Goal: Task Accomplishment & Management: Manage account settings

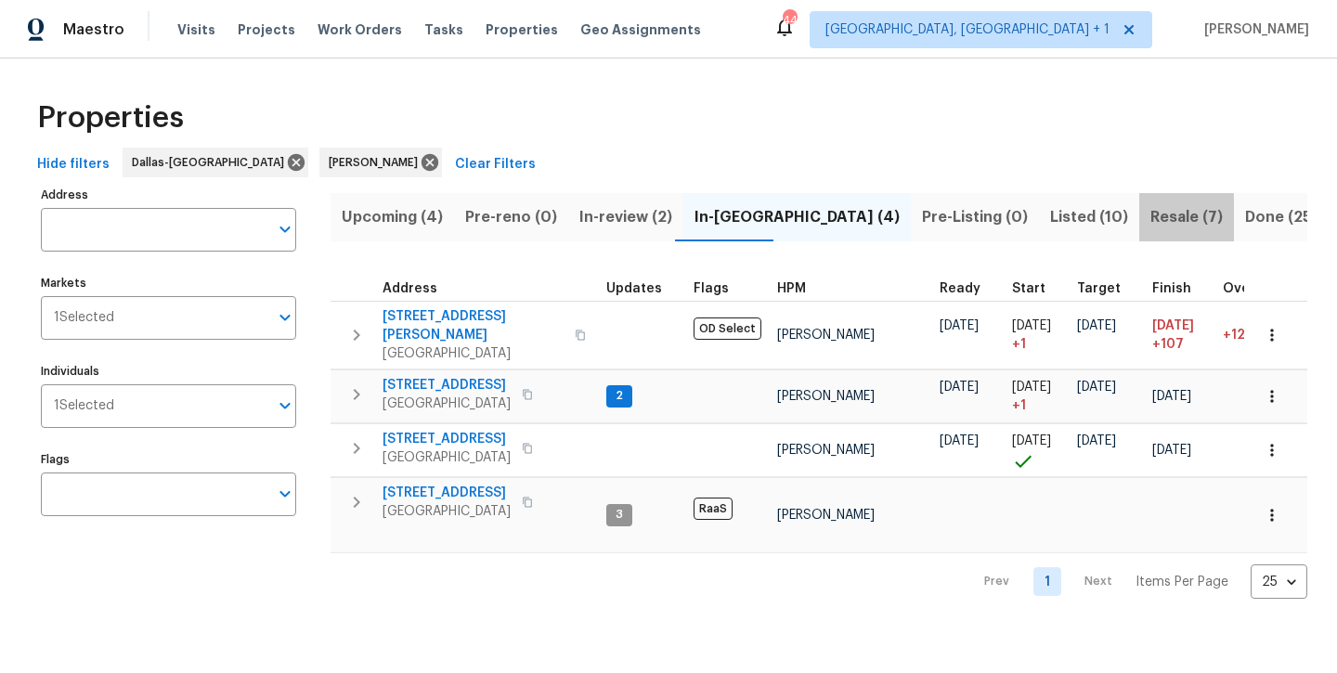
click at [1150, 222] on span "Resale (7)" at bounding box center [1186, 217] width 72 height 26
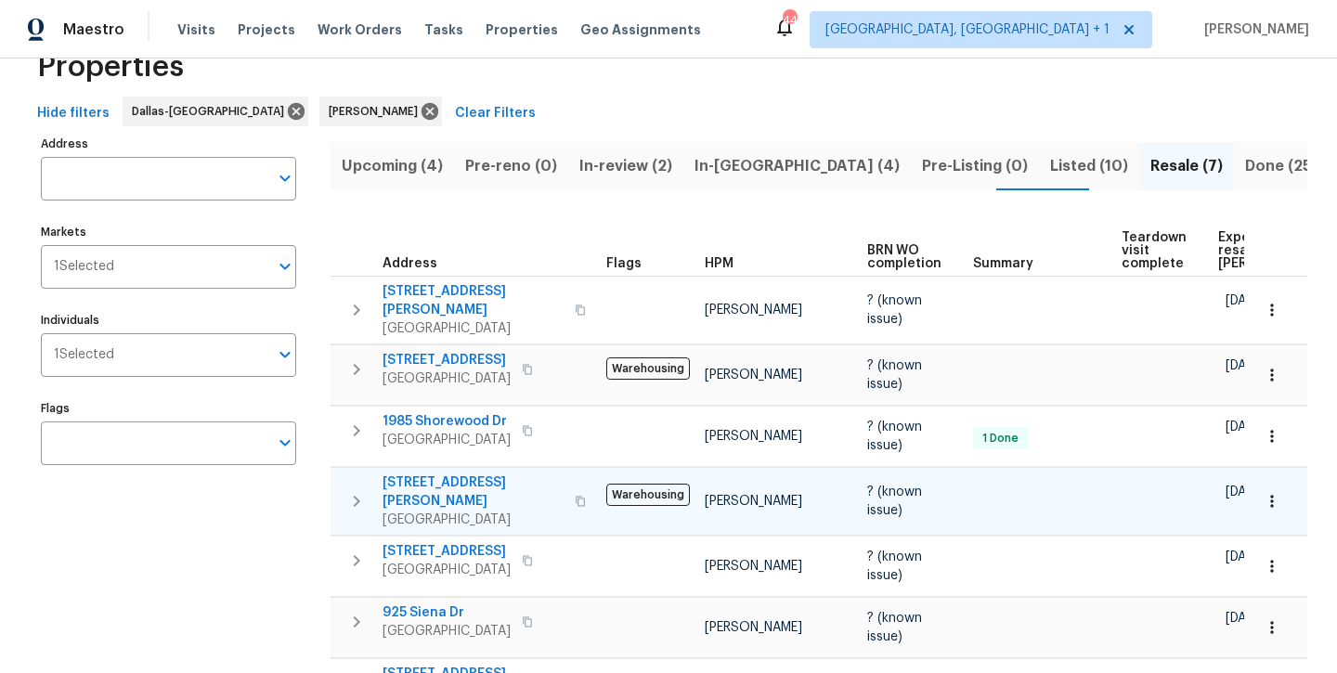
scroll to position [47, 0]
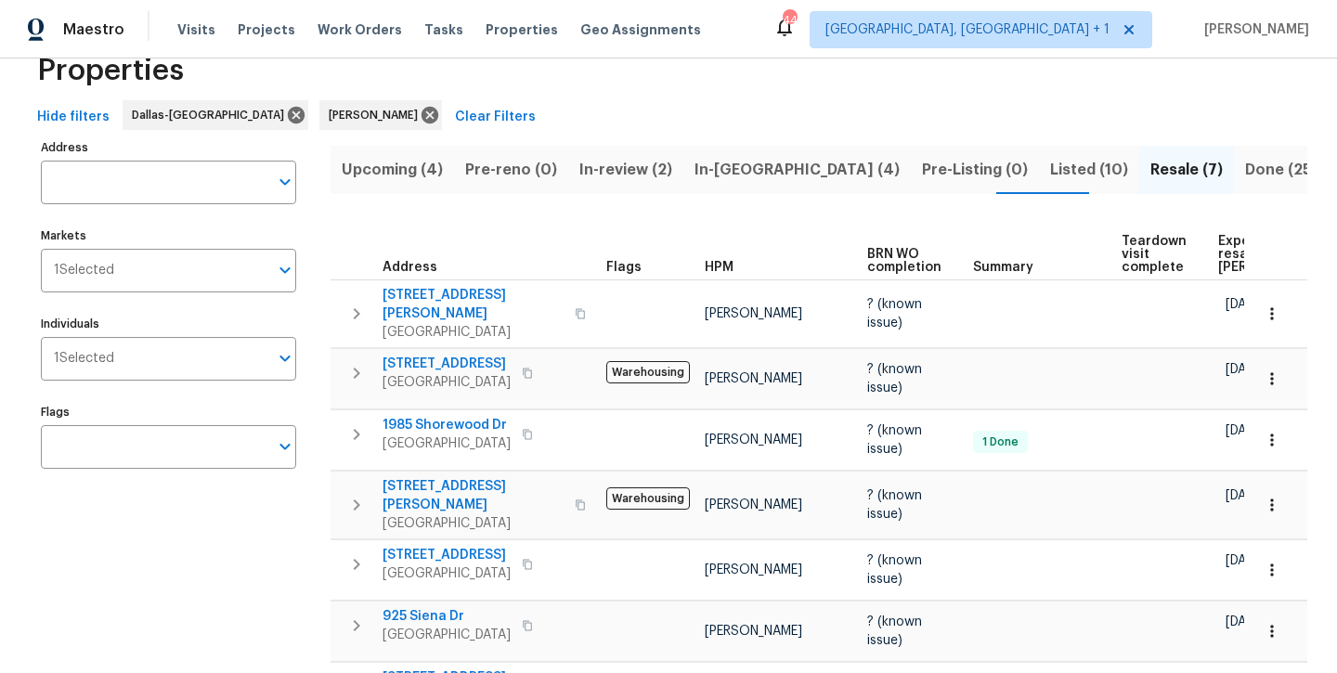
click at [1050, 174] on span "Listed (10)" at bounding box center [1089, 170] width 78 height 26
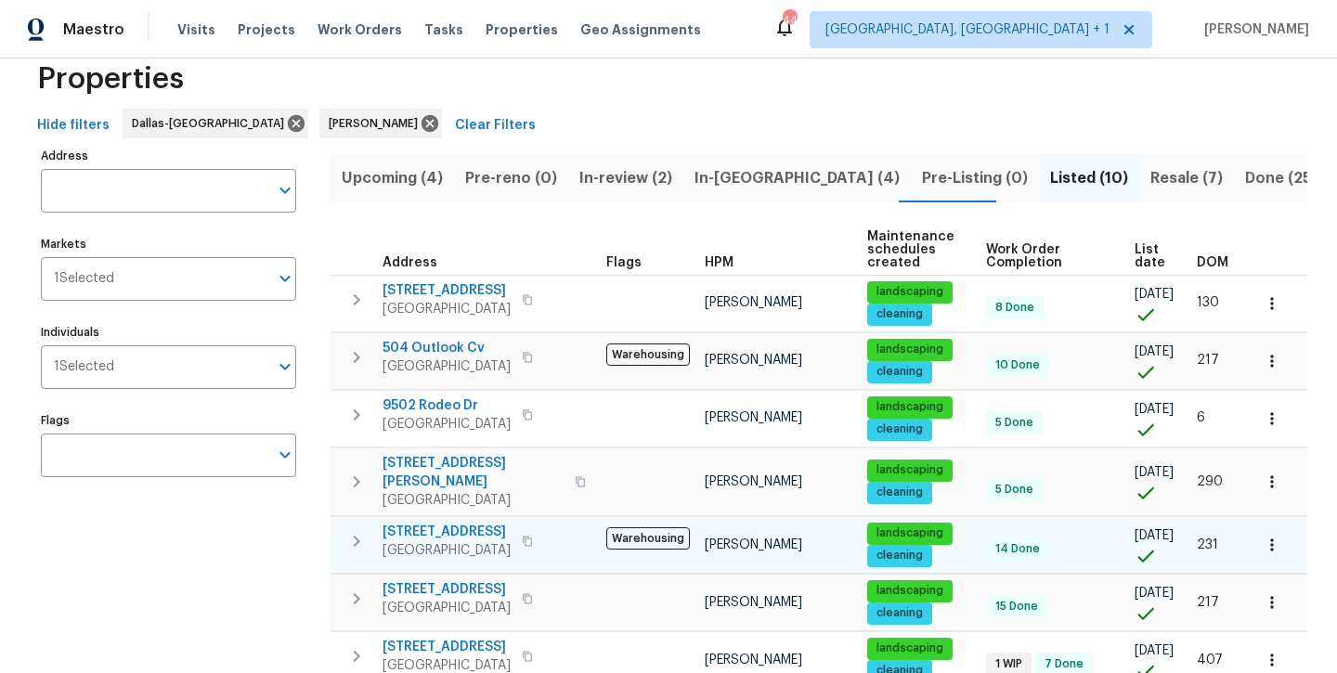
scroll to position [35, 0]
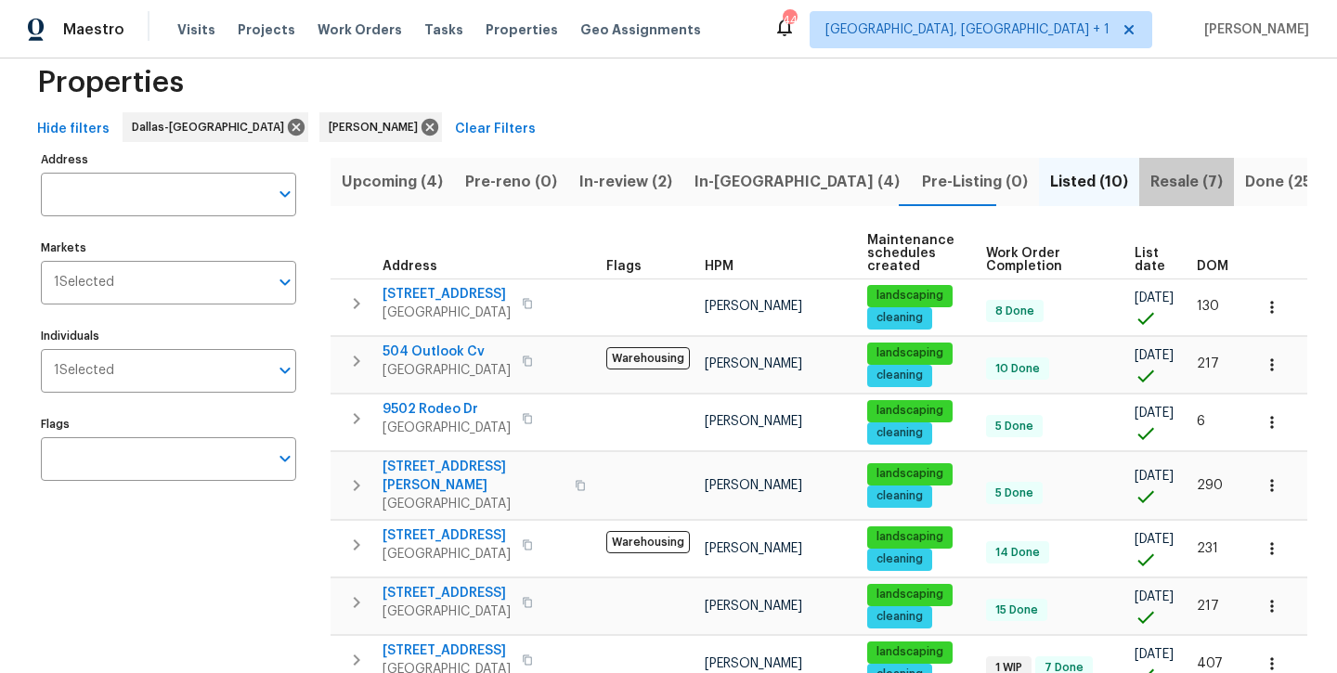
click at [1150, 182] on span "Resale (7)" at bounding box center [1186, 182] width 72 height 26
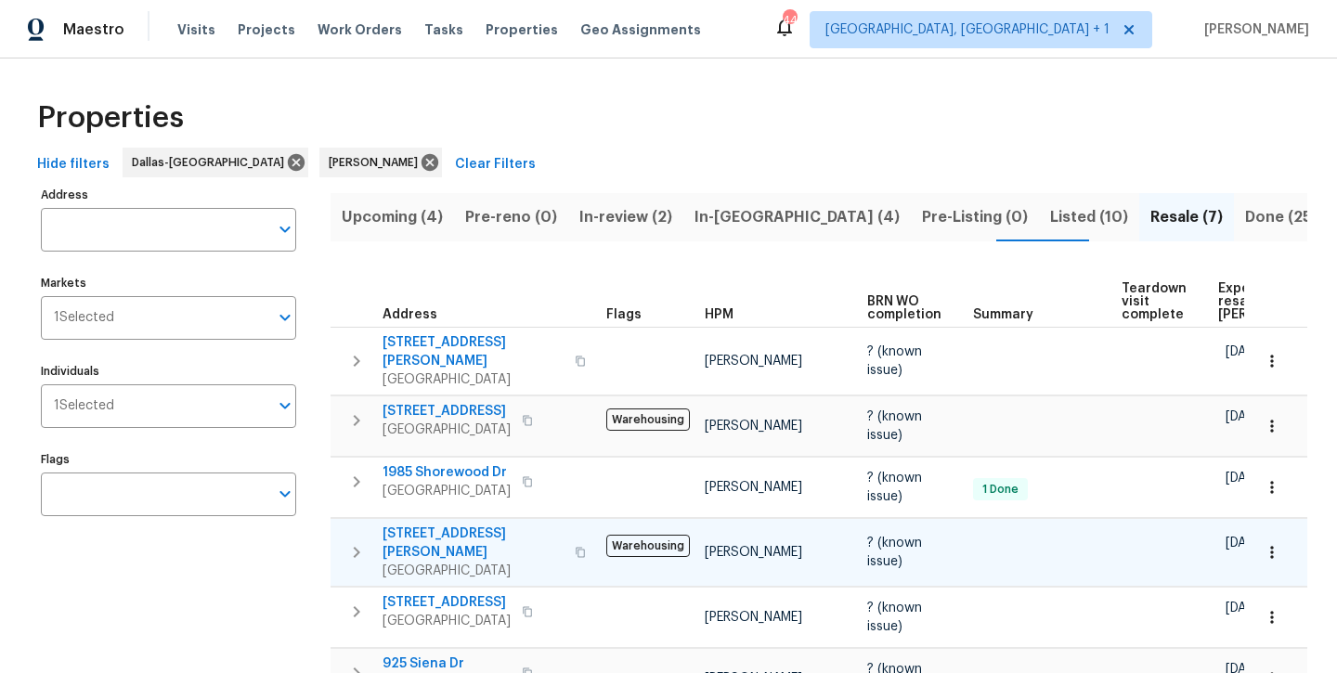
click at [467, 527] on span "3705 White Bud Ct" at bounding box center [472, 542] width 181 height 37
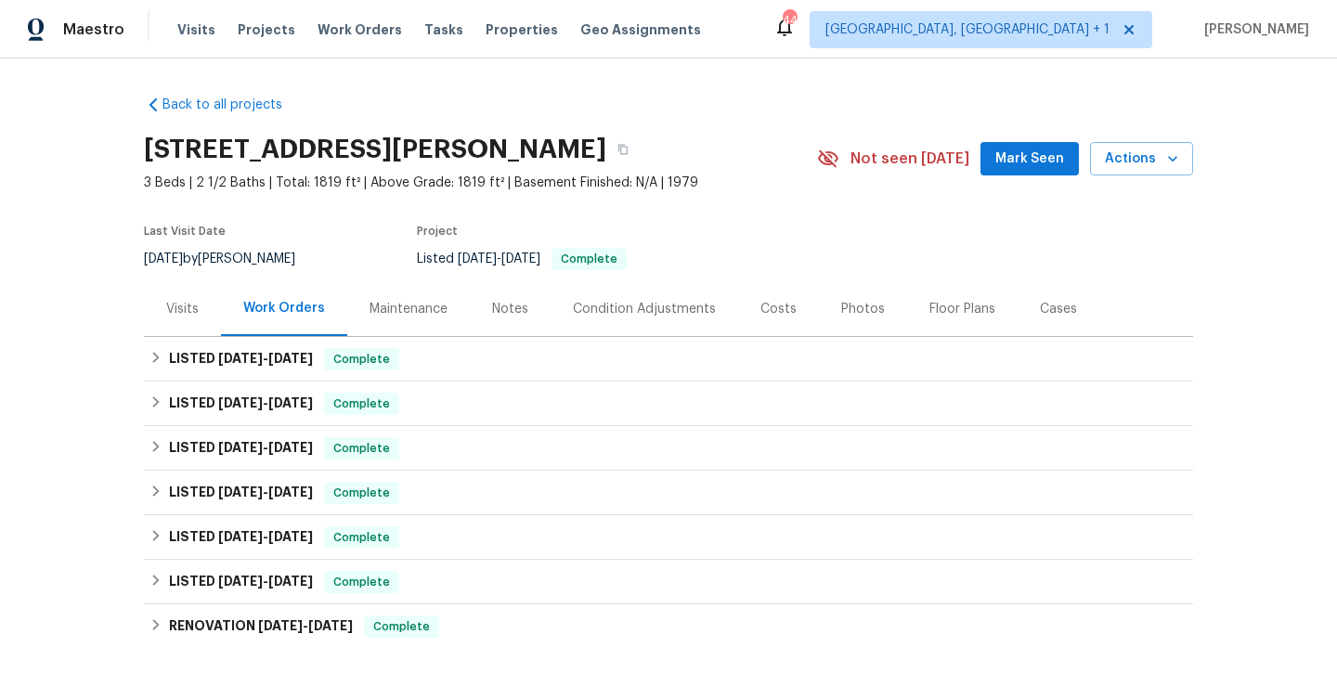
click at [855, 311] on div "Photos" at bounding box center [863, 309] width 44 height 19
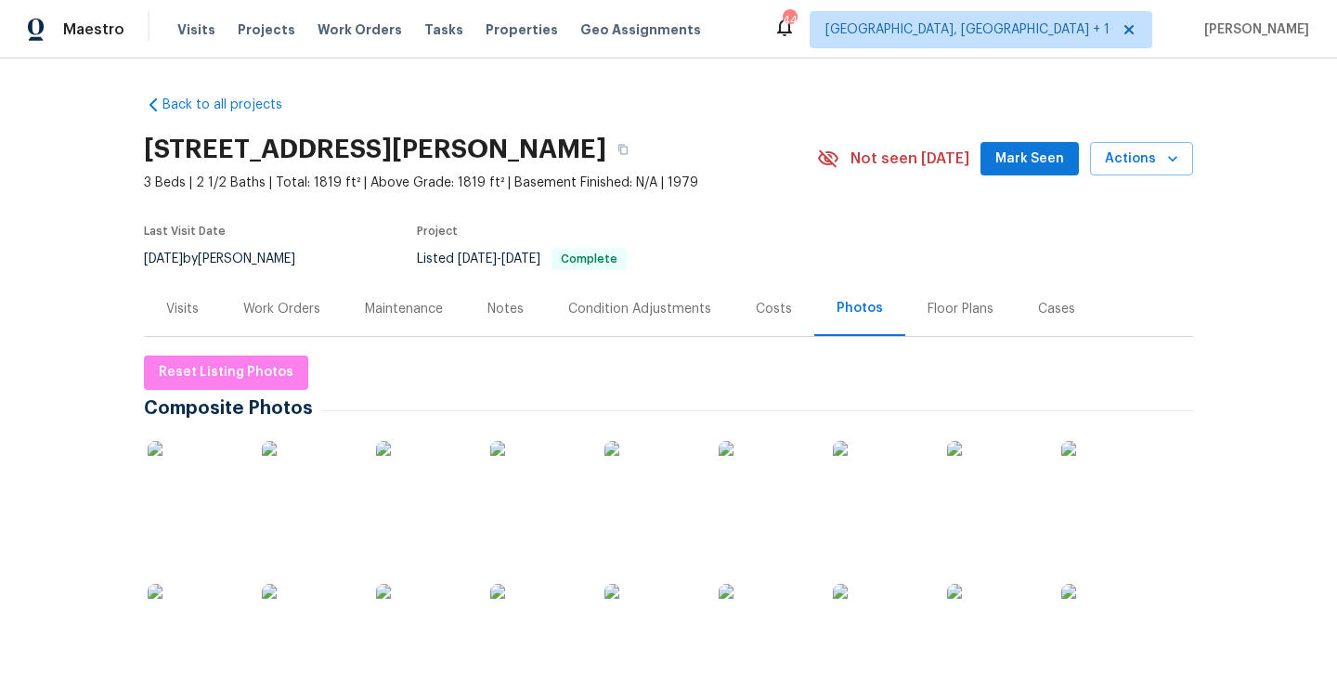
click at [200, 512] on img at bounding box center [194, 487] width 93 height 93
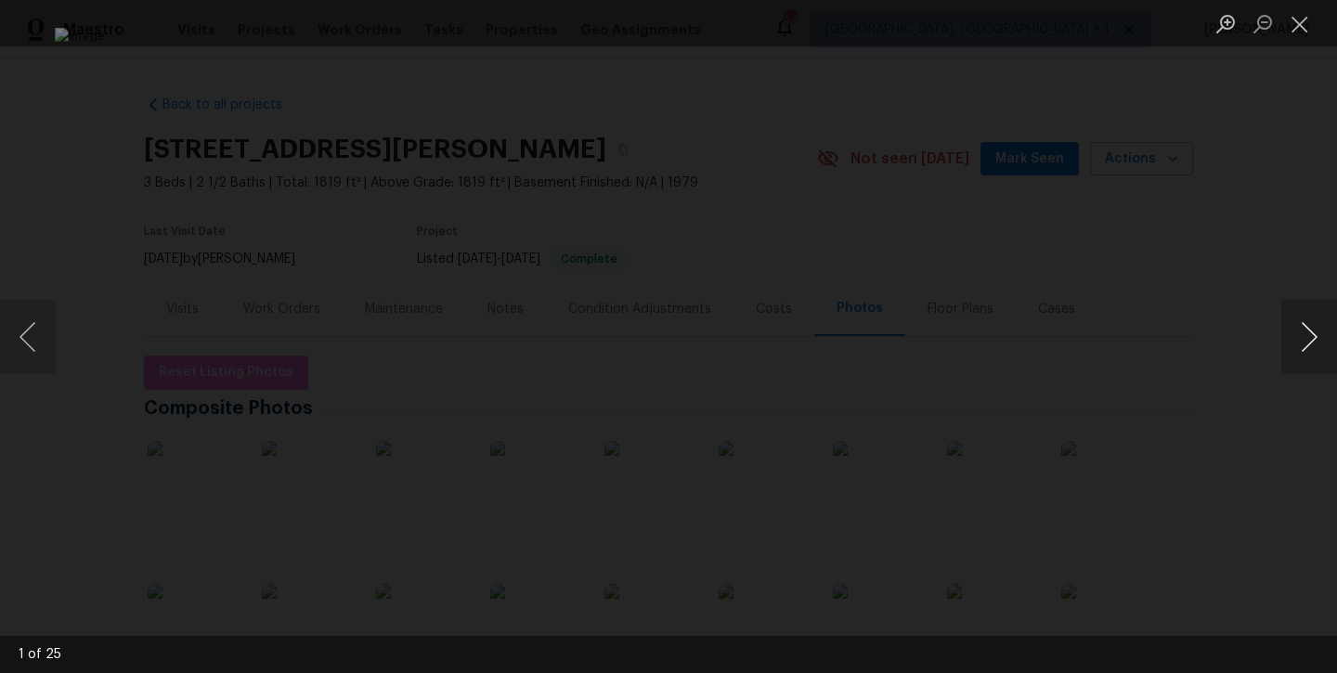
click at [1301, 348] on button "Next image" at bounding box center [1309, 337] width 56 height 74
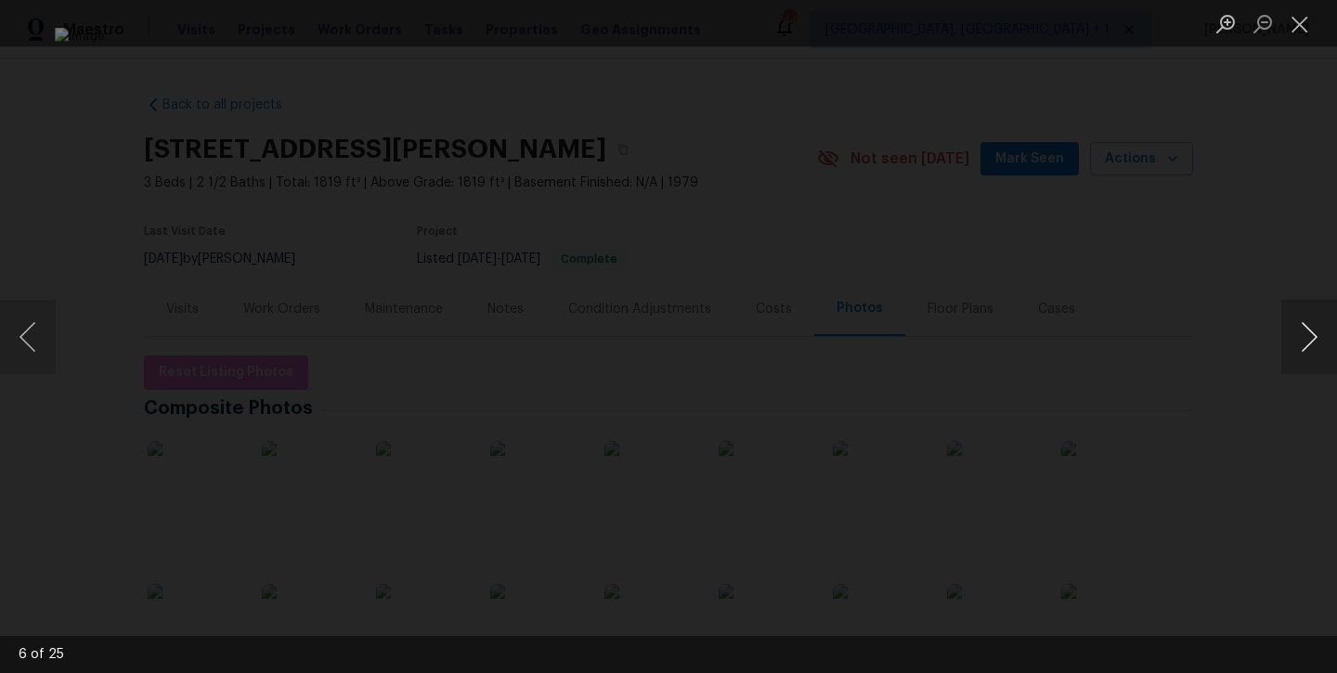
click at [1301, 348] on button "Next image" at bounding box center [1309, 337] width 56 height 74
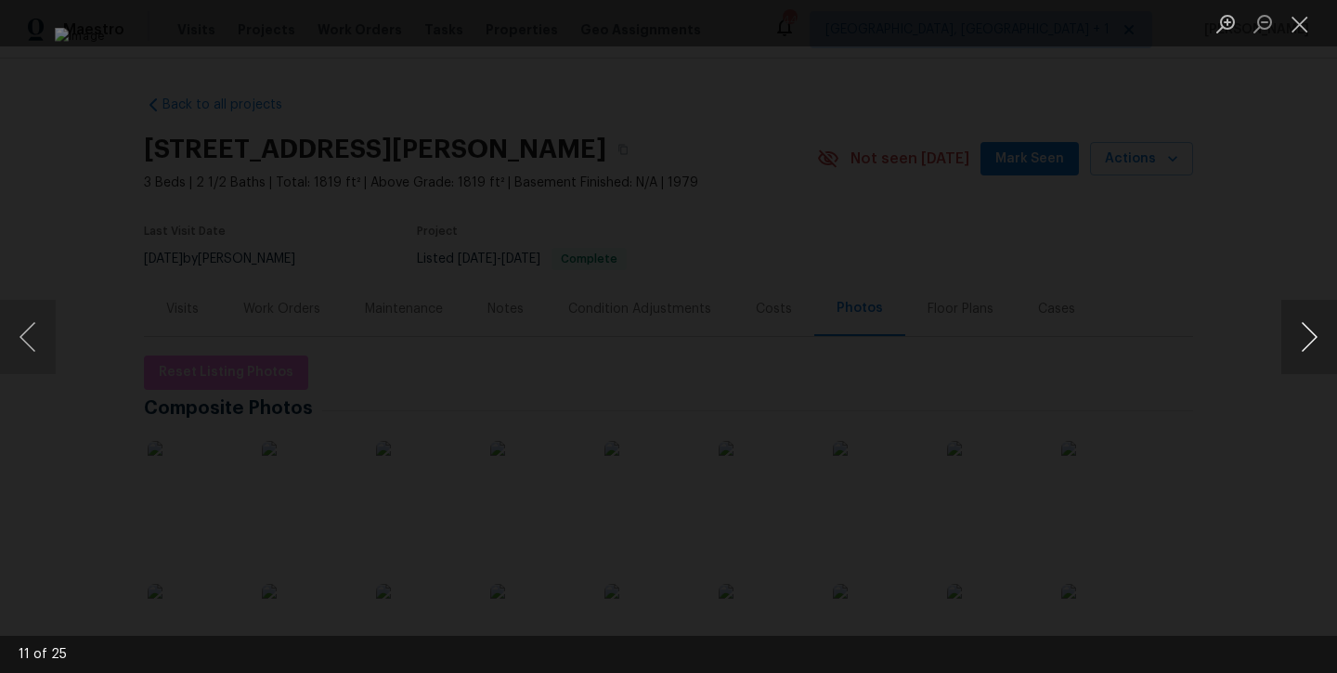
click at [1301, 348] on button "Next image" at bounding box center [1309, 337] width 56 height 74
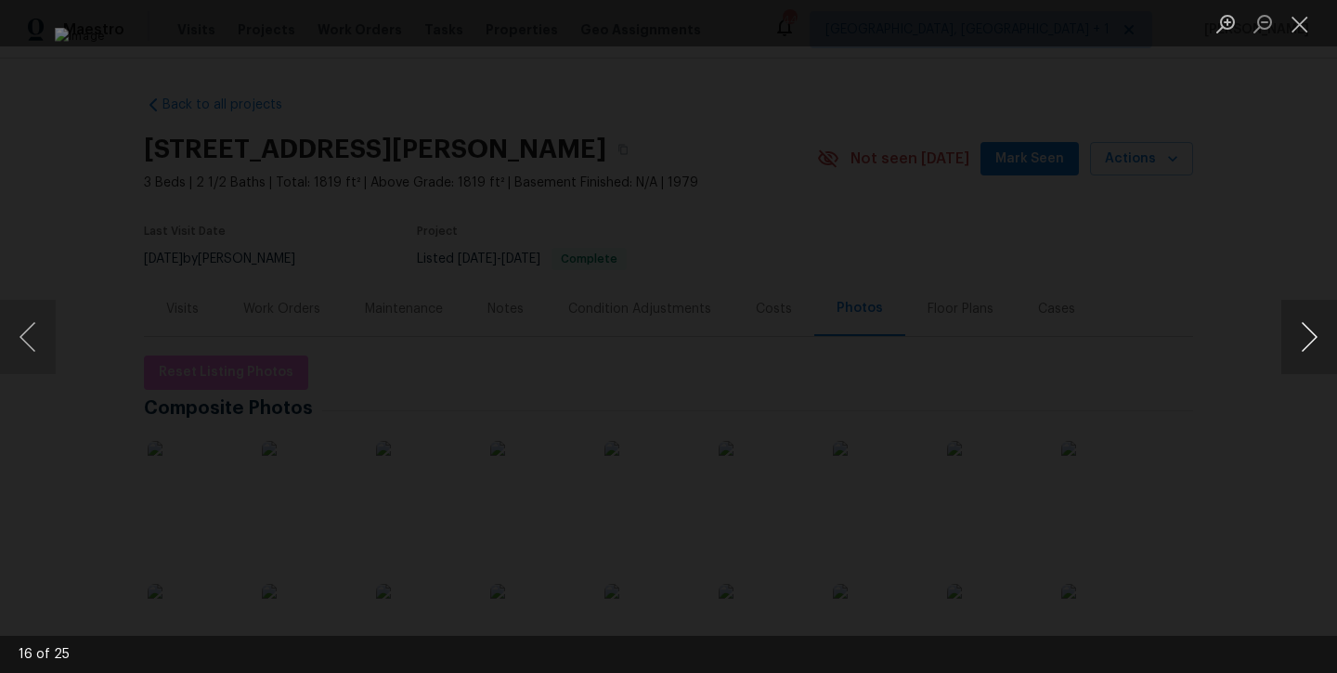
click at [1301, 348] on button "Next image" at bounding box center [1309, 337] width 56 height 74
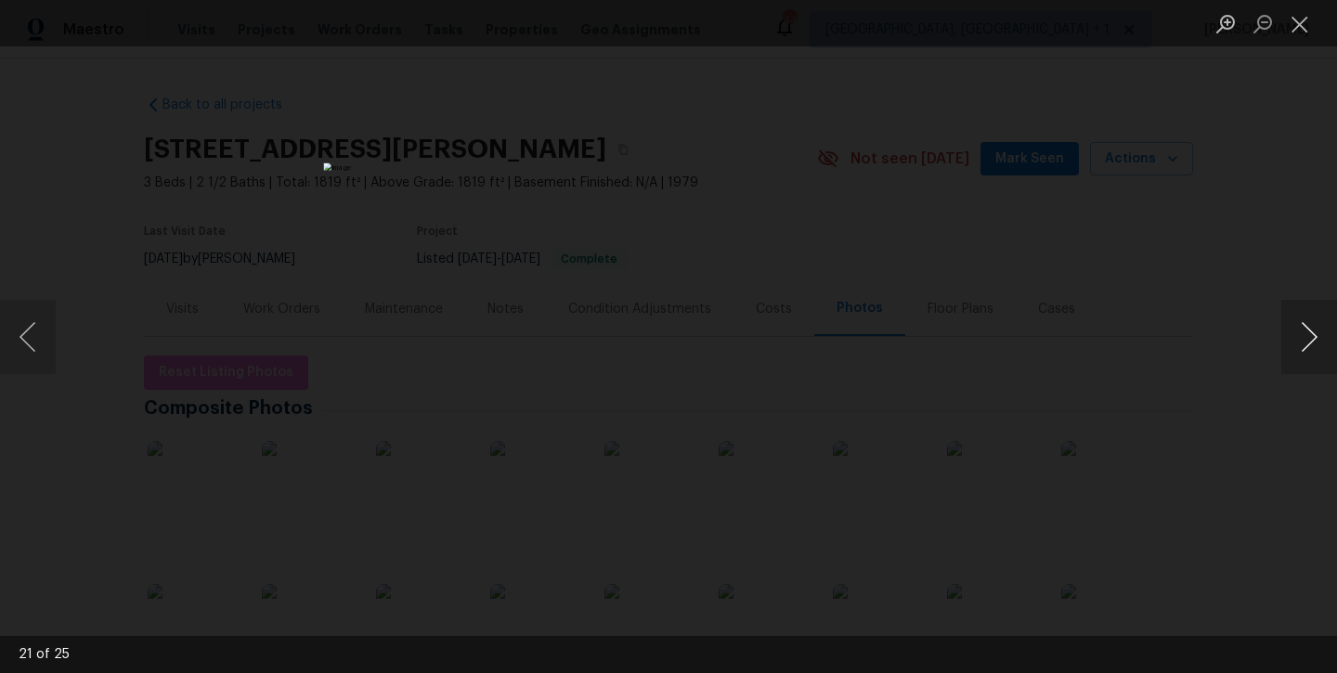
click at [1301, 348] on button "Next image" at bounding box center [1309, 337] width 56 height 74
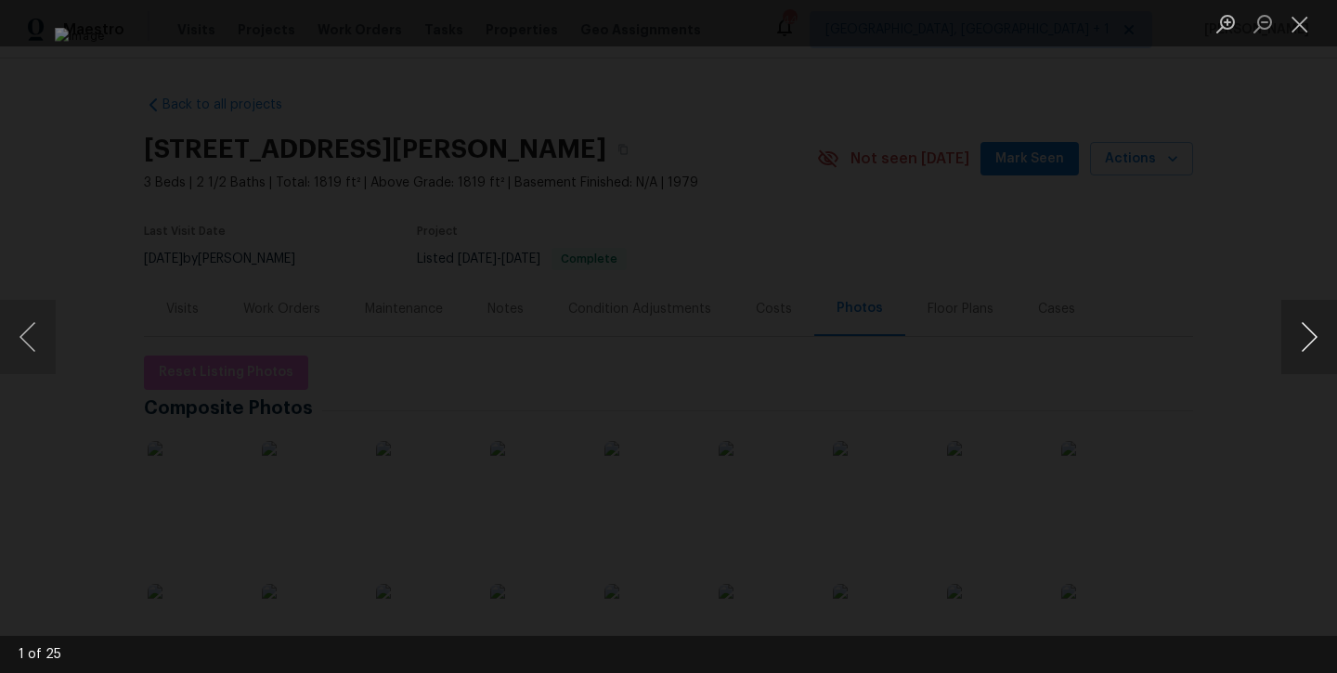
click at [1301, 348] on button "Next image" at bounding box center [1309, 337] width 56 height 74
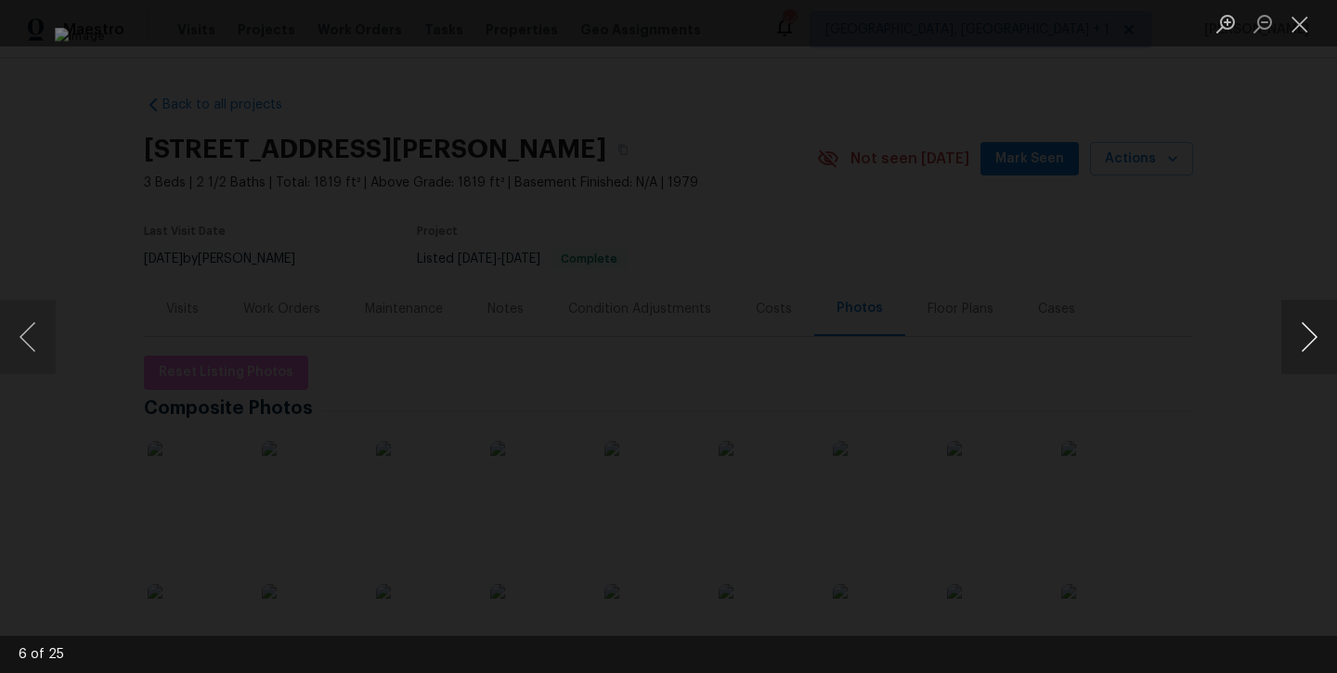
click at [1301, 348] on button "Next image" at bounding box center [1309, 337] width 56 height 74
click at [1309, 34] on button "Close lightbox" at bounding box center [1299, 23] width 37 height 32
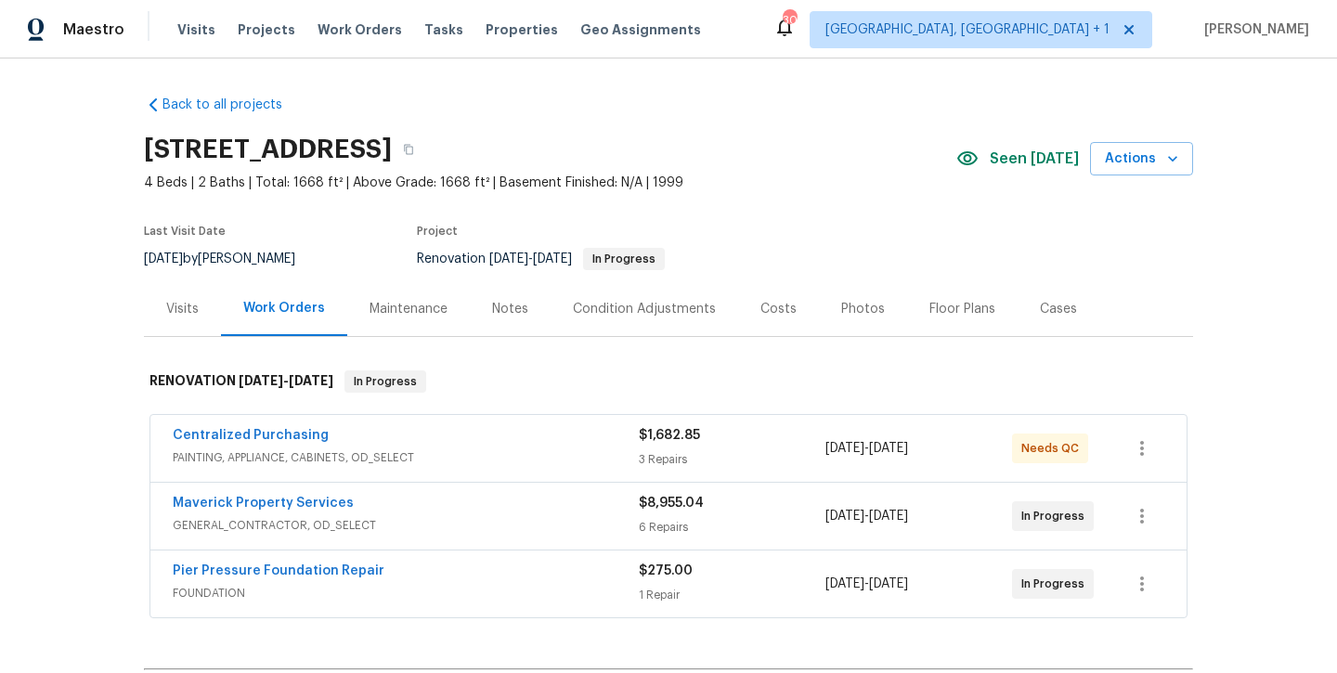
click at [381, 0] on div "Maestro Visits Projects Work Orders Tasks Properties Geo Assignments 30 Albuque…" at bounding box center [668, 29] width 1337 height 58
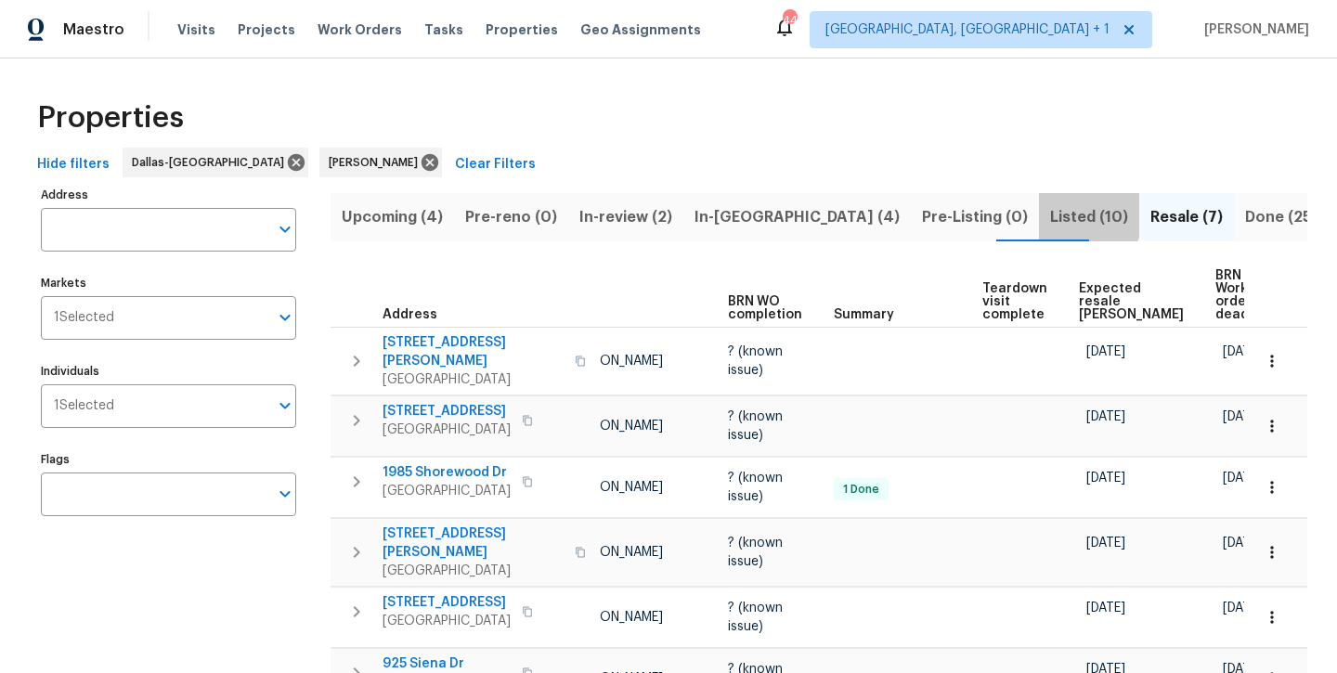
click at [1050, 214] on span "Listed (10)" at bounding box center [1089, 217] width 78 height 26
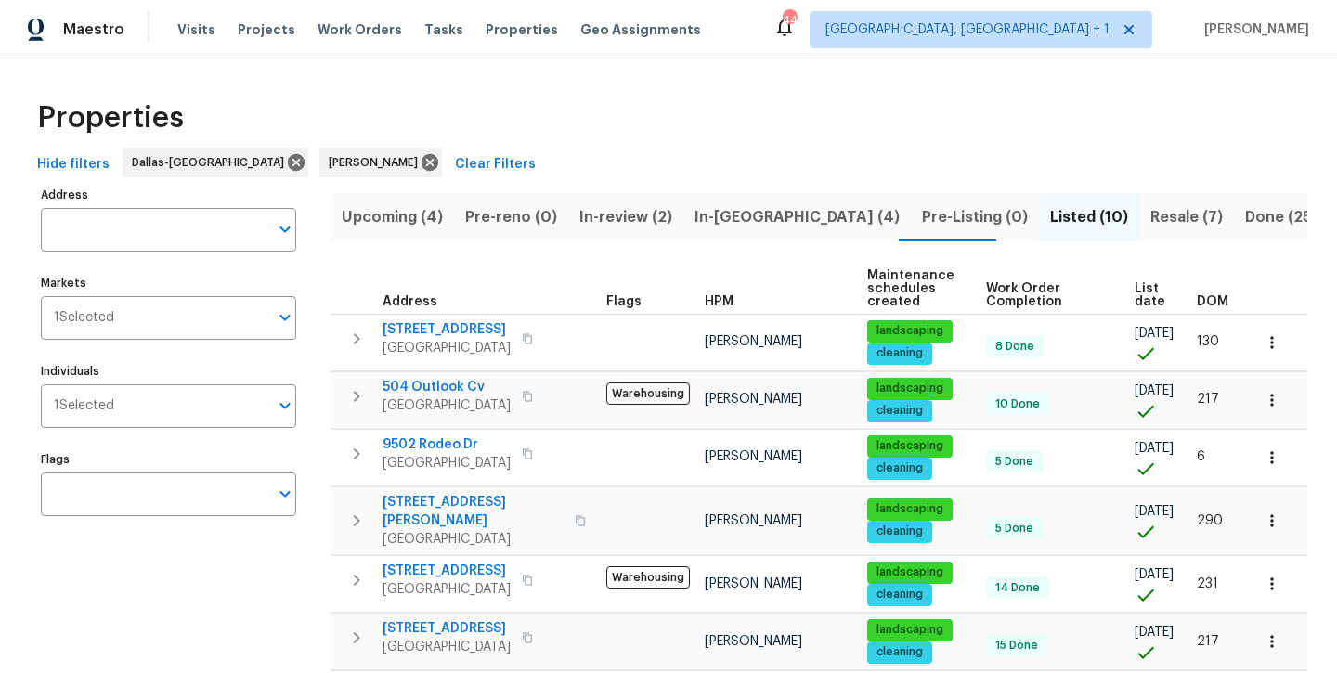
click at [717, 227] on span "In-reno (4)" at bounding box center [796, 217] width 205 height 26
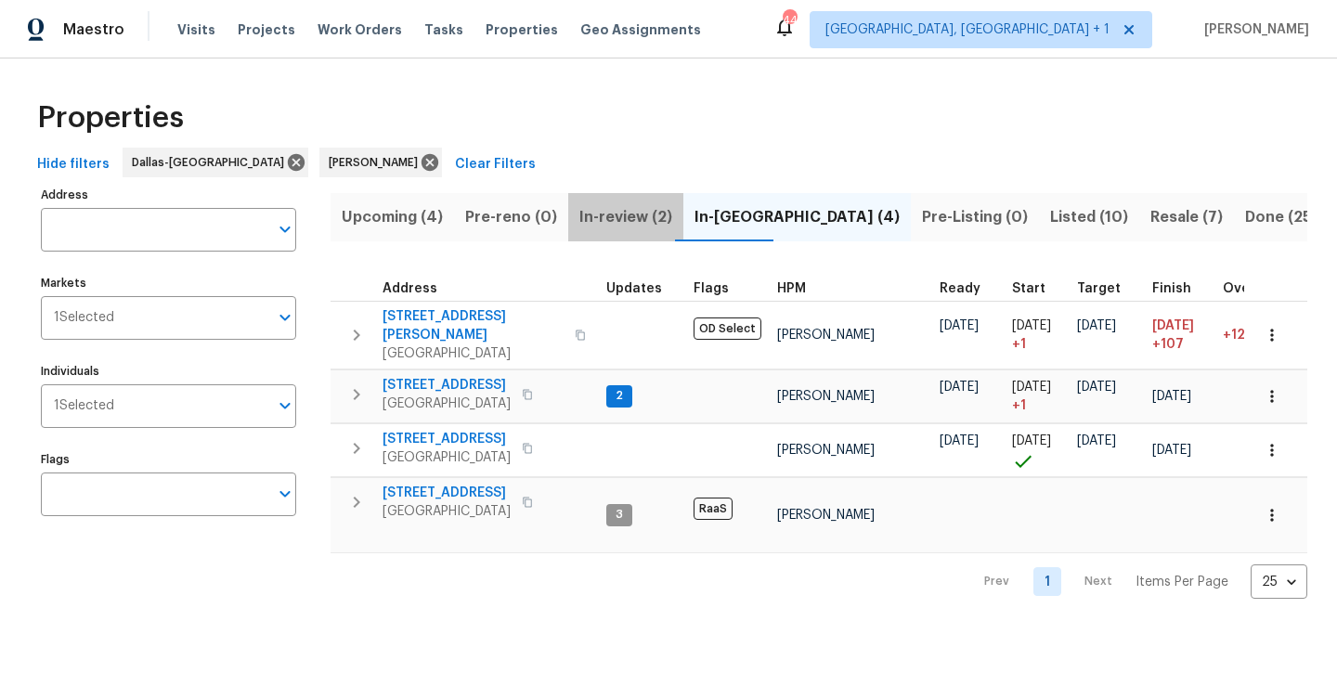
click at [619, 224] on span "In-review (2)" at bounding box center [625, 217] width 93 height 26
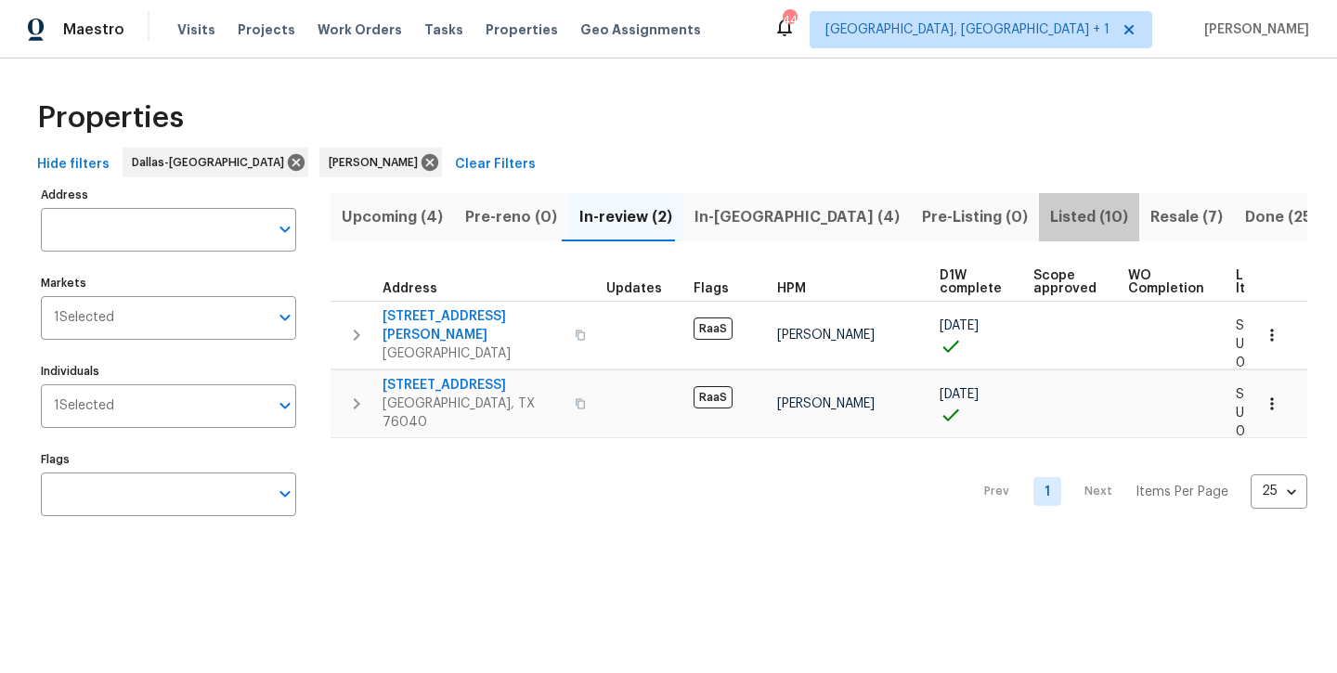
click at [1050, 227] on span "Listed (10)" at bounding box center [1089, 217] width 78 height 26
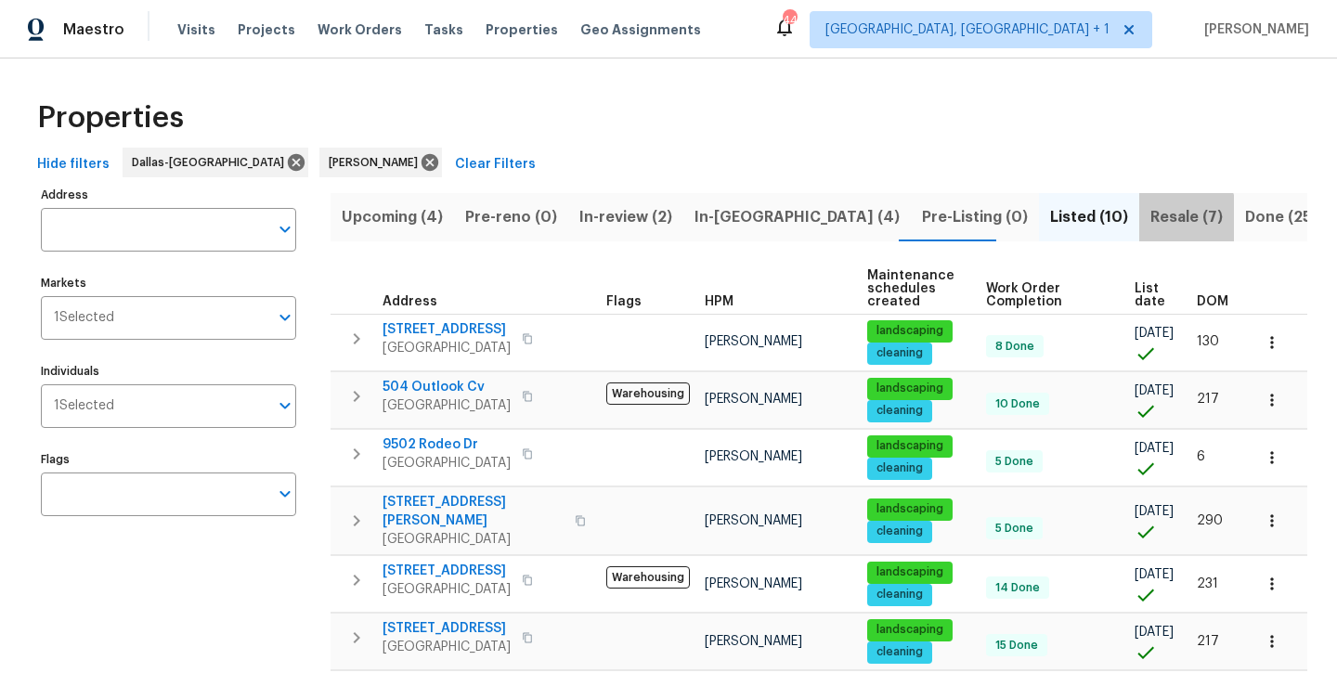
click at [1150, 221] on span "Resale (7)" at bounding box center [1186, 217] width 72 height 26
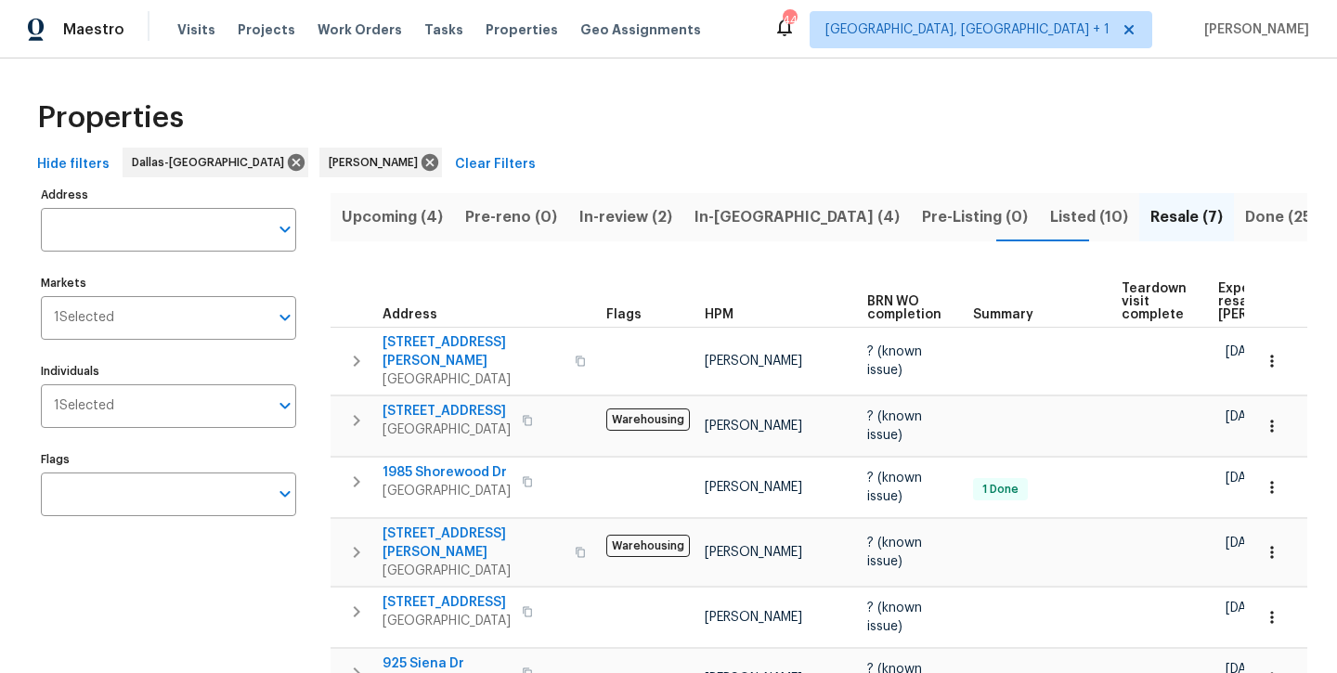
click at [704, 218] on span "In-[GEOGRAPHIC_DATA] (4)" at bounding box center [796, 217] width 205 height 26
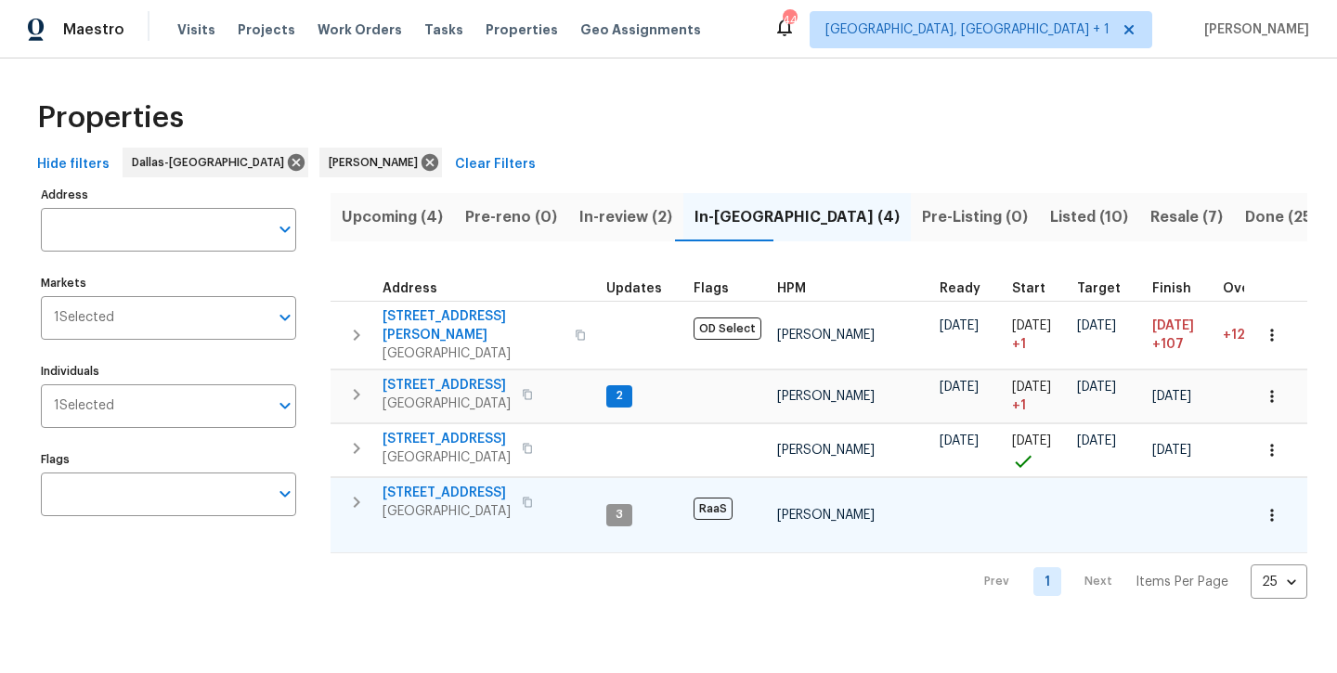
click at [439, 484] on span "[STREET_ADDRESS]" at bounding box center [446, 493] width 128 height 19
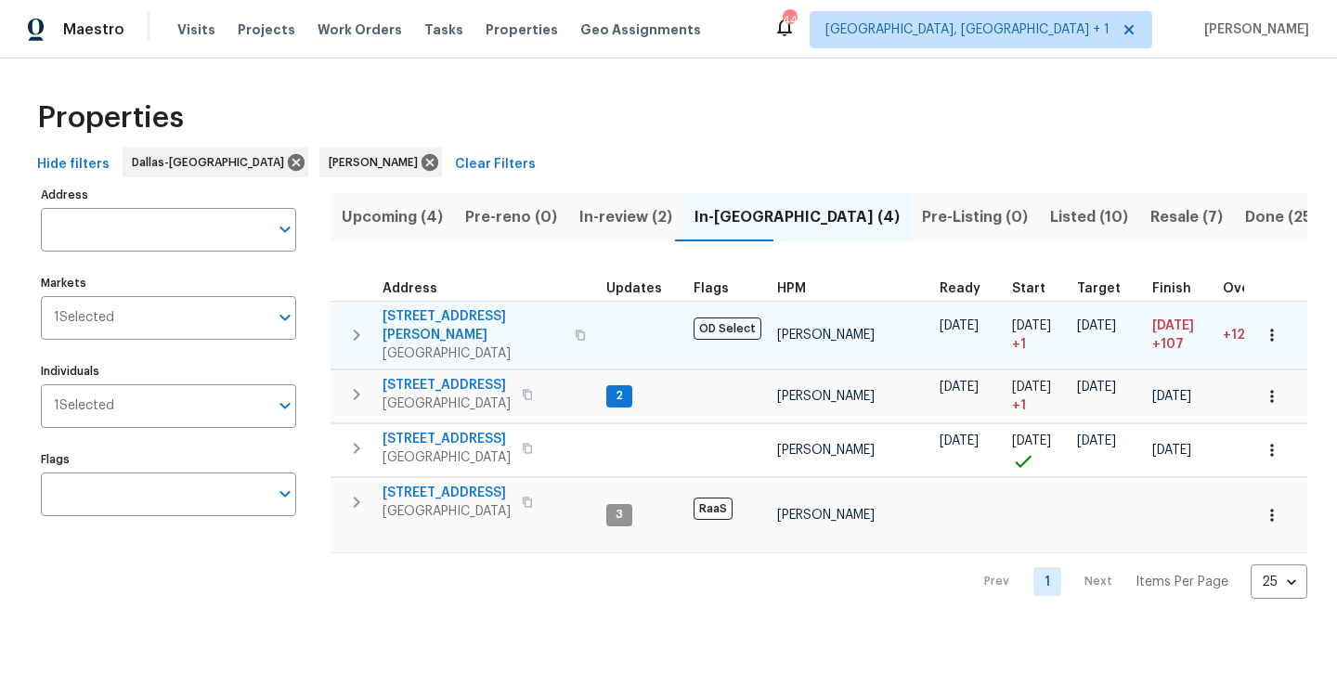
click at [433, 320] on span "[STREET_ADDRESS][PERSON_NAME]" at bounding box center [472, 325] width 181 height 37
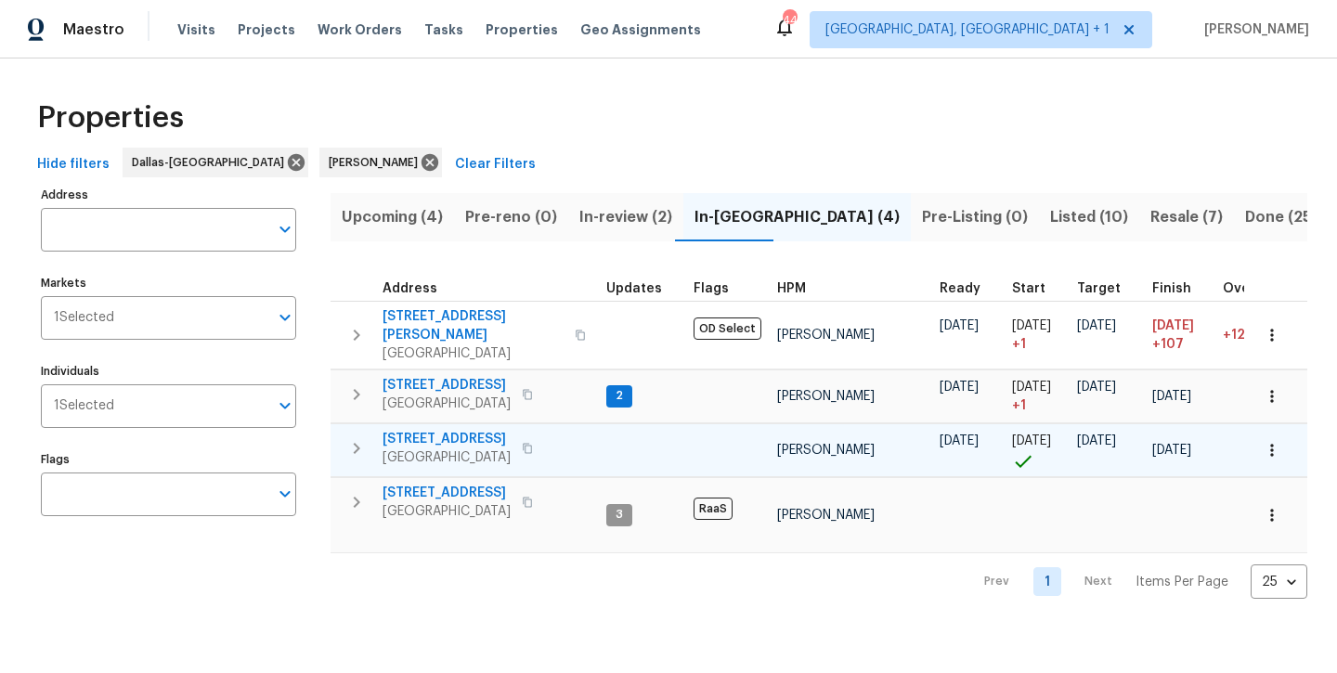
click at [445, 430] on span "[STREET_ADDRESS]" at bounding box center [446, 439] width 128 height 19
click at [441, 430] on span "[STREET_ADDRESS]" at bounding box center [446, 439] width 128 height 19
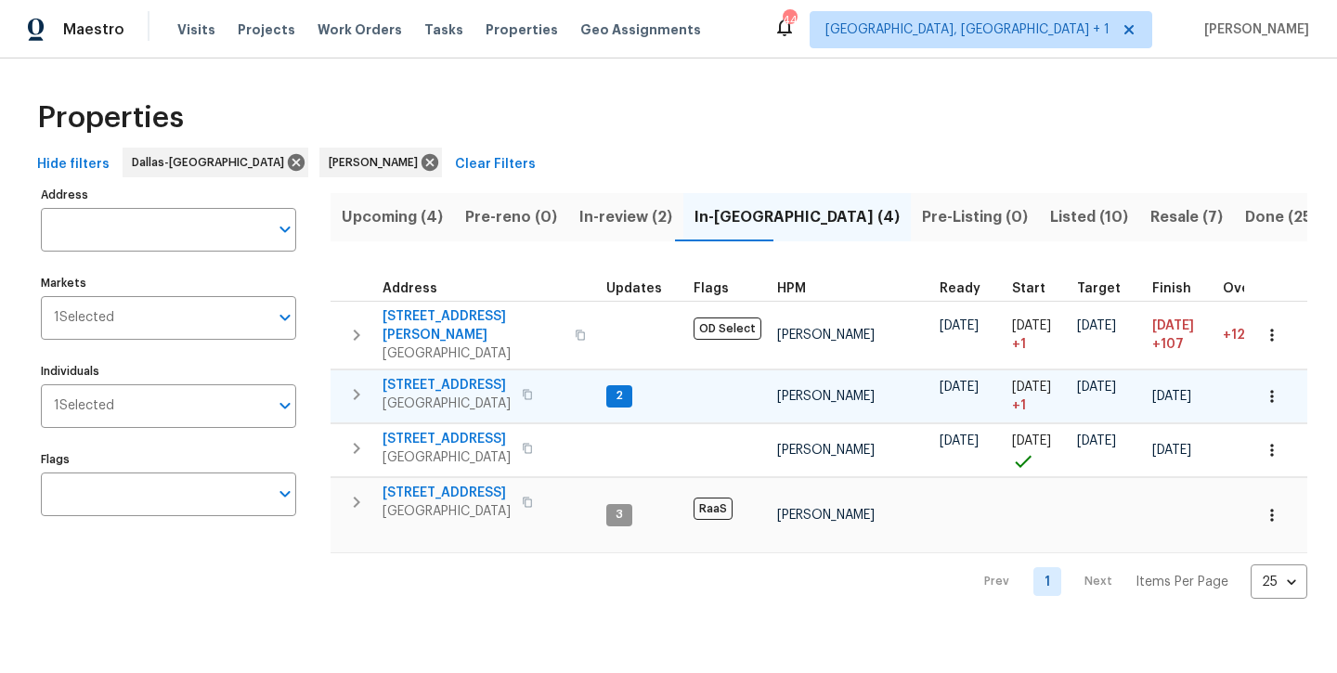
click at [404, 376] on span "[STREET_ADDRESS]" at bounding box center [446, 385] width 128 height 19
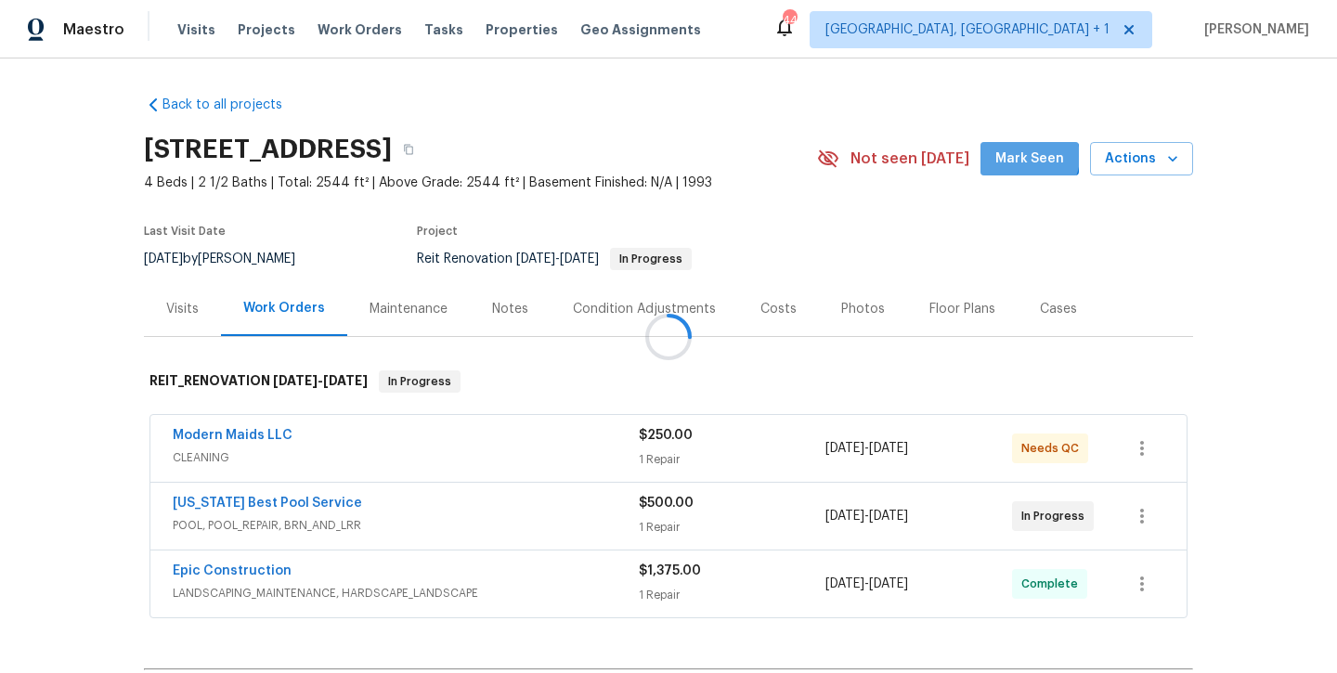
click at [1034, 157] on div "Back to all projects [STREET_ADDRESS] 4 Beds | 2 1/2 Baths | Total: 2544 ft² | …" at bounding box center [668, 444] width 1049 height 727
click at [492, 317] on div "Notes" at bounding box center [510, 309] width 36 height 19
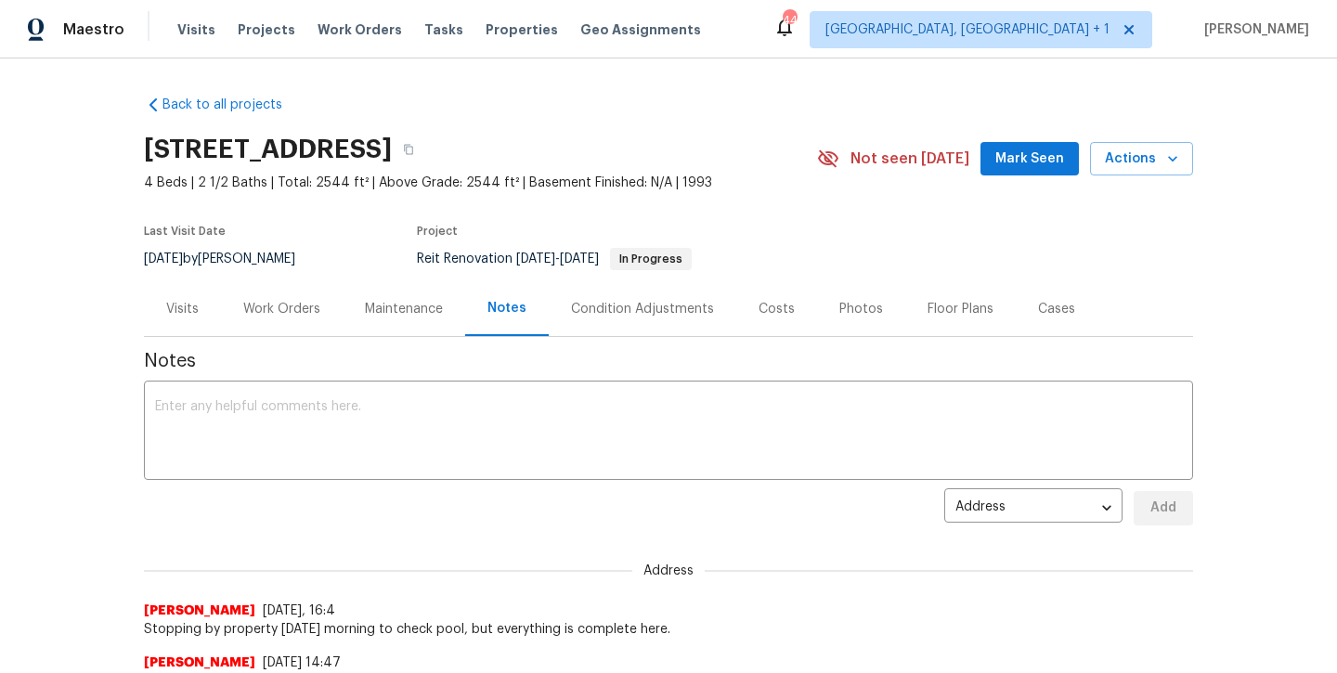
click at [421, 485] on div "Notes x ​ Address address ​ Add Address Andrew Kempka 9/22/25, 16:4 Stopping by…" at bounding box center [668, 592] width 1049 height 510
click at [419, 439] on textarea at bounding box center [668, 432] width 1027 height 65
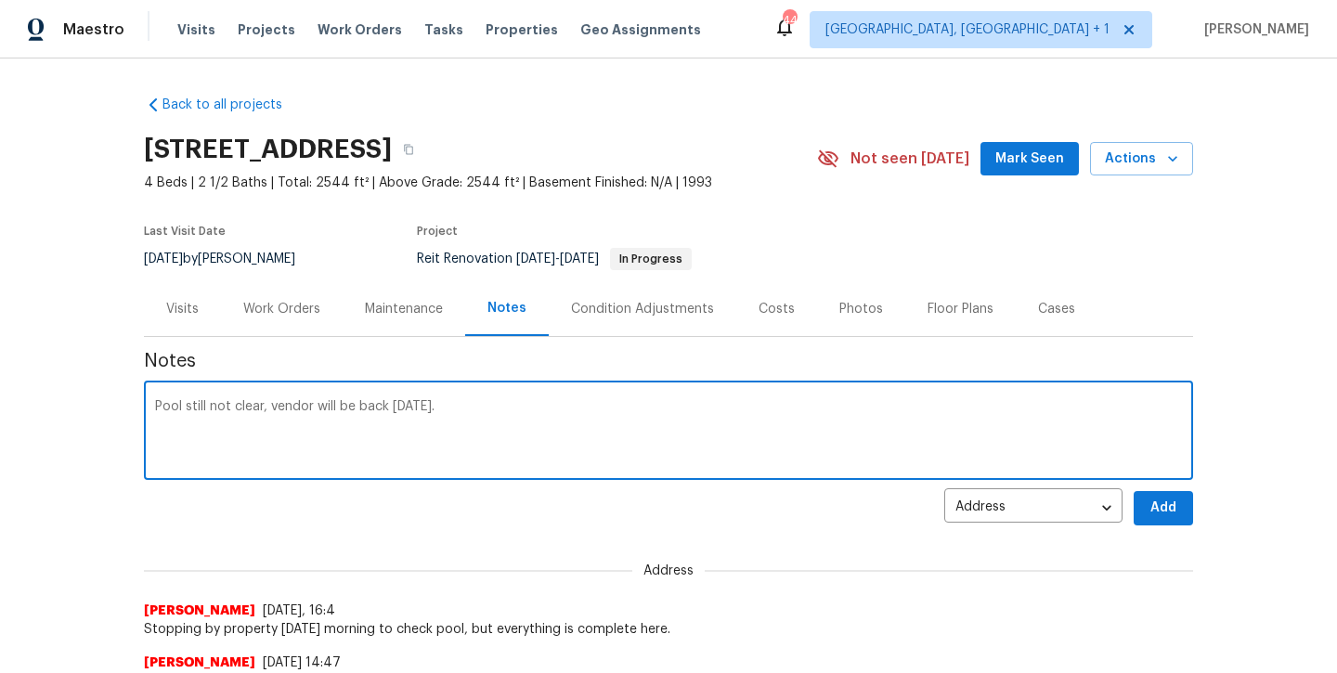
type textarea "Pool still not clear, vendor will be back tomorrow."
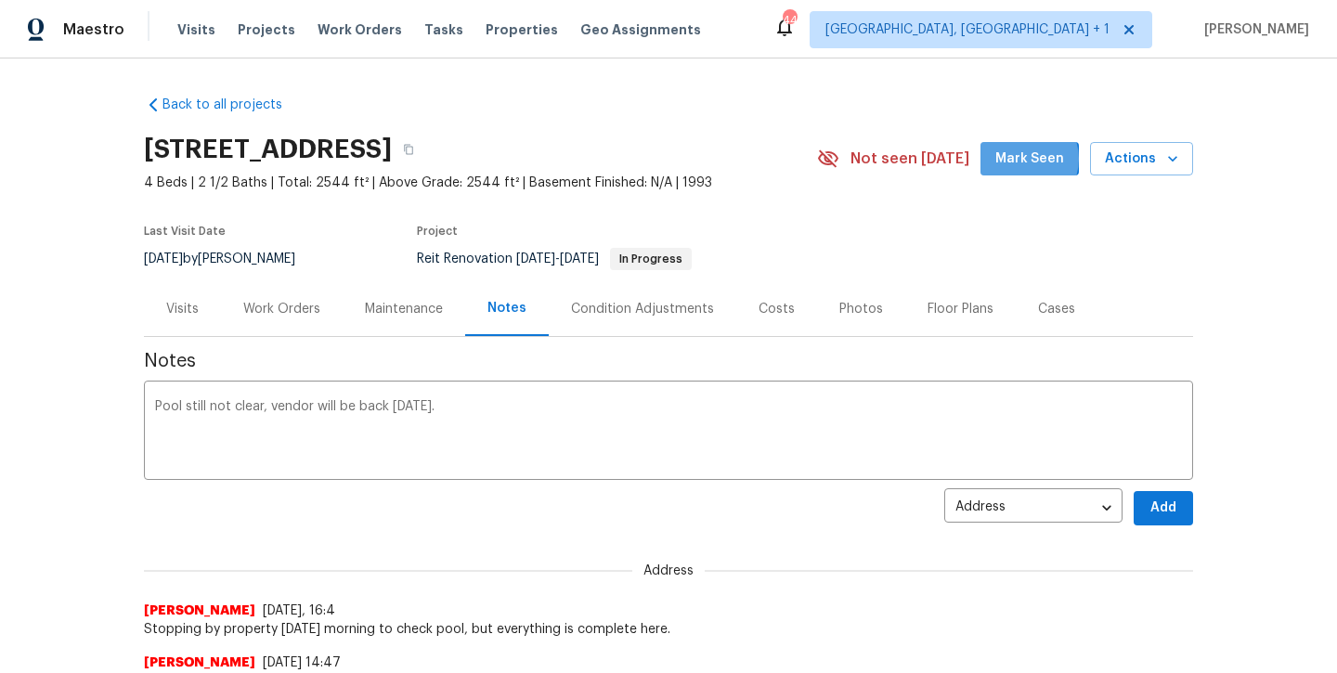
click at [1027, 159] on span "Mark Seen" at bounding box center [1029, 159] width 69 height 23
click at [1164, 509] on span "Add" at bounding box center [1163, 508] width 30 height 23
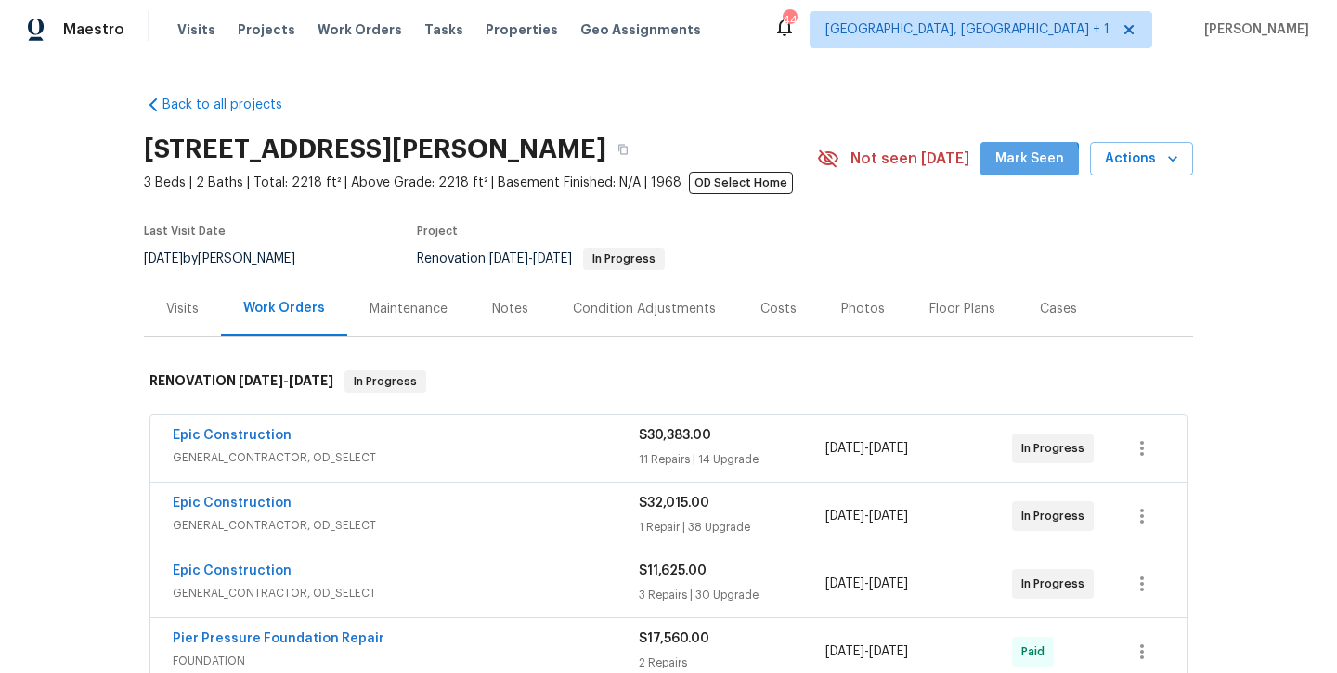
click at [1011, 170] on button "Mark Seen" at bounding box center [1029, 159] width 98 height 34
click at [505, 317] on div "Notes" at bounding box center [510, 309] width 36 height 19
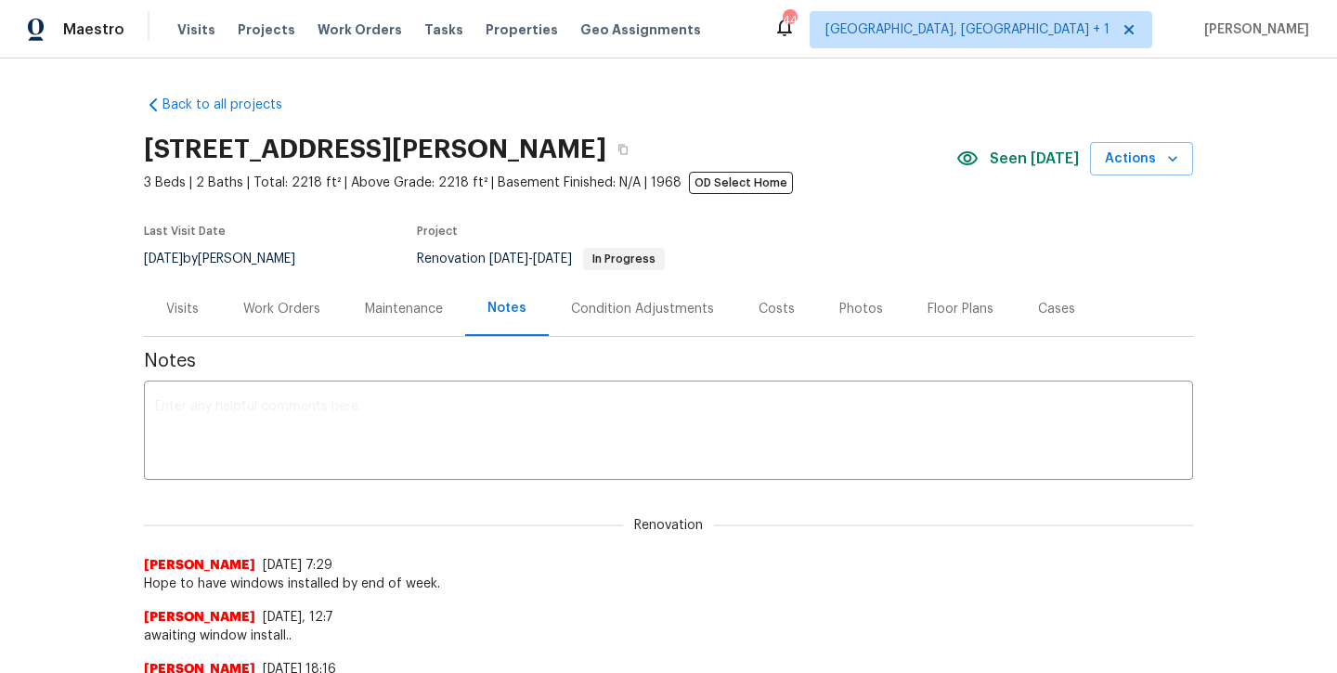
click at [479, 413] on textarea at bounding box center [668, 432] width 1027 height 65
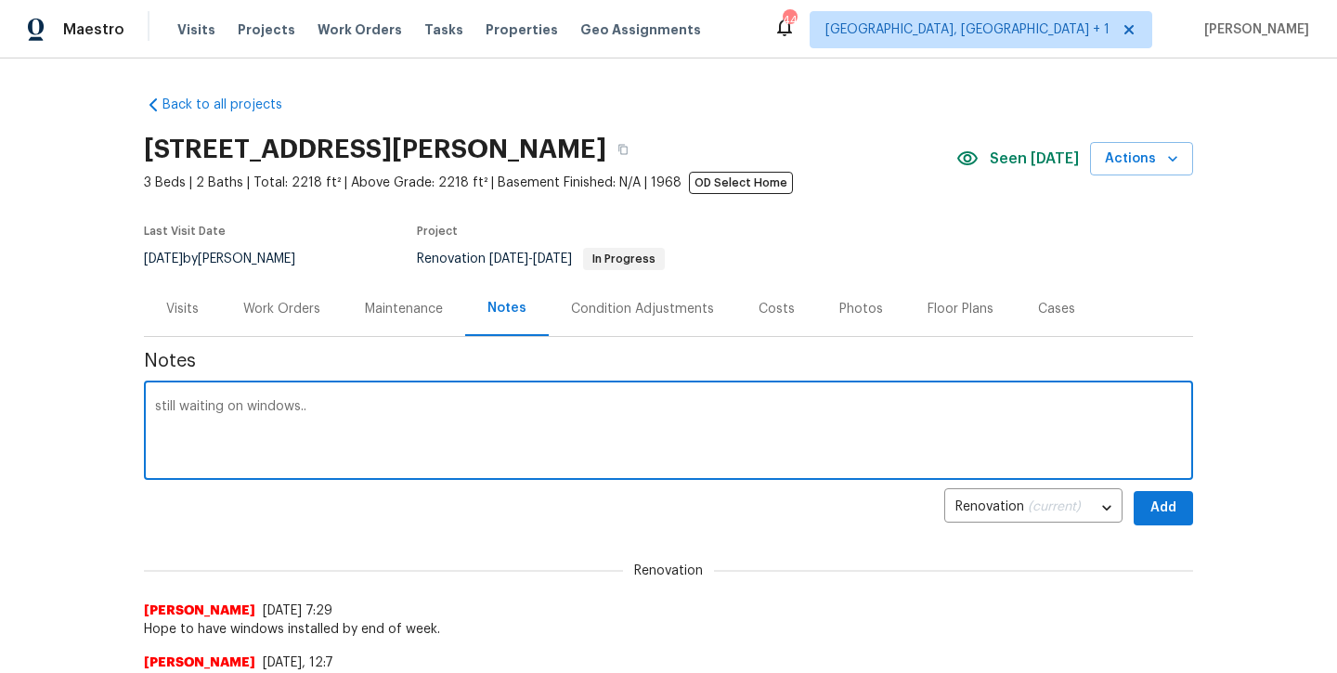
type textarea "still waiting on windows.."
click at [1164, 502] on span "Add" at bounding box center [1163, 508] width 30 height 23
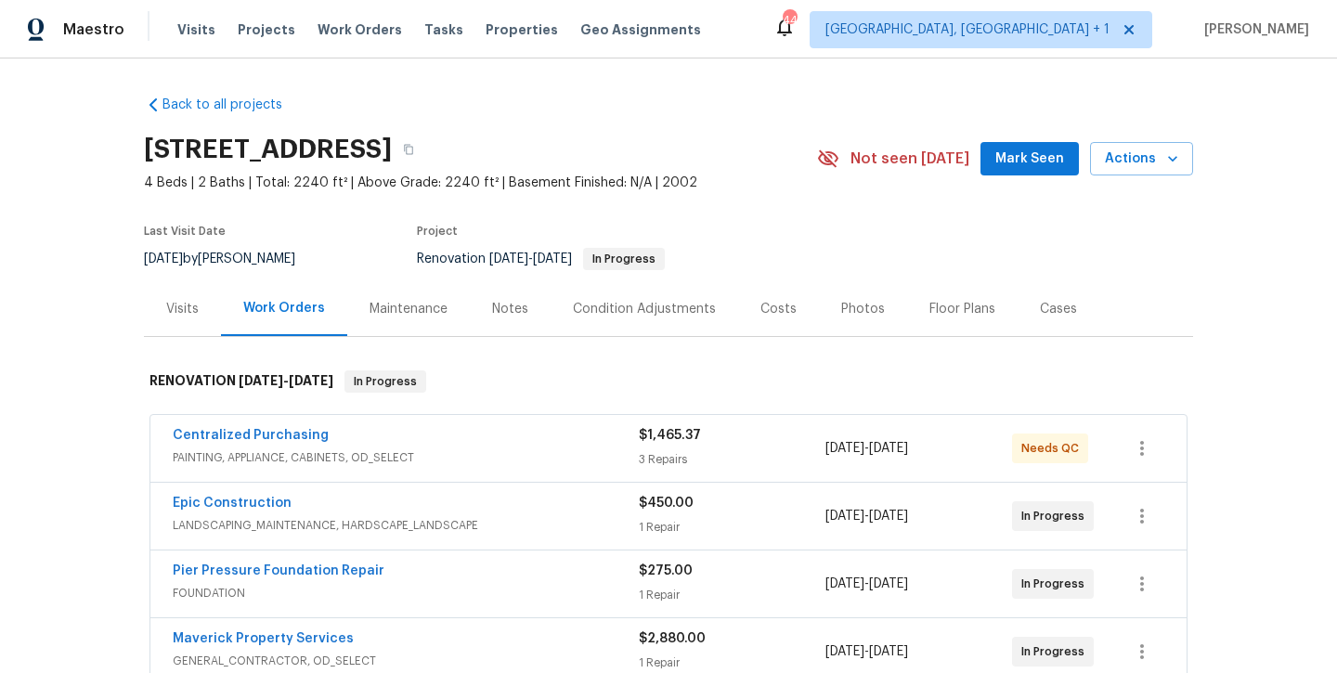
click at [1020, 168] on span "Mark Seen" at bounding box center [1029, 159] width 69 height 23
click at [497, 318] on div "Notes" at bounding box center [510, 308] width 81 height 55
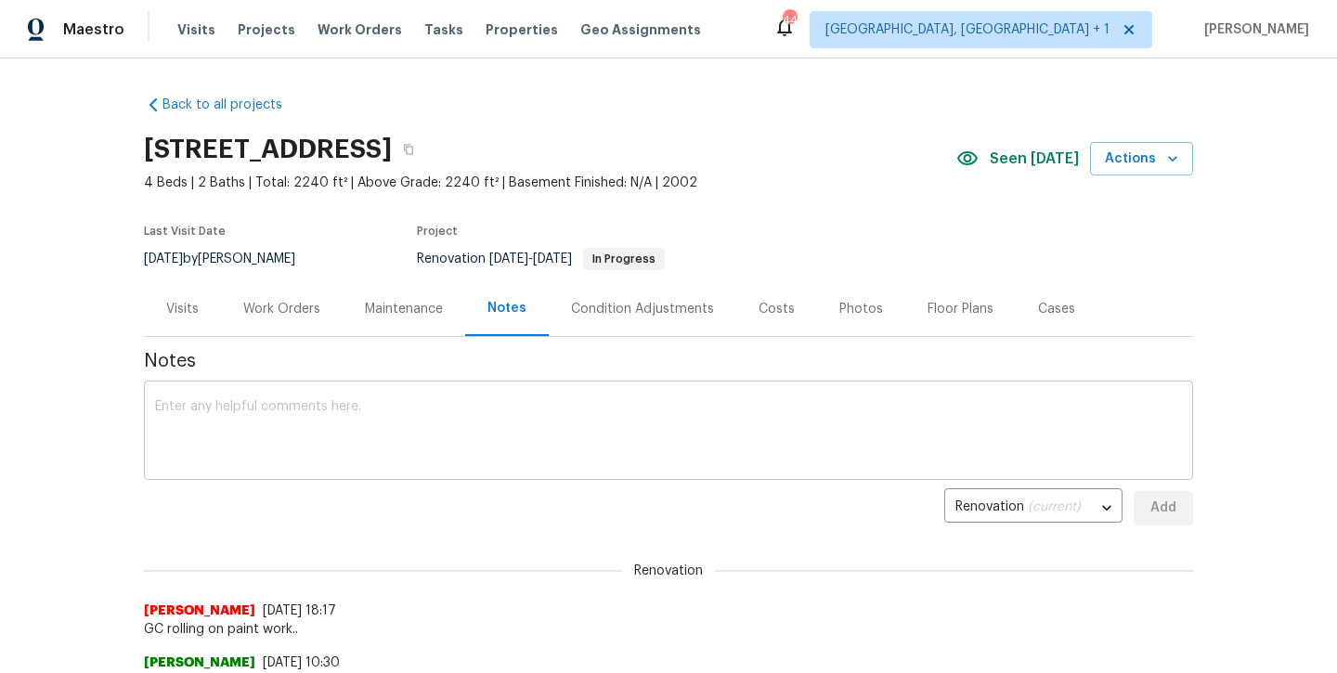
click at [461, 433] on textarea at bounding box center [668, 432] width 1027 height 65
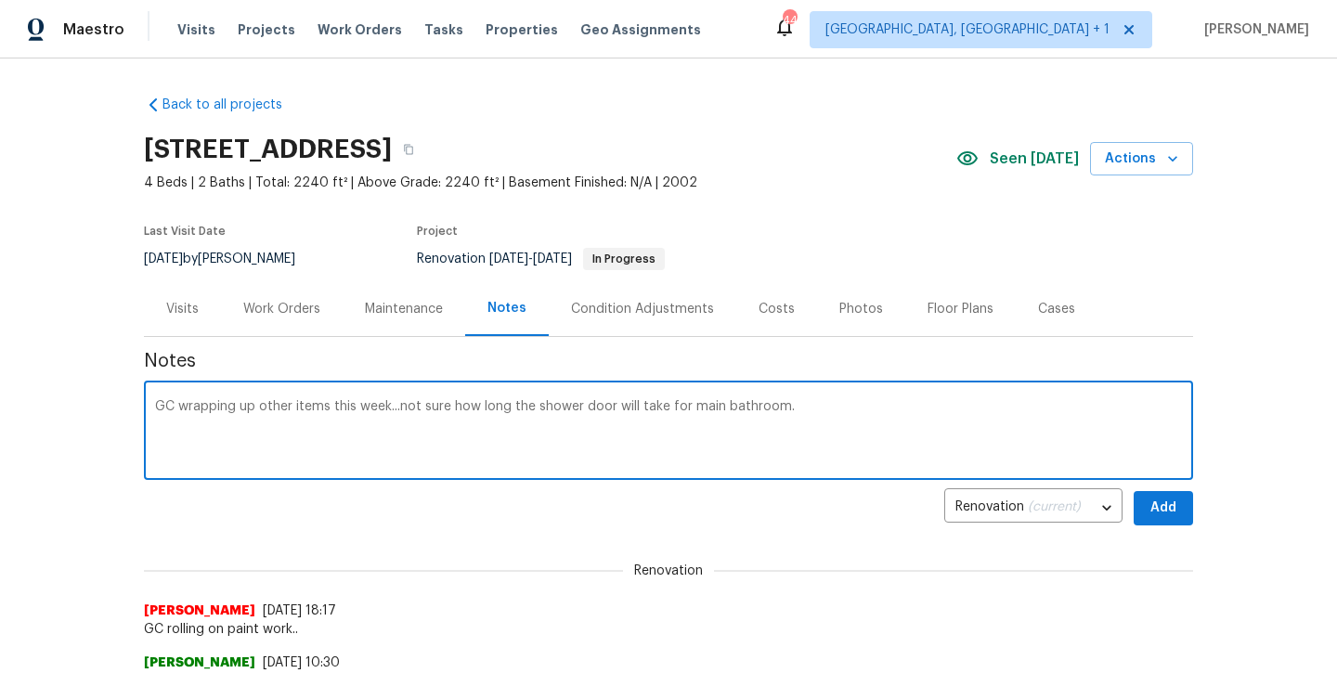
type textarea "GC wrapping up other items this week...not sure how long the shower door will t…"
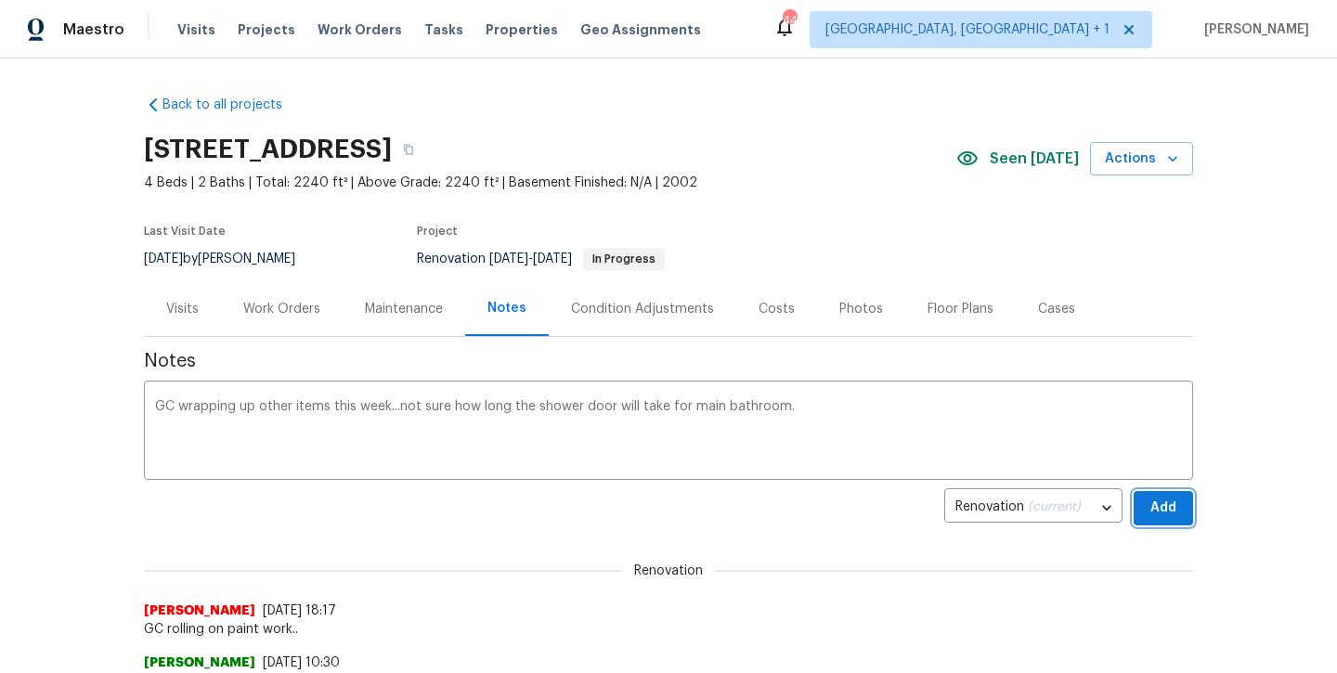
click at [1145, 497] on button "Add" at bounding box center [1162, 508] width 59 height 34
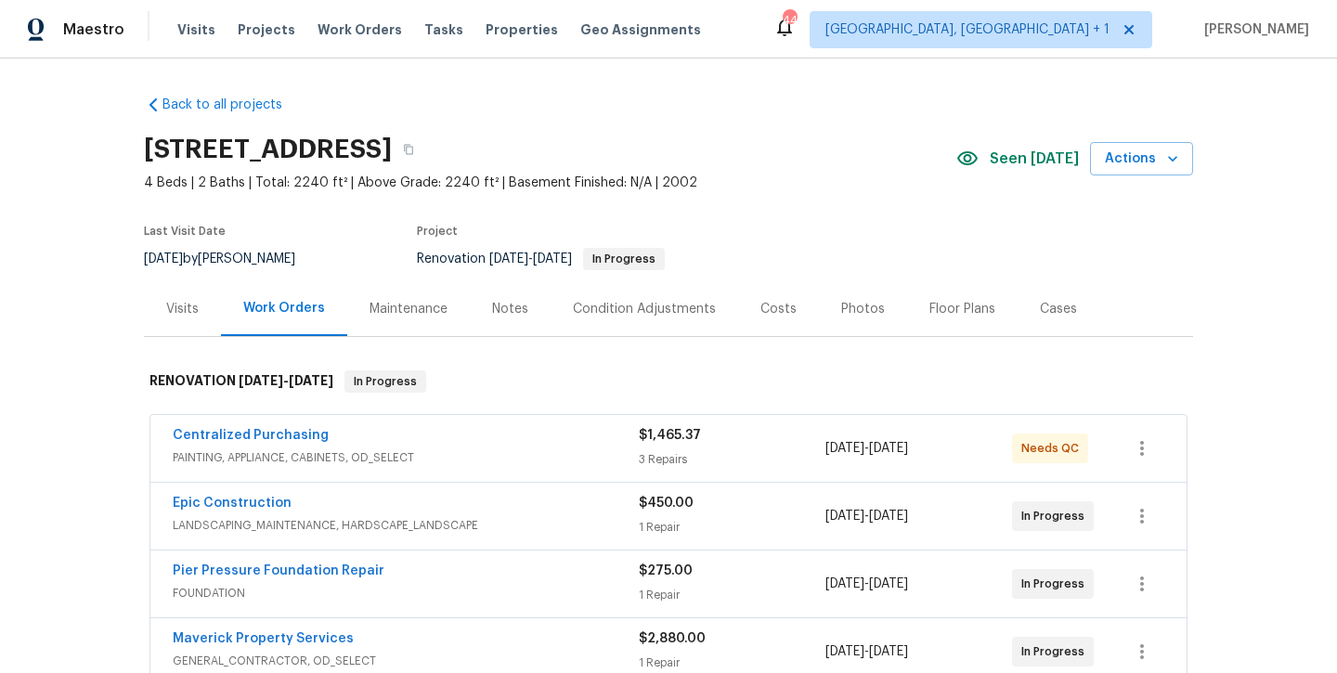
click at [506, 310] on div "Notes" at bounding box center [510, 309] width 36 height 19
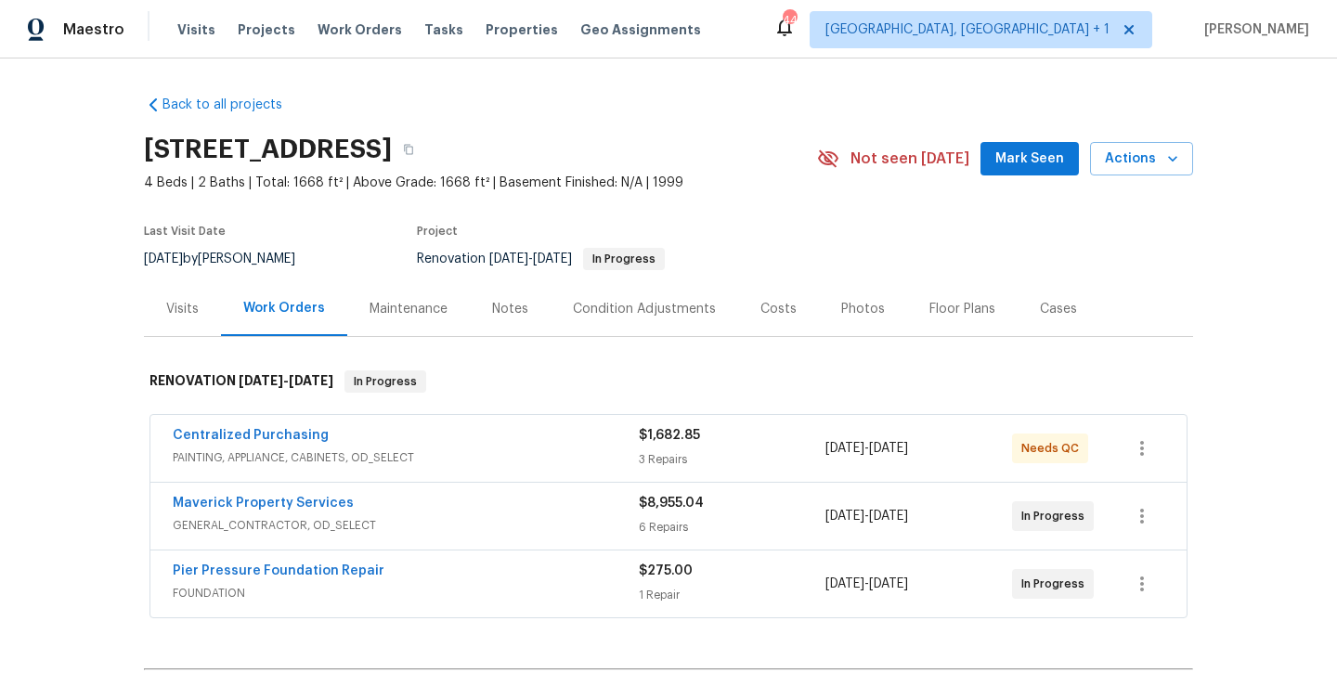
click at [1011, 168] on span "Mark Seen" at bounding box center [1029, 159] width 69 height 23
click at [521, 304] on div "Notes" at bounding box center [510, 309] width 36 height 19
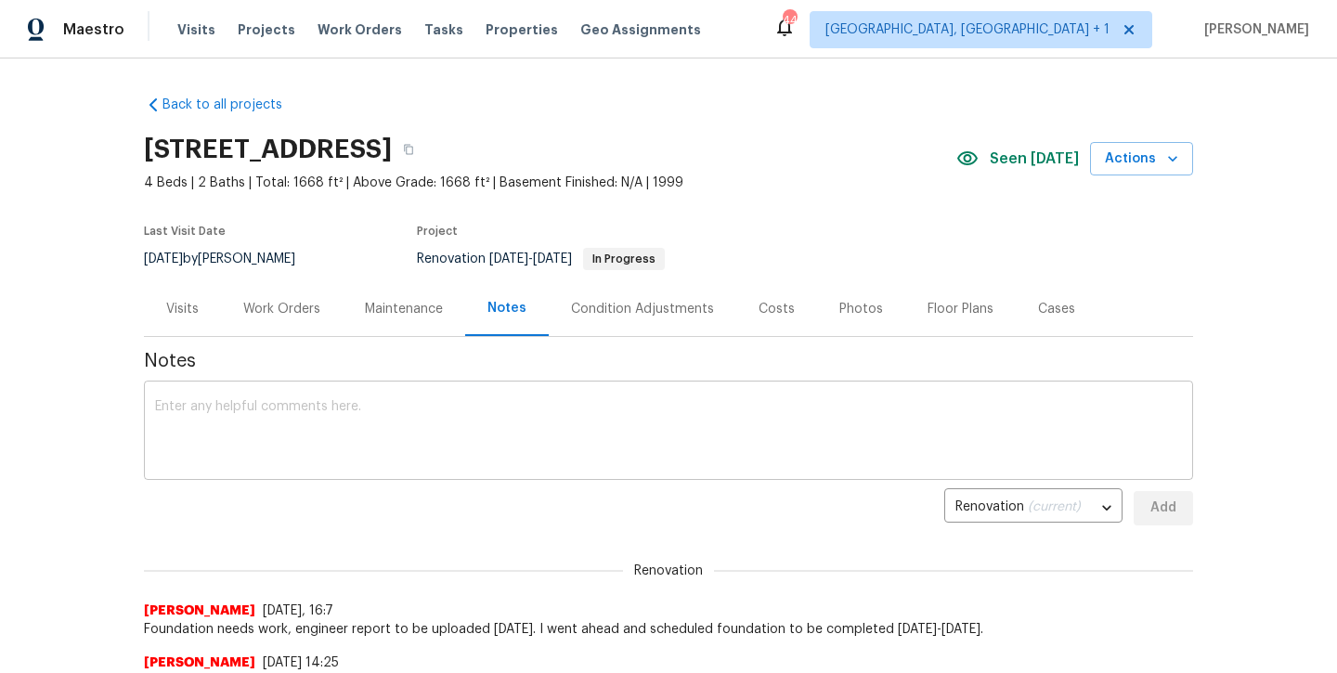
click at [485, 416] on textarea at bounding box center [668, 432] width 1027 height 65
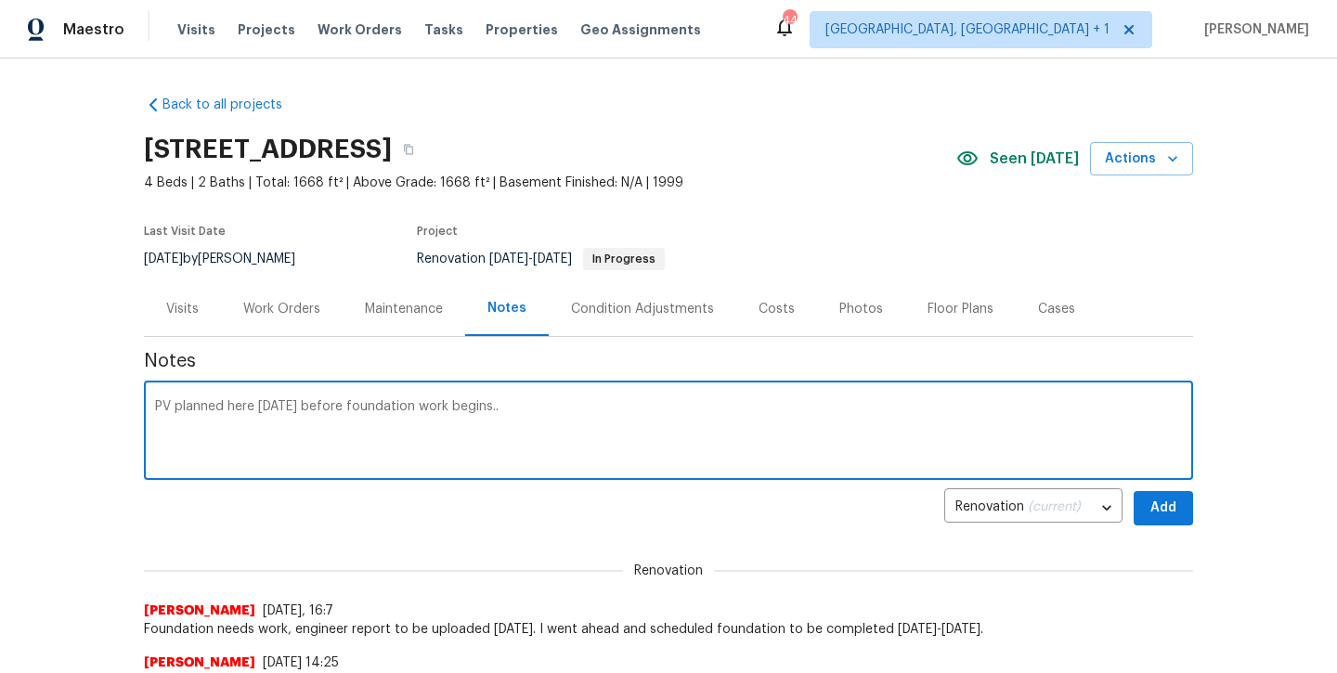
type textarea "PV planned here [DATE] before foundation work begins.."
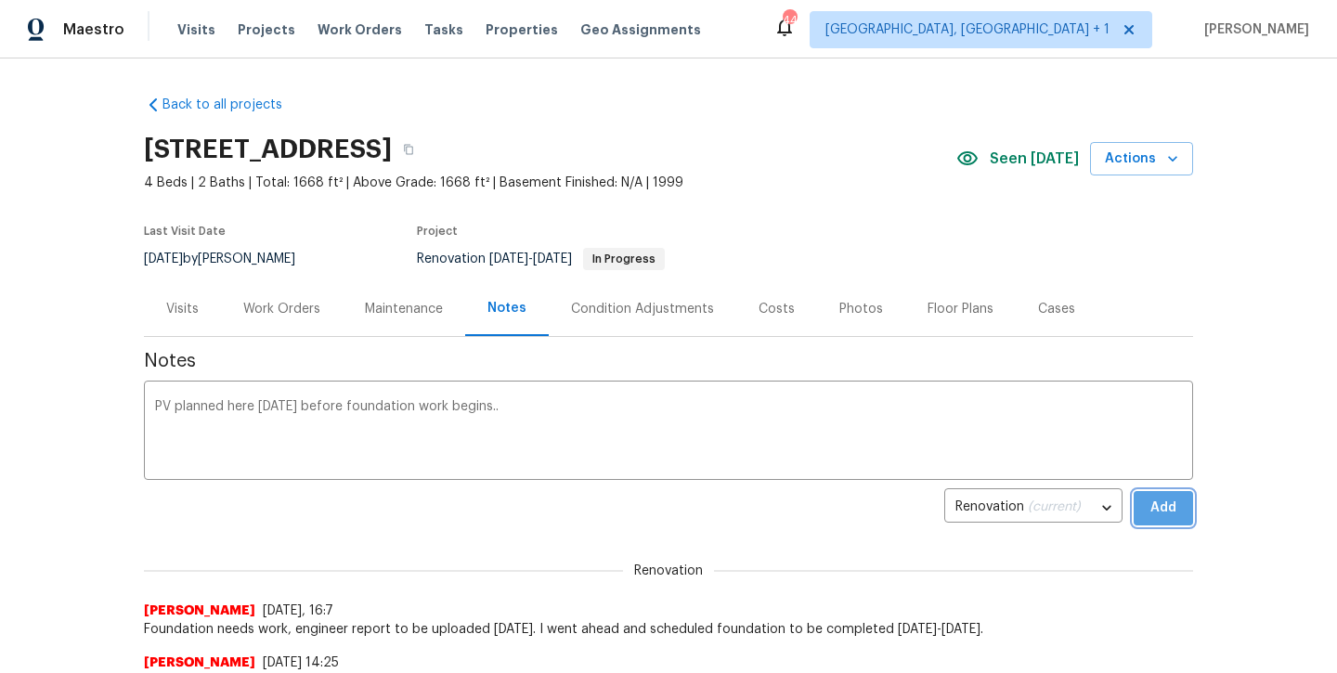
click at [1166, 519] on button "Add" at bounding box center [1162, 508] width 59 height 34
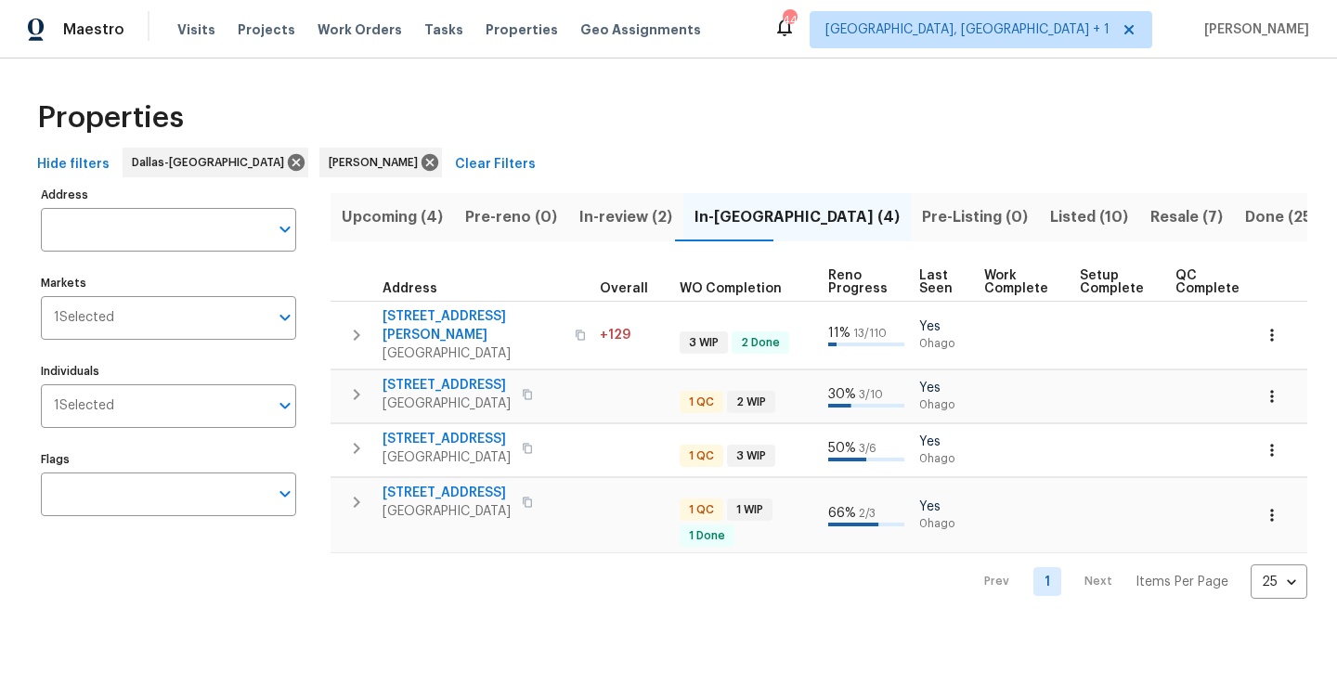
scroll to position [0, 621]
click at [608, 211] on span "In-review (2)" at bounding box center [625, 217] width 93 height 26
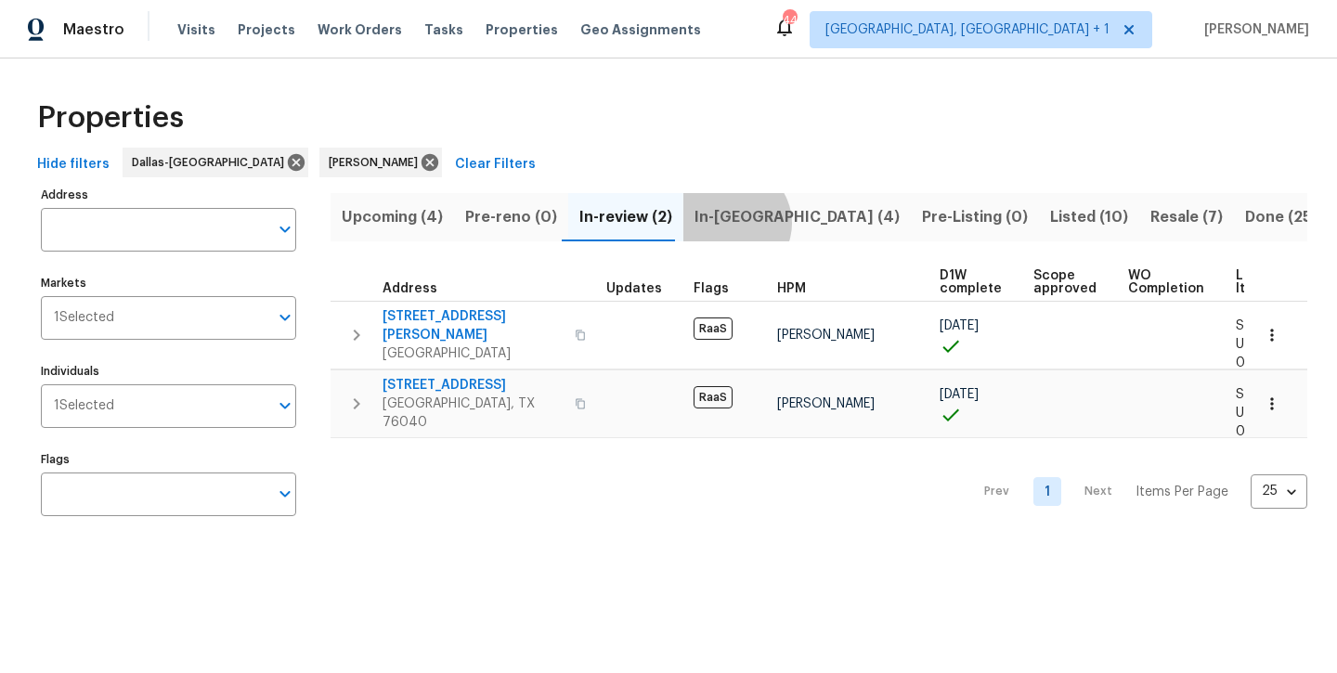
click at [722, 223] on span "In-[GEOGRAPHIC_DATA] (4)" at bounding box center [796, 217] width 205 height 26
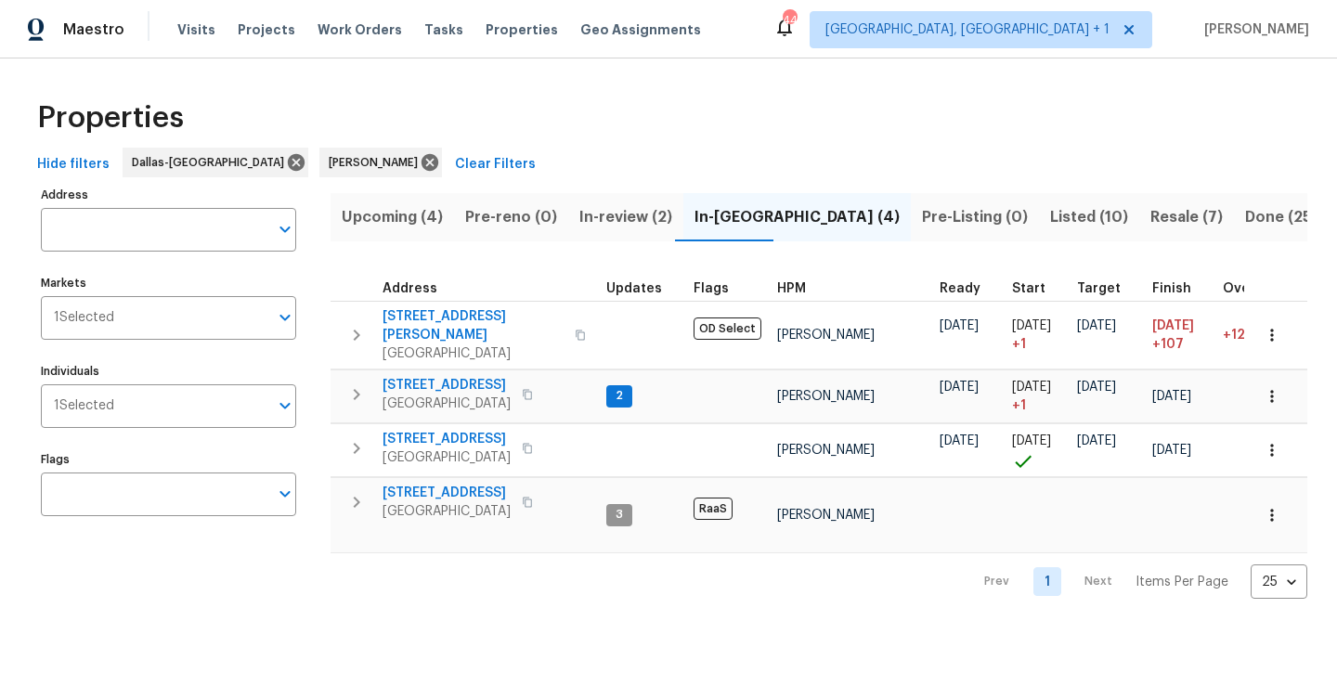
click at [377, 217] on span "Upcoming (4)" at bounding box center [392, 217] width 101 height 26
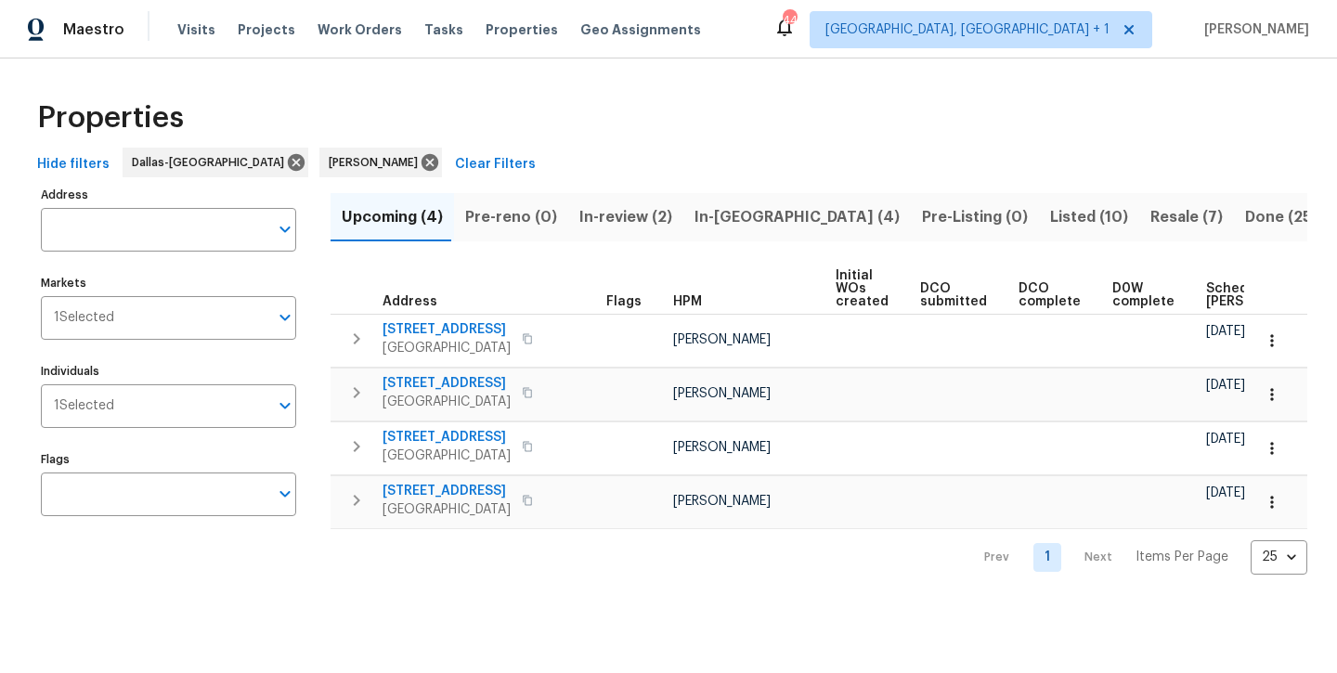
click at [1050, 215] on span "Listed (10)" at bounding box center [1089, 217] width 78 height 26
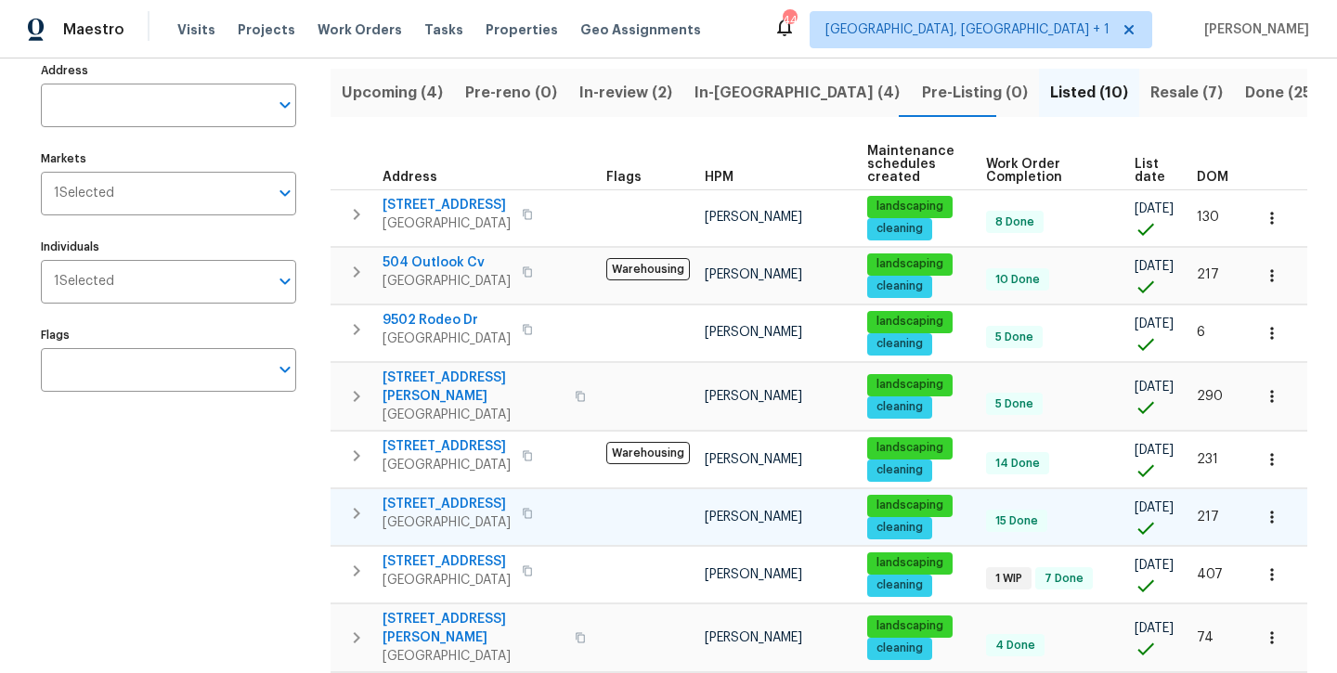
scroll to position [123, 0]
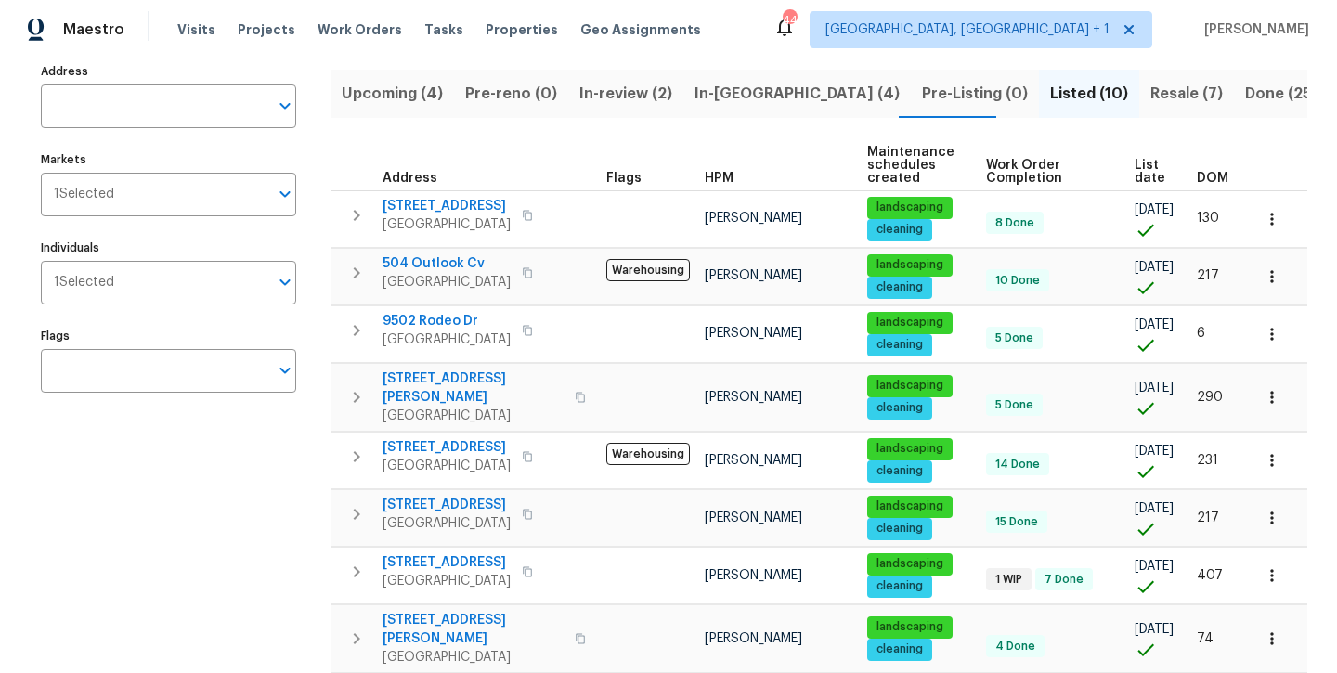
click at [701, 88] on span "In-[GEOGRAPHIC_DATA] (4)" at bounding box center [796, 94] width 205 height 26
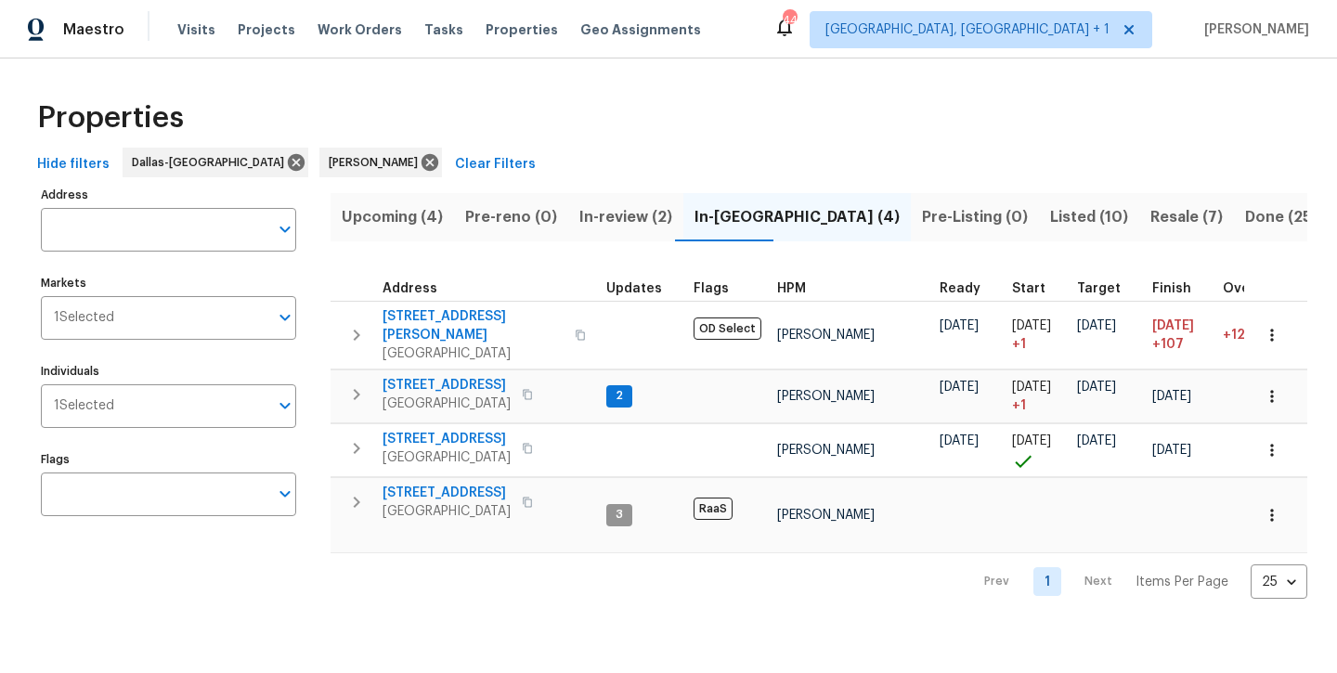
click at [1050, 218] on span "Listed (10)" at bounding box center [1089, 217] width 78 height 26
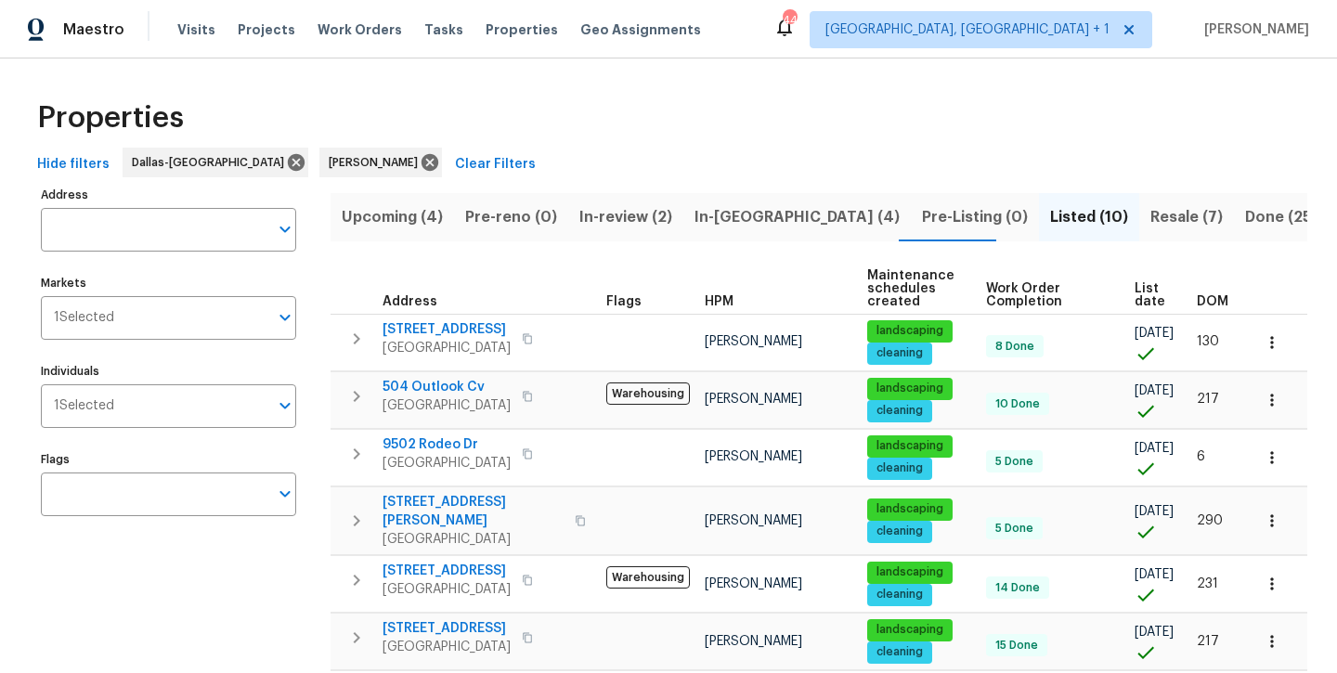
click at [1150, 212] on span "Resale (7)" at bounding box center [1186, 217] width 72 height 26
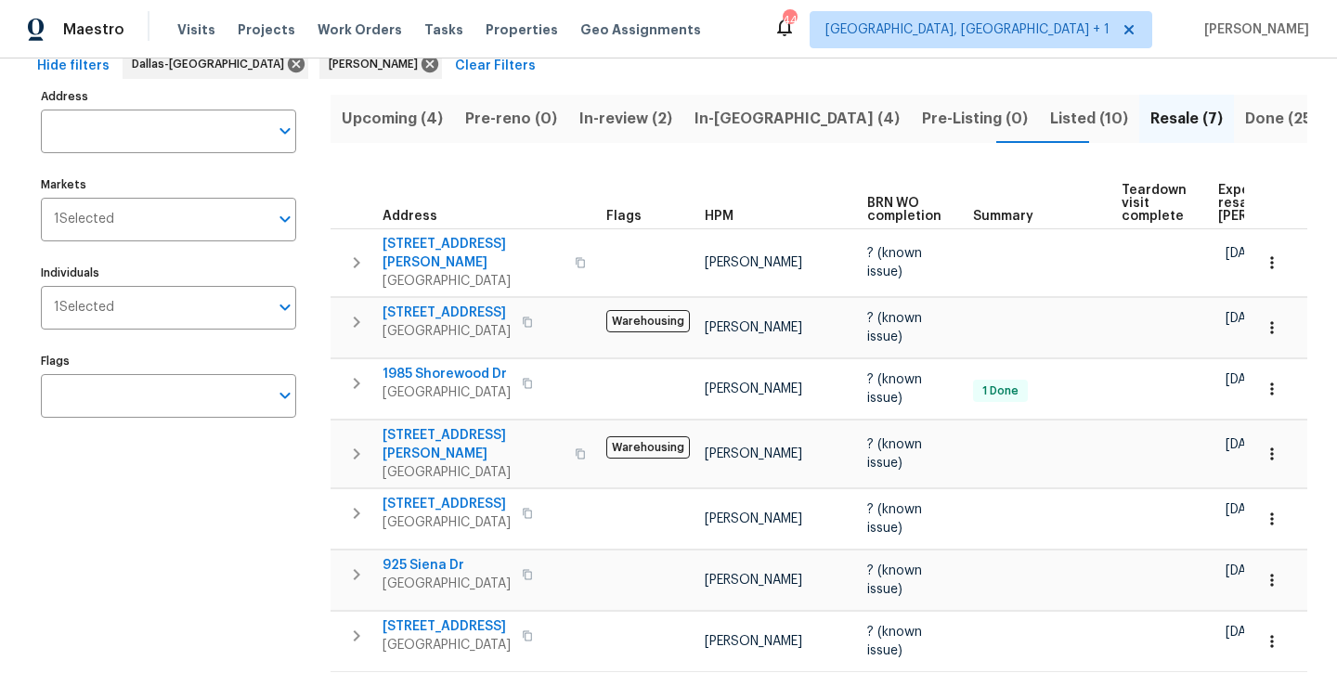
scroll to position [102, 0]
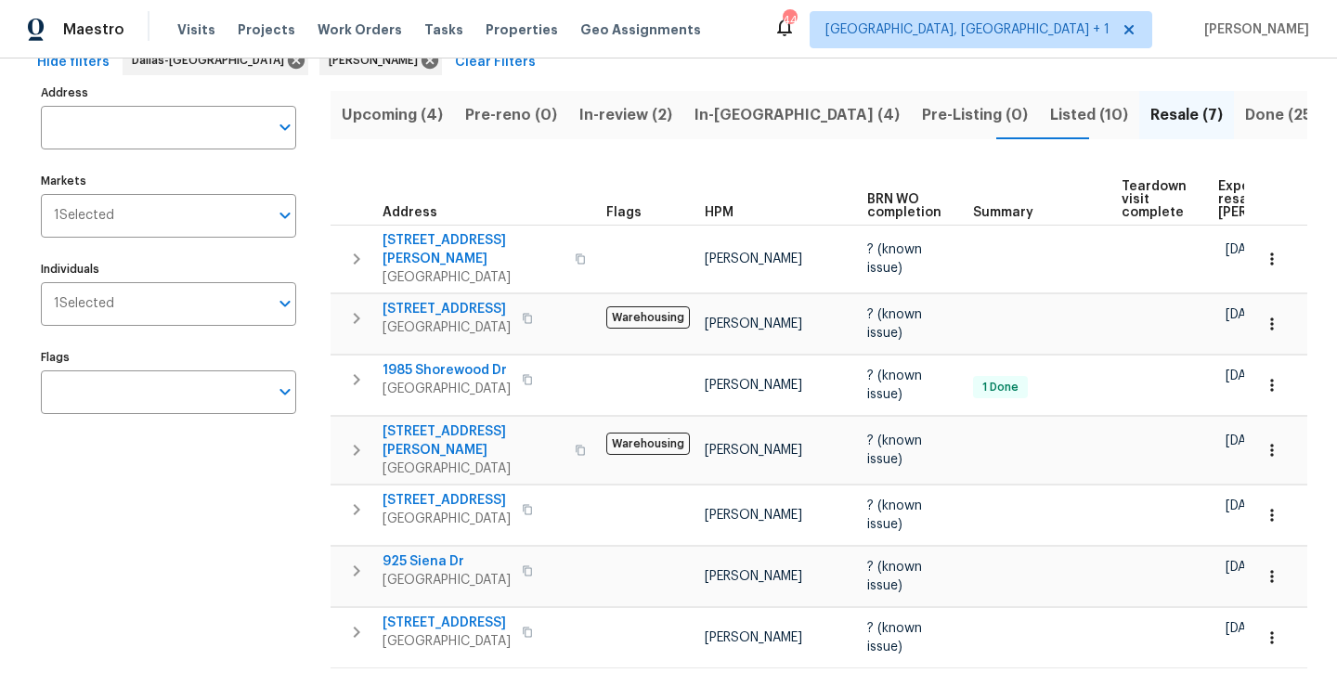
click at [1050, 122] on span "Listed (10)" at bounding box center [1089, 115] width 78 height 26
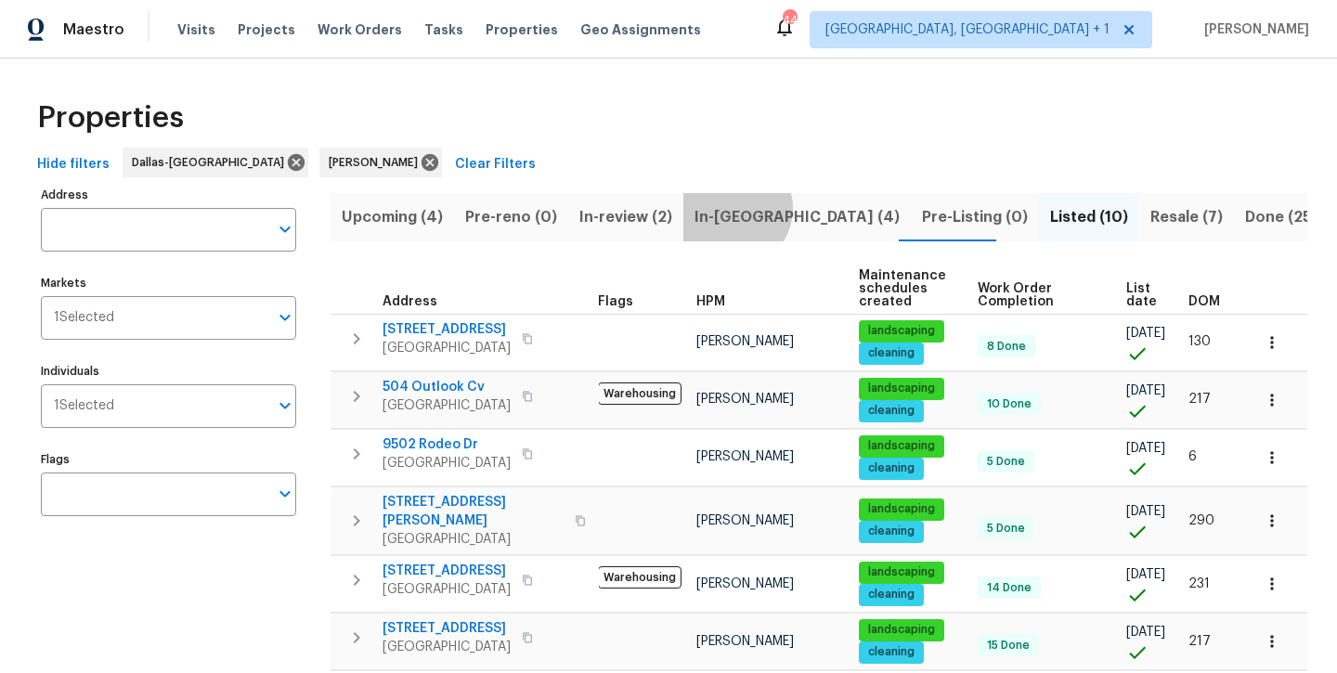
click at [722, 208] on span "In-[GEOGRAPHIC_DATA] (4)" at bounding box center [796, 217] width 205 height 26
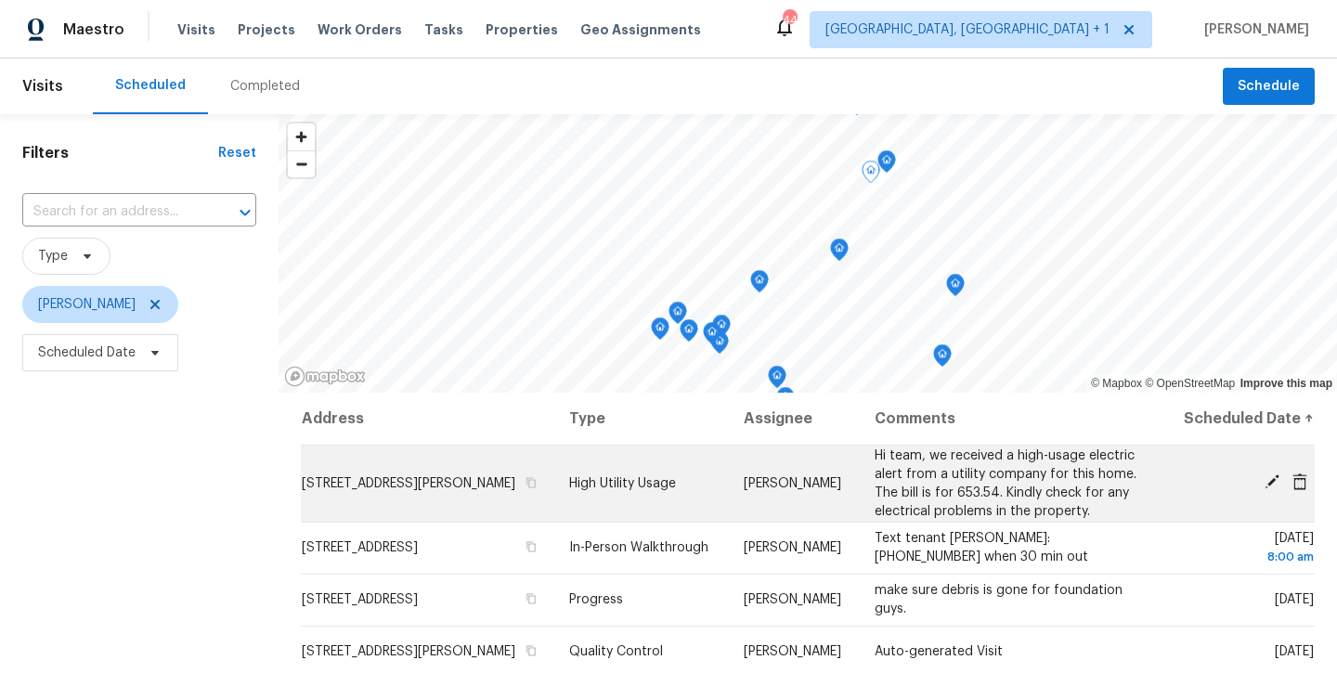
click at [1269, 489] on icon at bounding box center [1271, 481] width 15 height 15
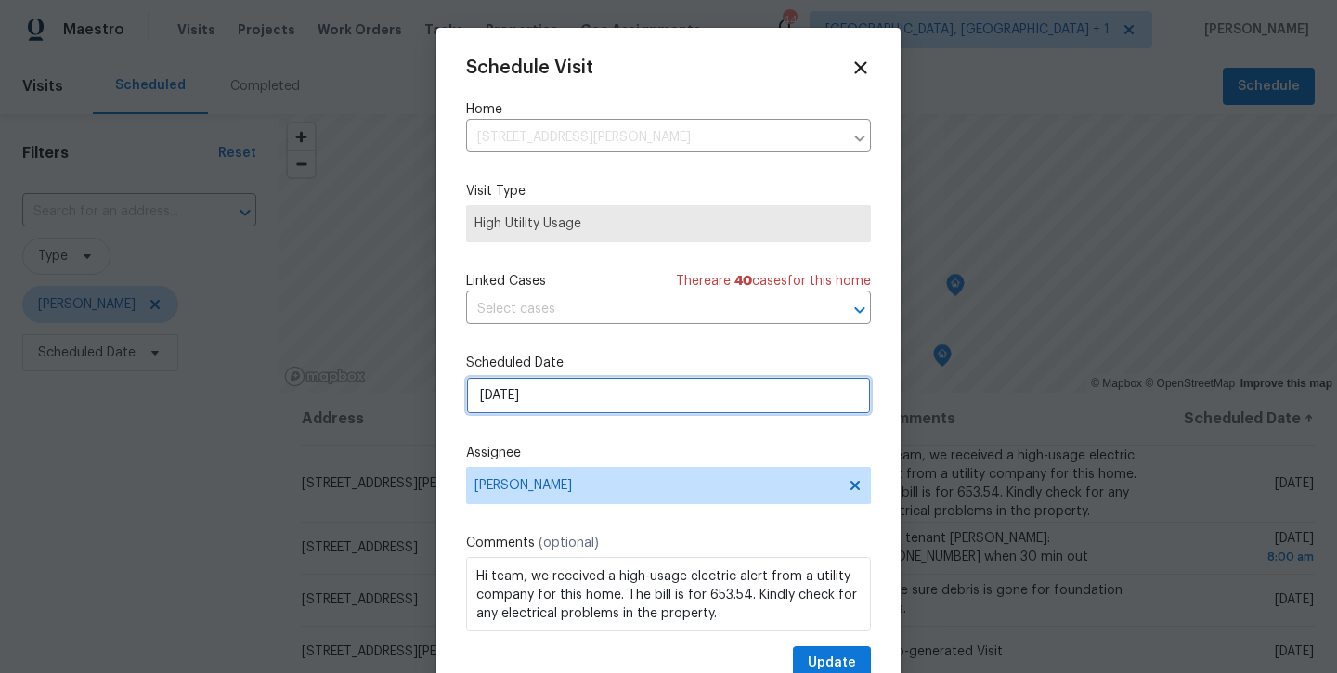
click at [629, 391] on input "9/23/2025" at bounding box center [668, 395] width 405 height 37
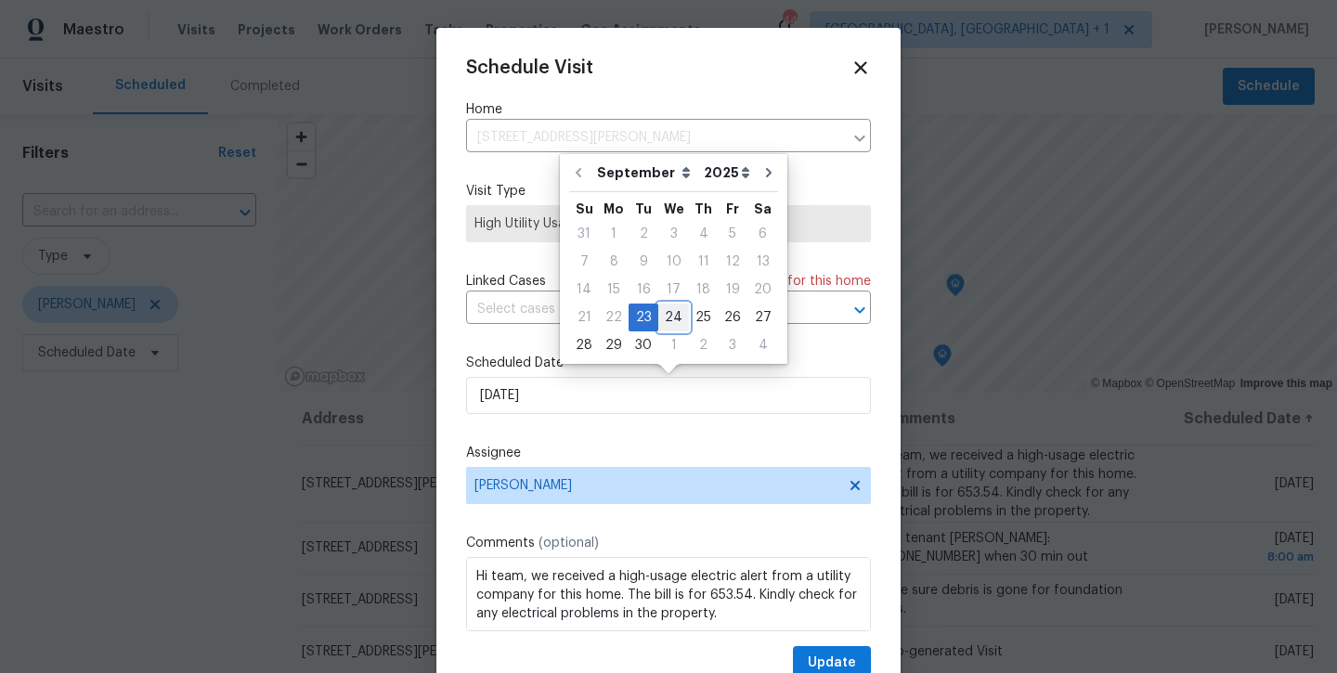
click at [668, 319] on div "24" at bounding box center [673, 317] width 31 height 26
type input "9/24/2025"
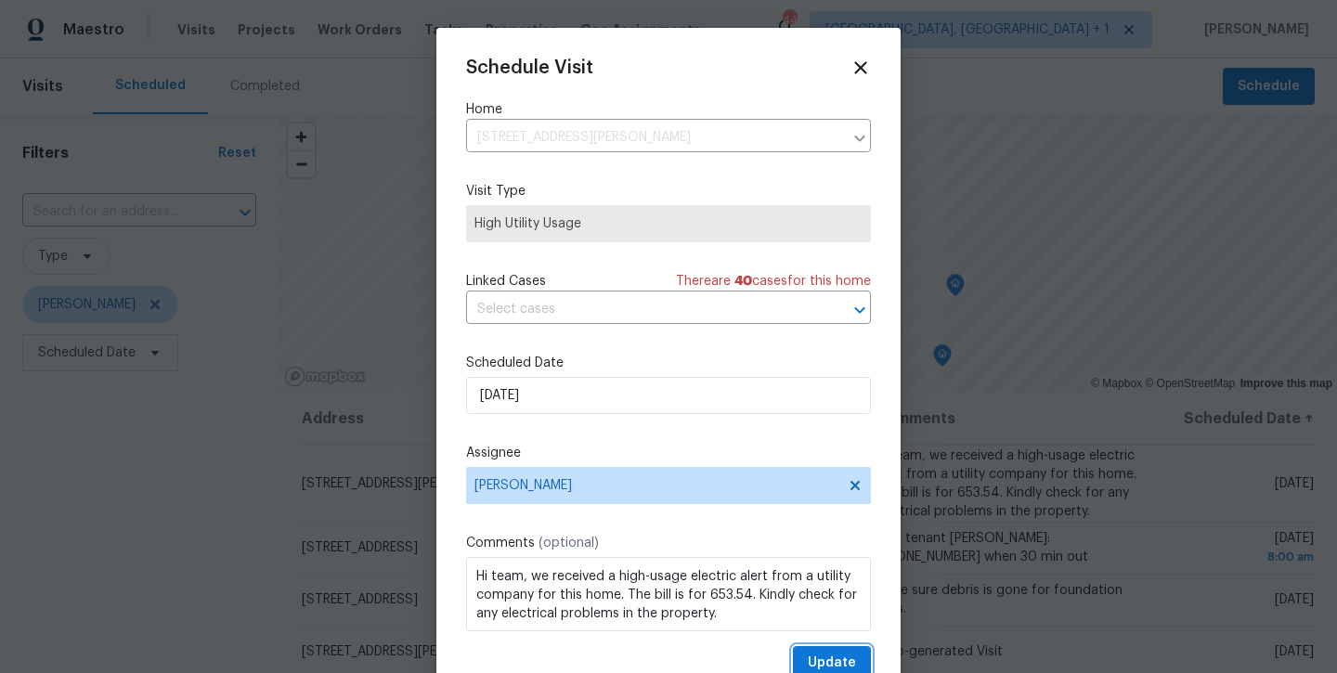
click at [820, 660] on span "Update" at bounding box center [832, 663] width 48 height 23
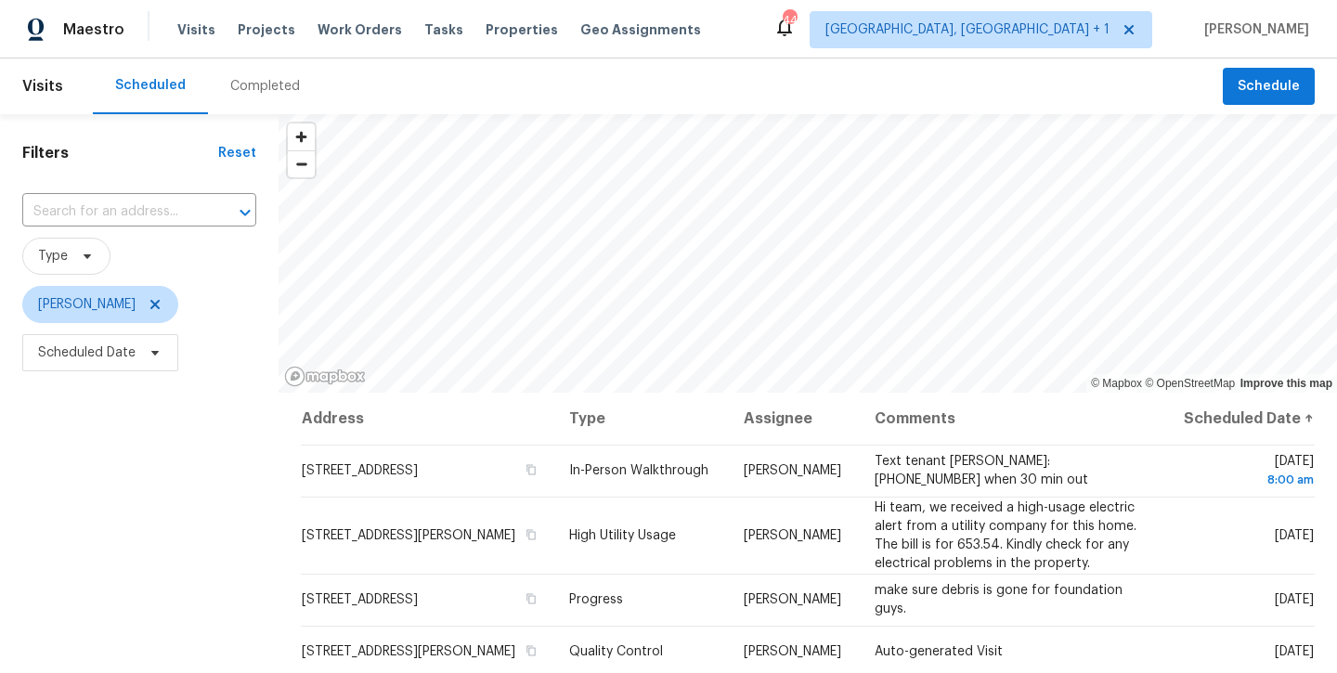
click at [76, 509] on div "Filters Reset ​ Type Andrew Kempka Scheduled Date" at bounding box center [139, 522] width 278 height 817
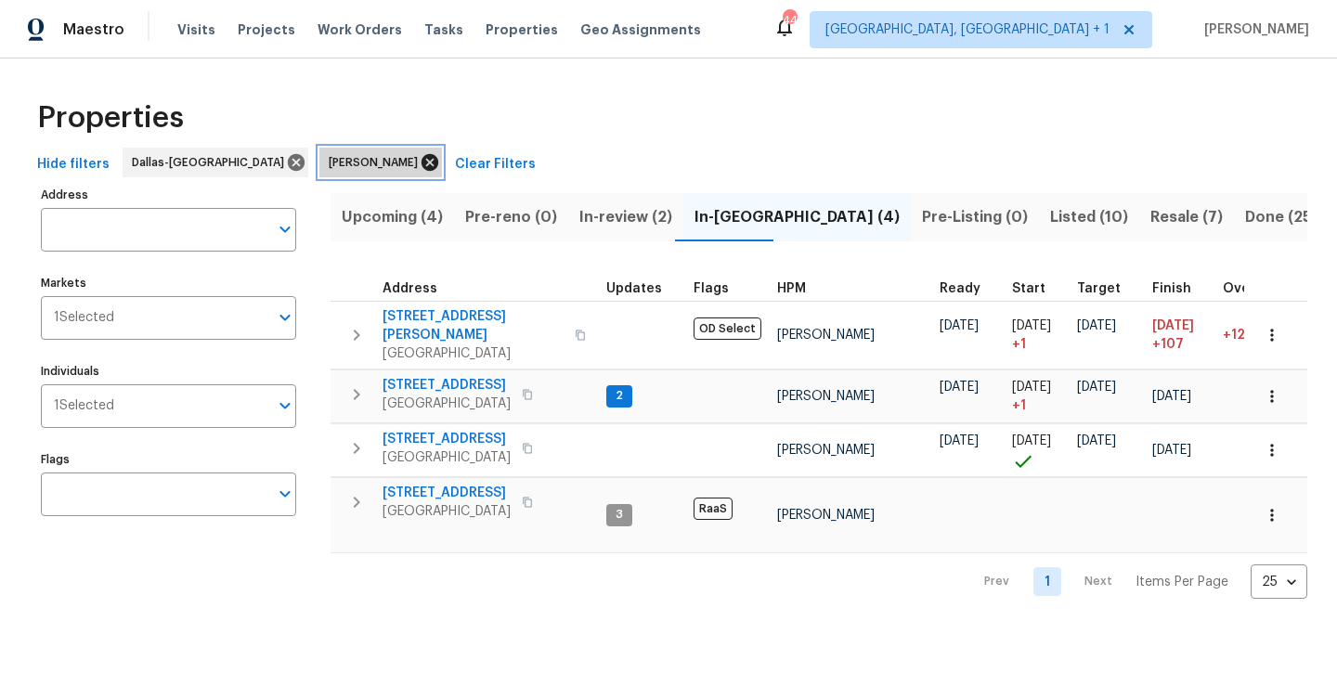
click at [421, 167] on icon at bounding box center [429, 162] width 17 height 17
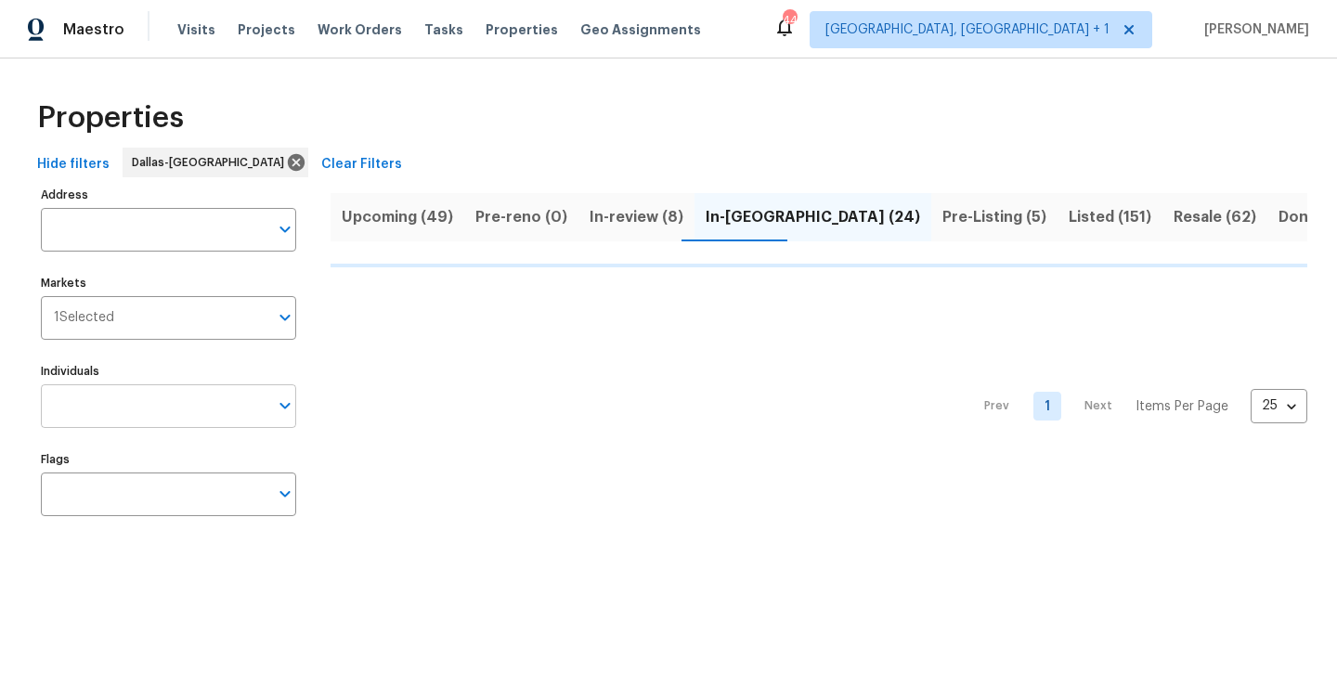
click at [177, 394] on input "Individuals" at bounding box center [154, 406] width 227 height 44
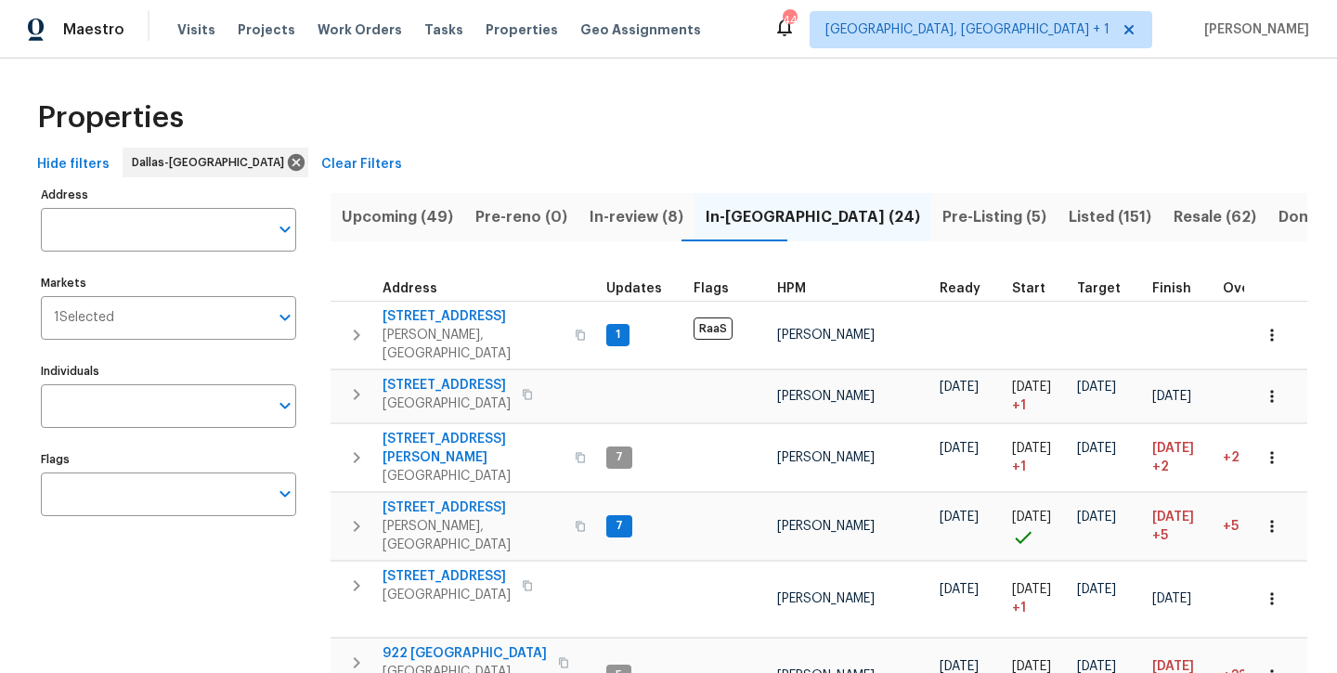
click at [177, 393] on input "Individuals" at bounding box center [154, 406] width 227 height 44
type input "spencer"
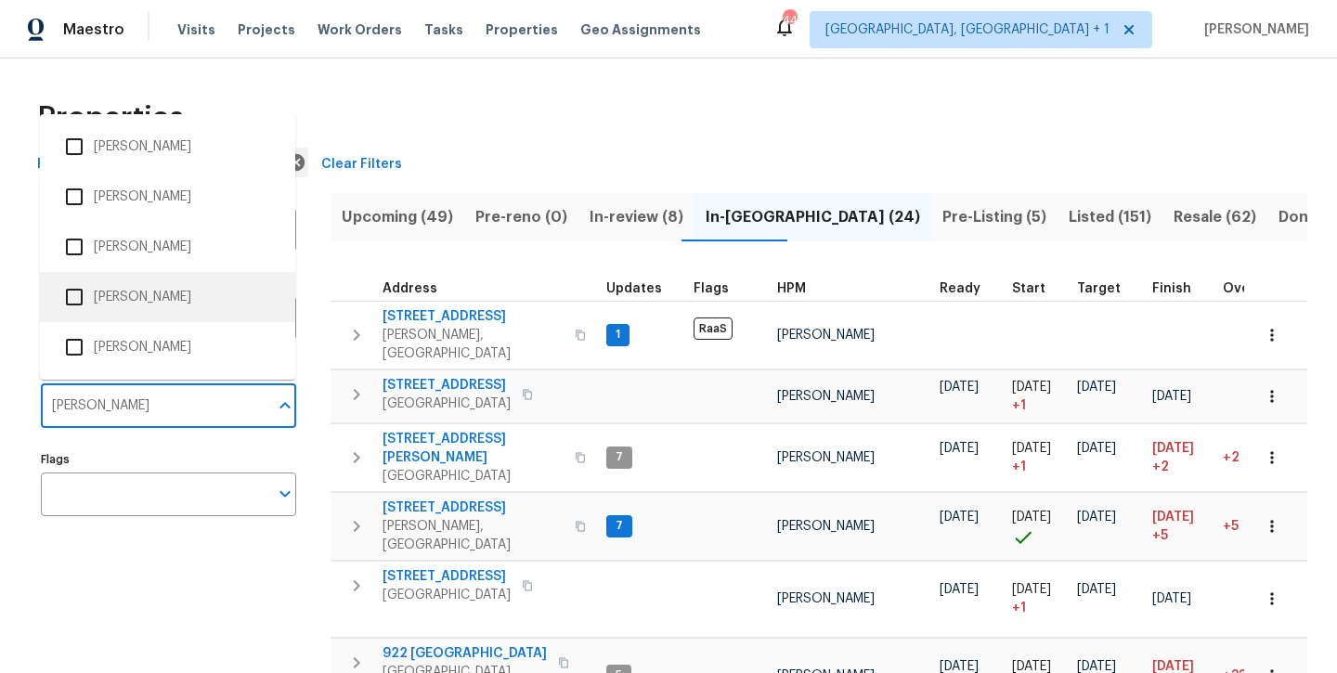
click at [162, 305] on li "Spencer Kleintop" at bounding box center [168, 297] width 226 height 39
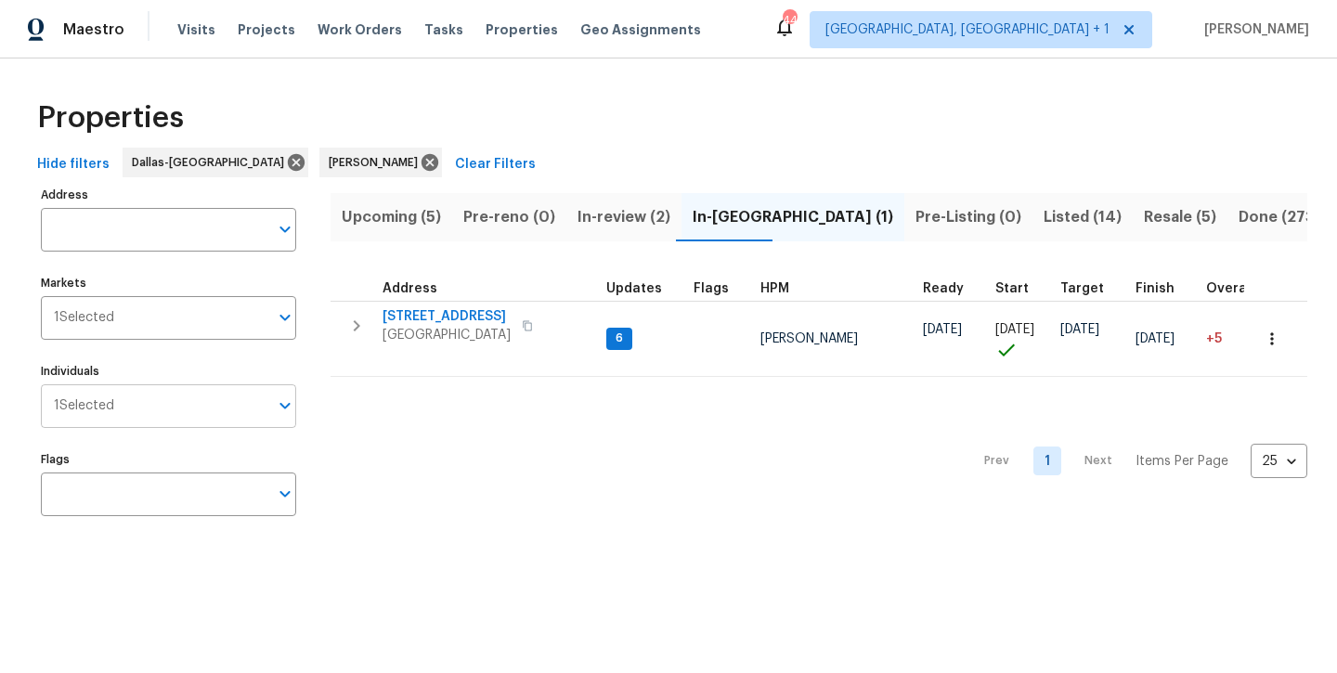
click at [169, 402] on input "Individuals" at bounding box center [191, 406] width 154 height 44
type input "jason fletcher"
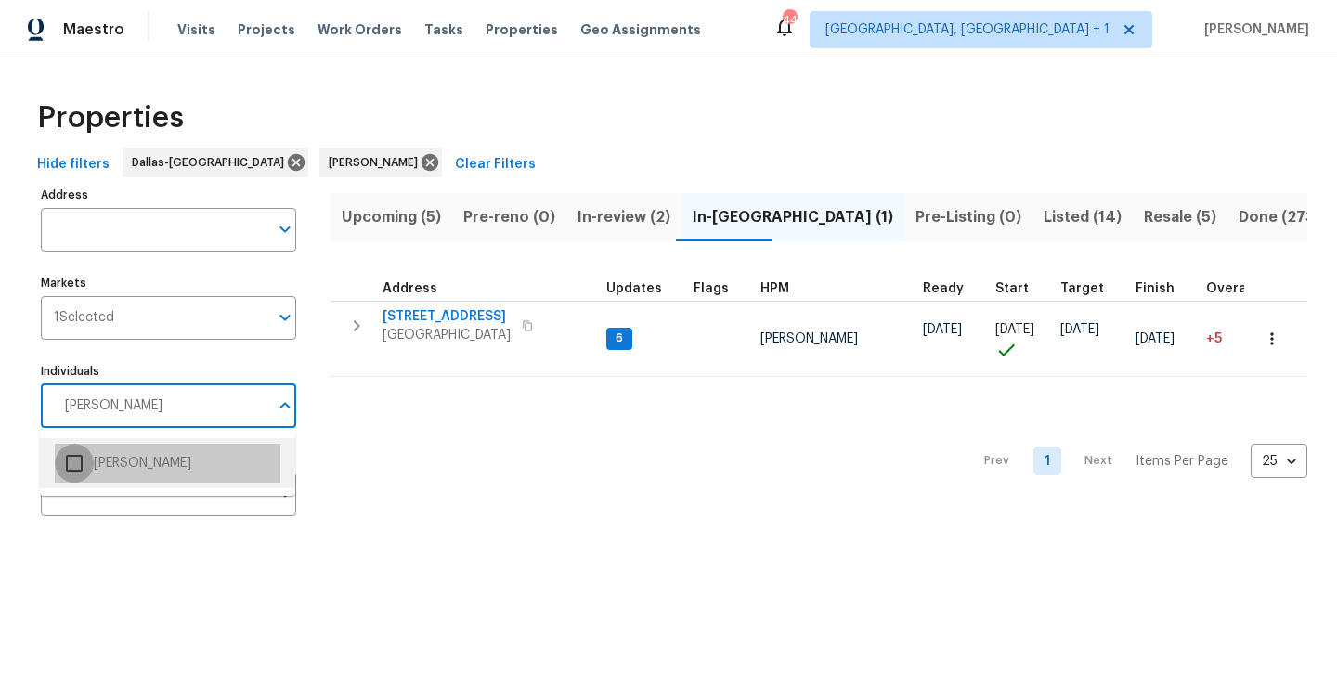
click at [77, 463] on input "checkbox" at bounding box center [74, 463] width 39 height 39
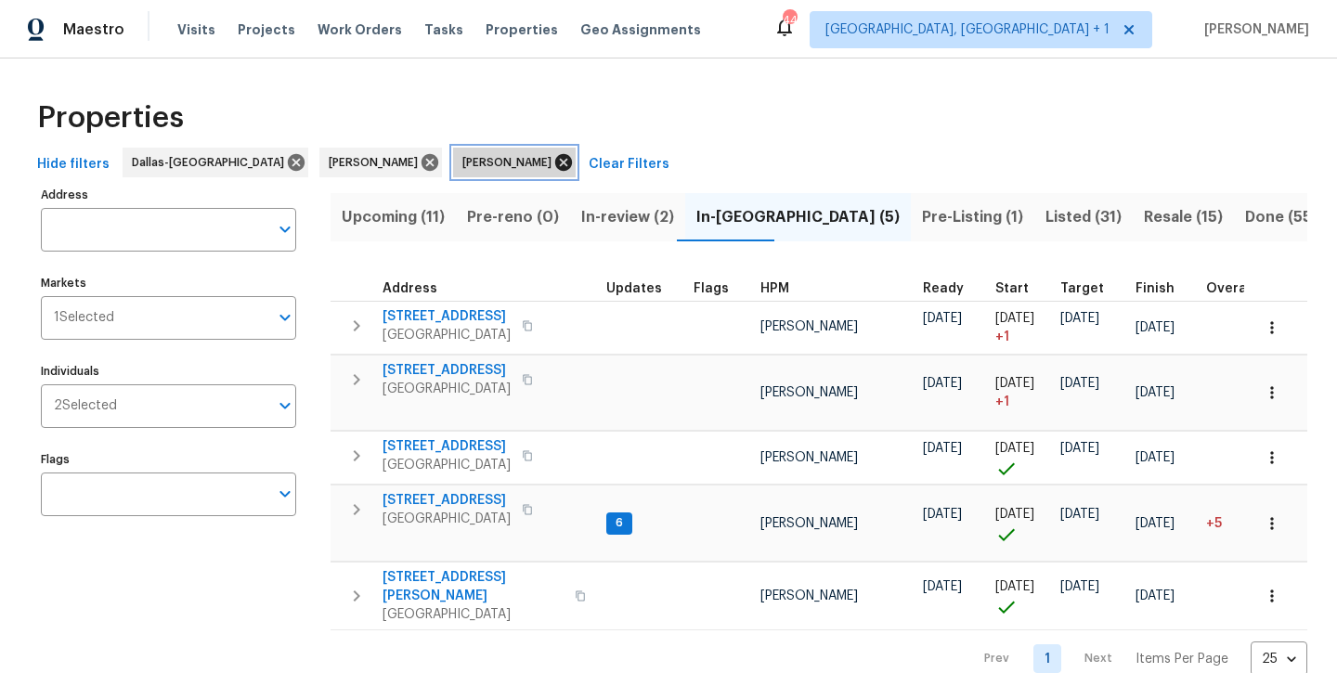
click at [555, 166] on icon at bounding box center [563, 162] width 17 height 17
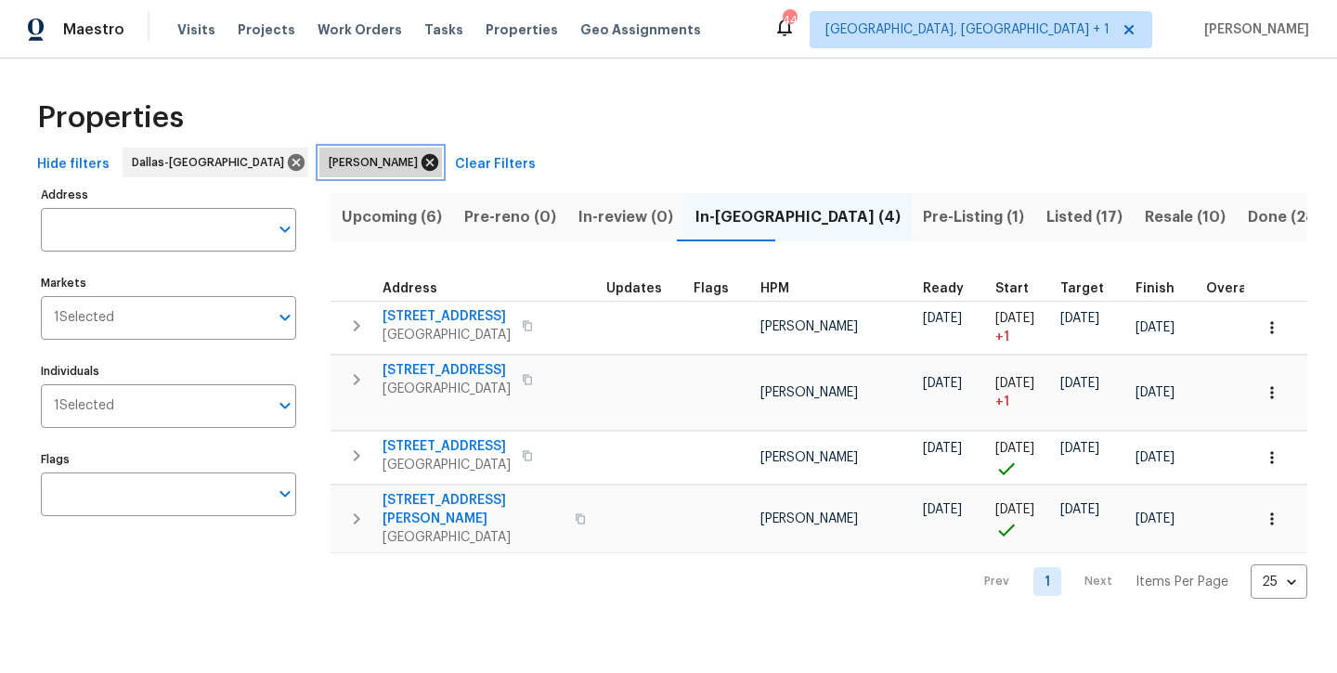
click at [420, 172] on icon at bounding box center [430, 162] width 20 height 20
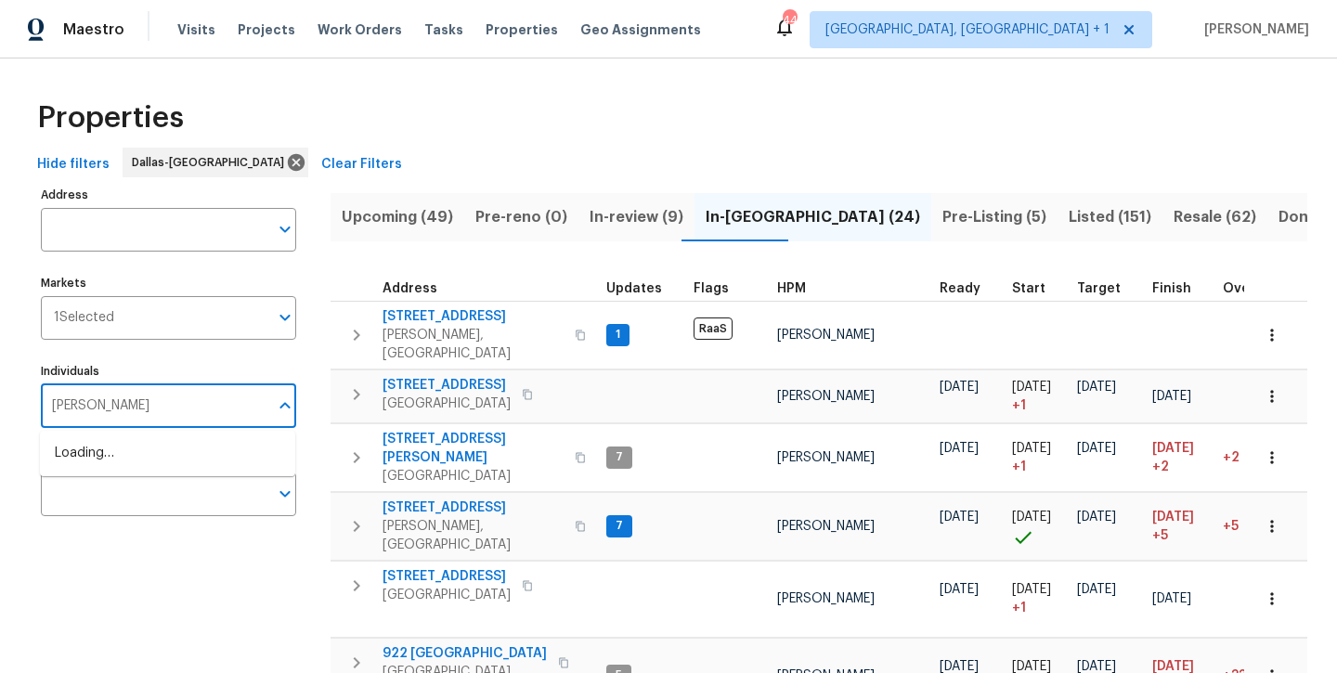
type input "todd jorgenson"
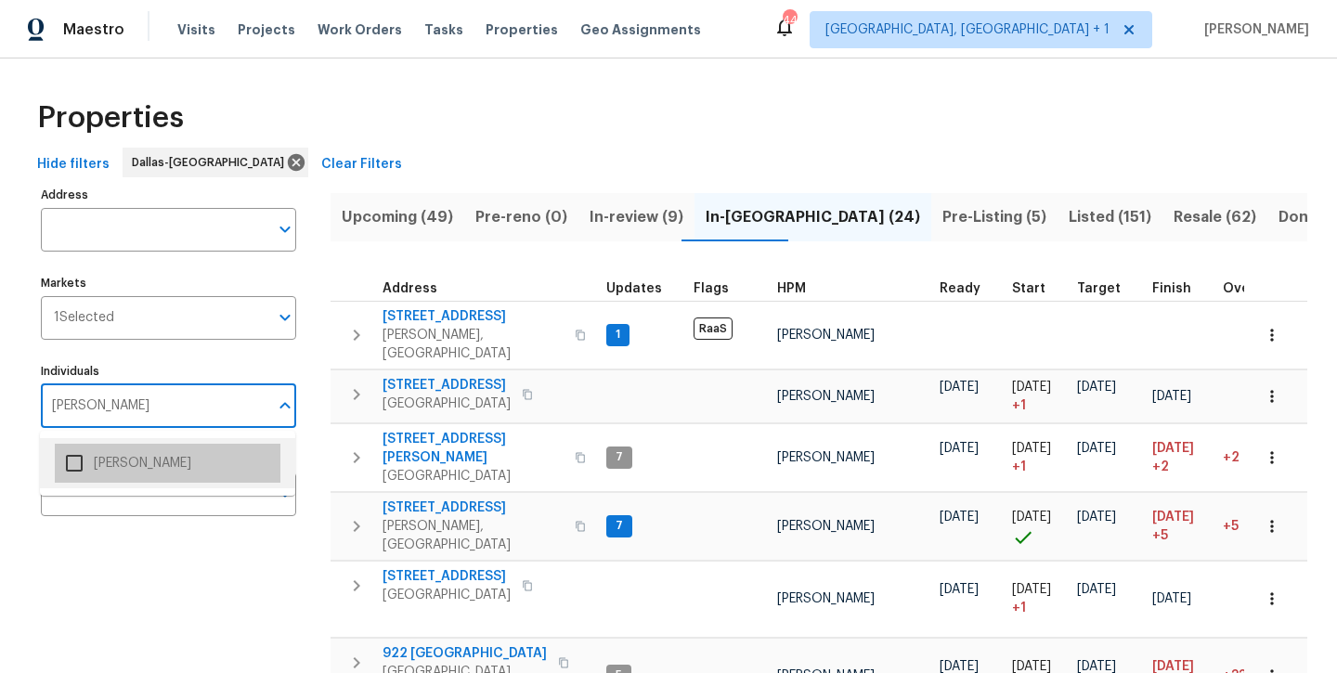
click at [130, 471] on li "Todd Jorgenson" at bounding box center [168, 463] width 226 height 39
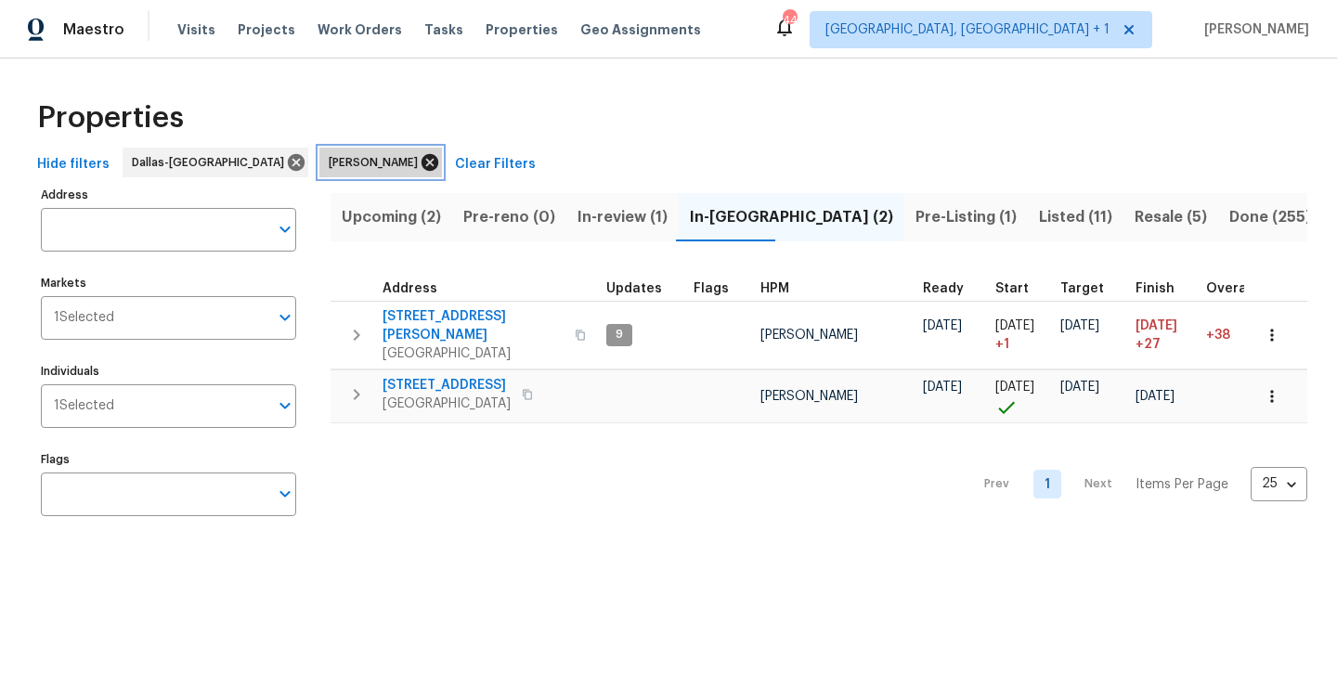
click at [421, 170] on icon at bounding box center [429, 162] width 17 height 17
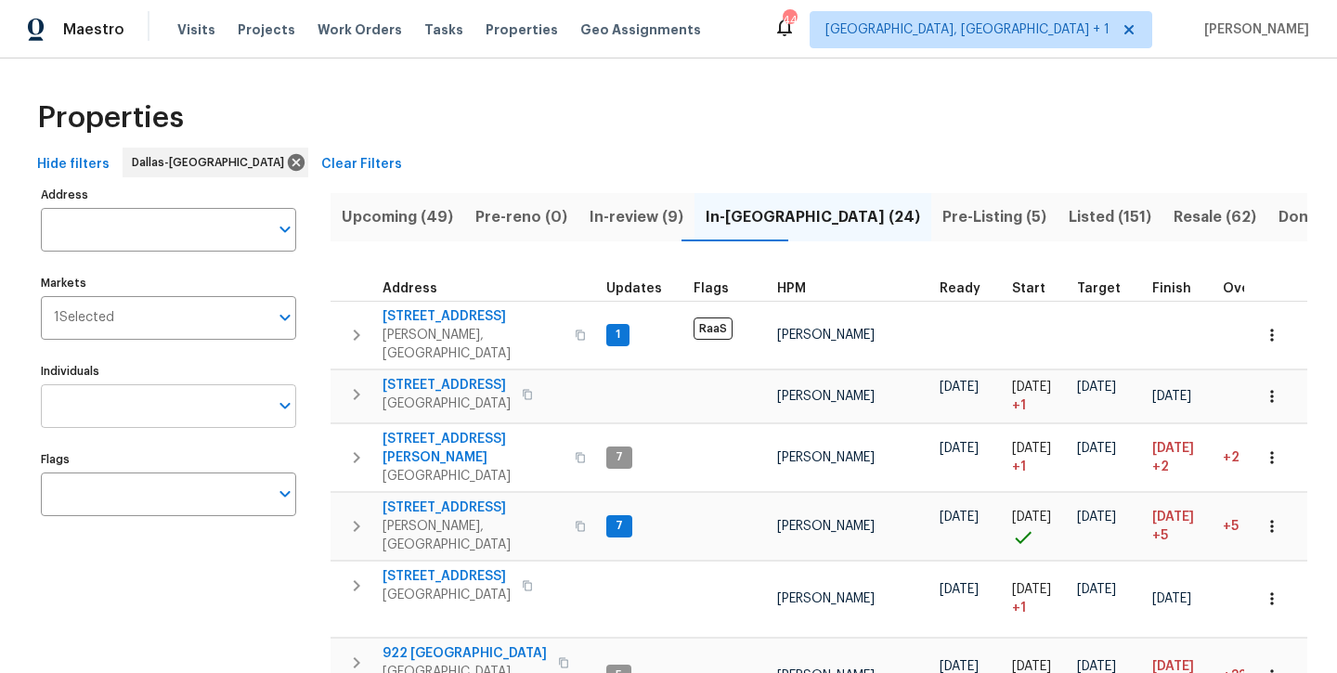
click at [139, 386] on input "Individuals" at bounding box center [154, 406] width 227 height 44
click at [640, 225] on span "In-review (9)" at bounding box center [636, 217] width 94 height 26
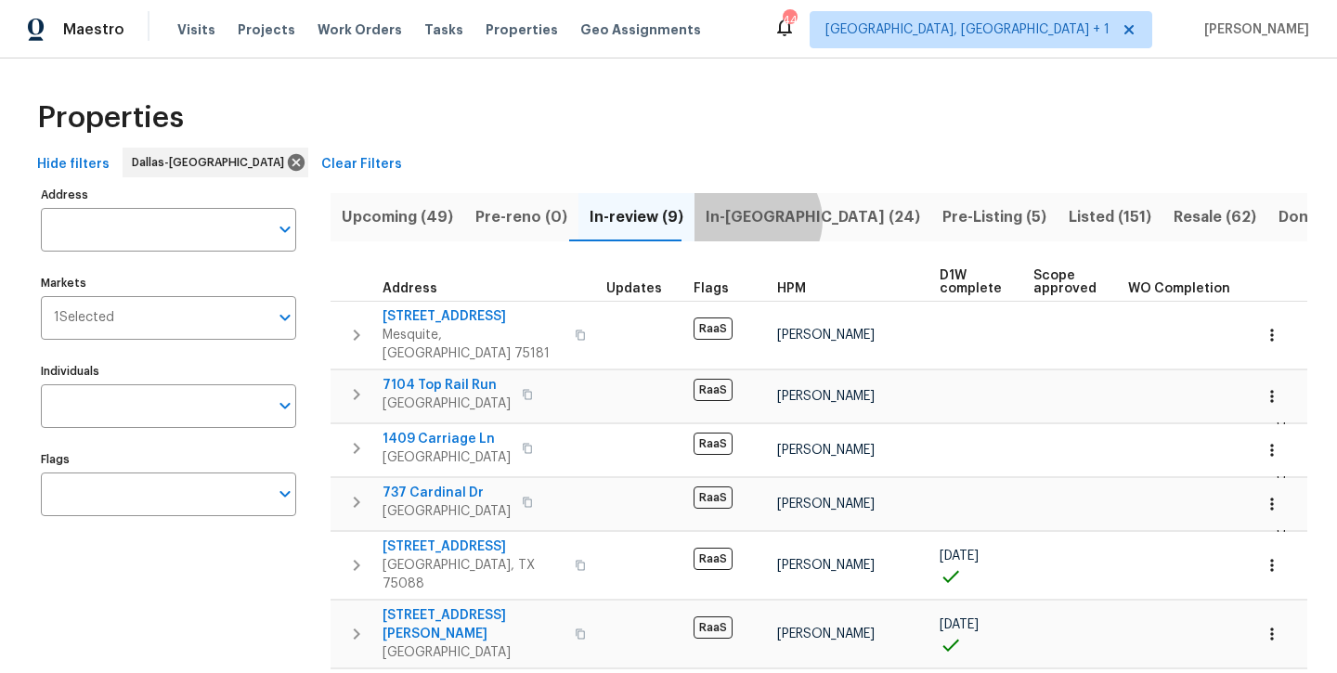
click at [742, 220] on span "In-reno (24)" at bounding box center [812, 217] width 214 height 26
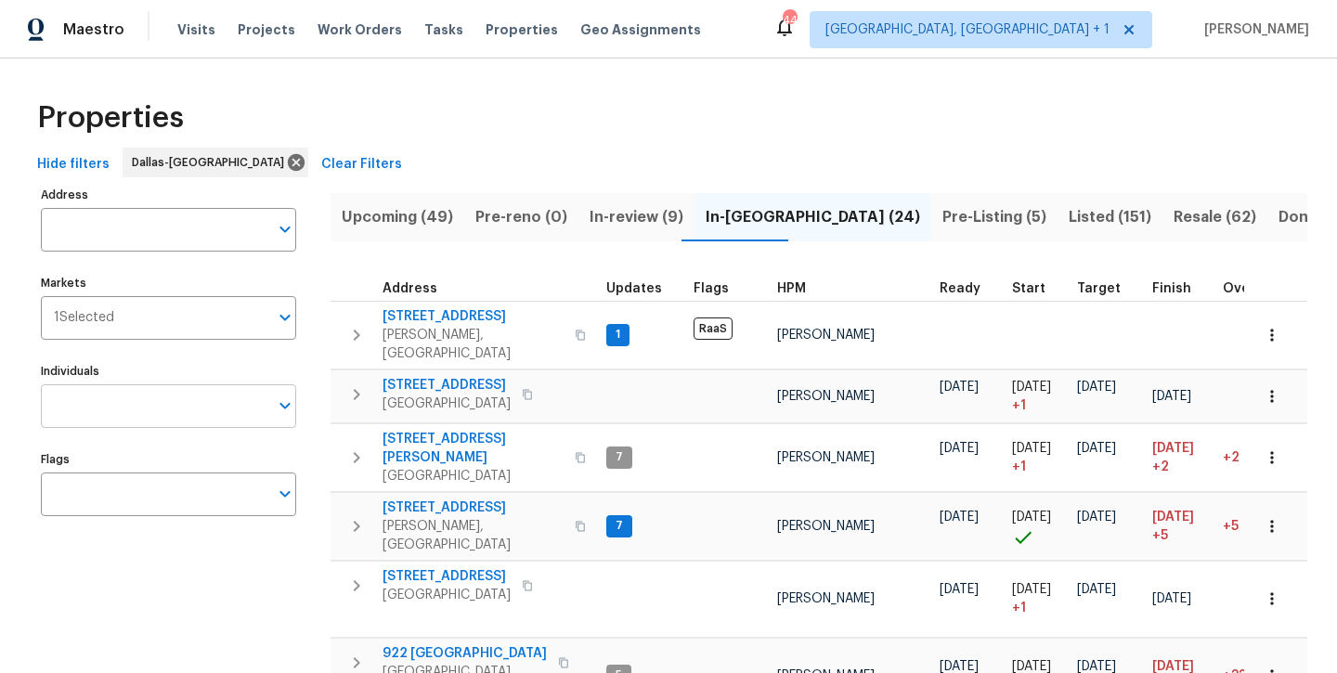
click at [159, 396] on input "Individuals" at bounding box center [154, 406] width 227 height 44
type input "jason"
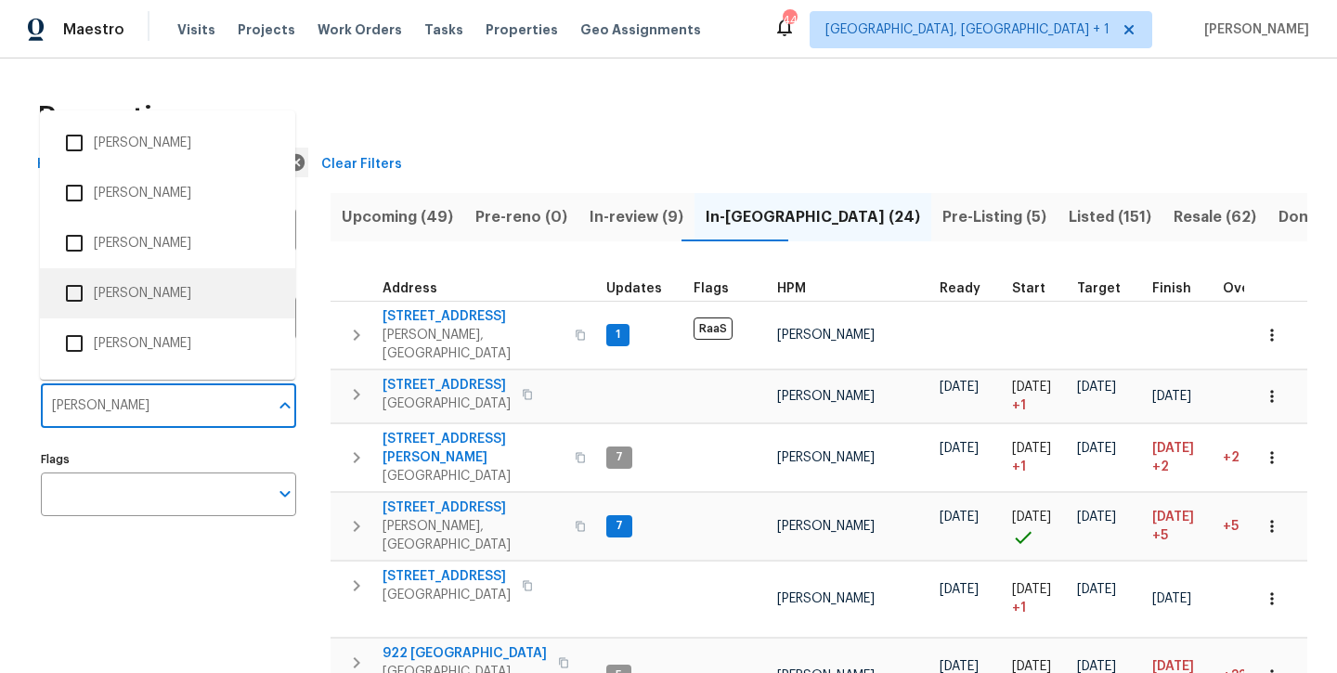
click at [101, 303] on li "Jason Fletcher" at bounding box center [168, 293] width 226 height 39
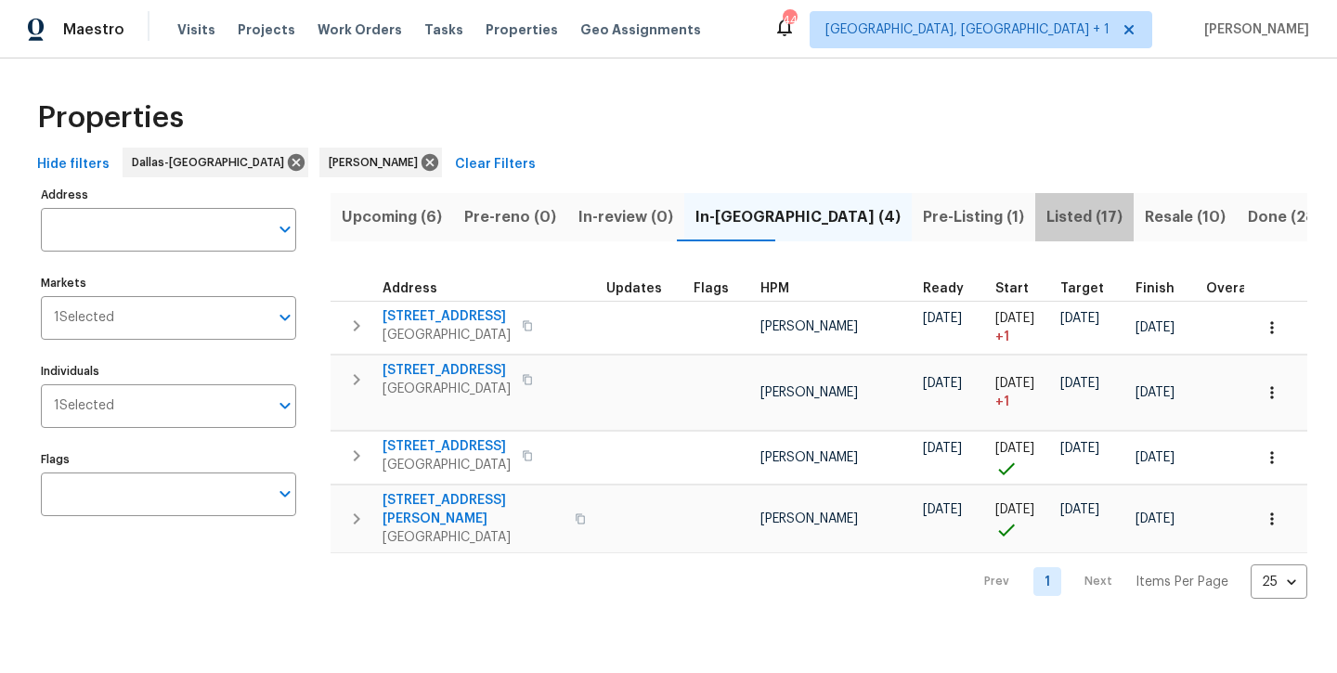
click at [1046, 224] on span "Listed (17)" at bounding box center [1084, 217] width 76 height 26
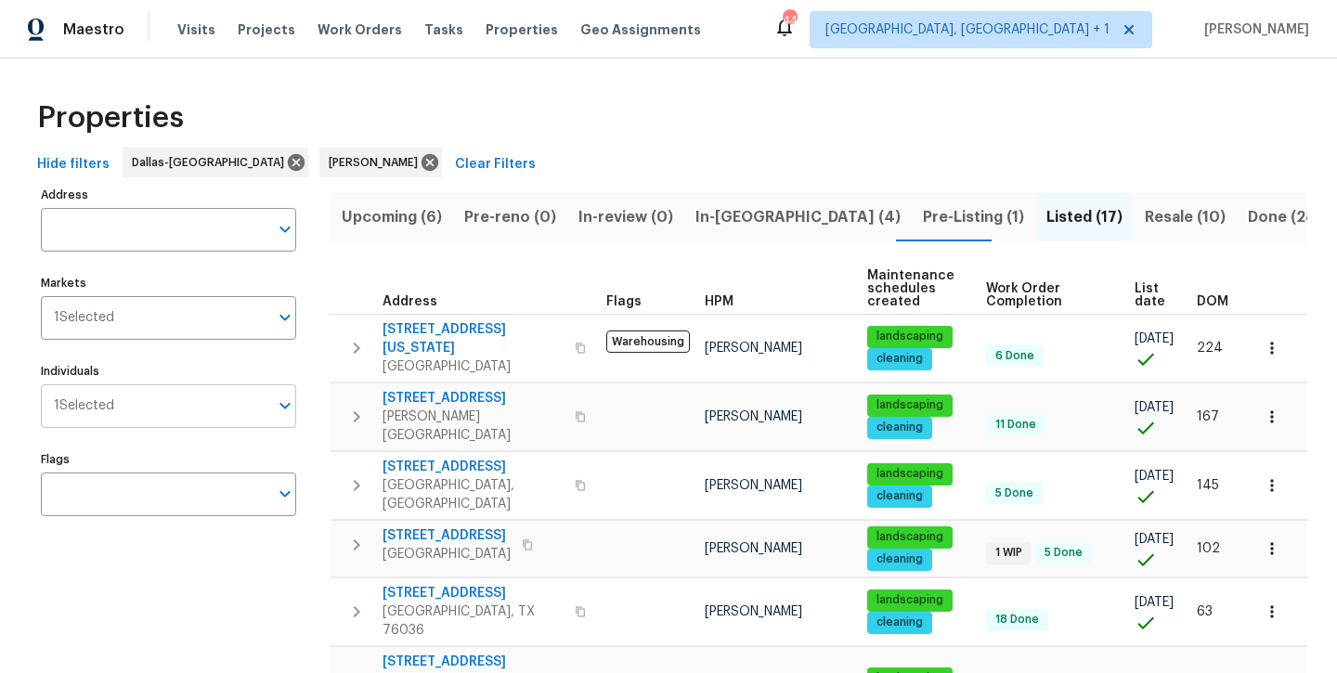
click at [174, 397] on input "Individuals" at bounding box center [191, 406] width 154 height 44
type input "spencer"
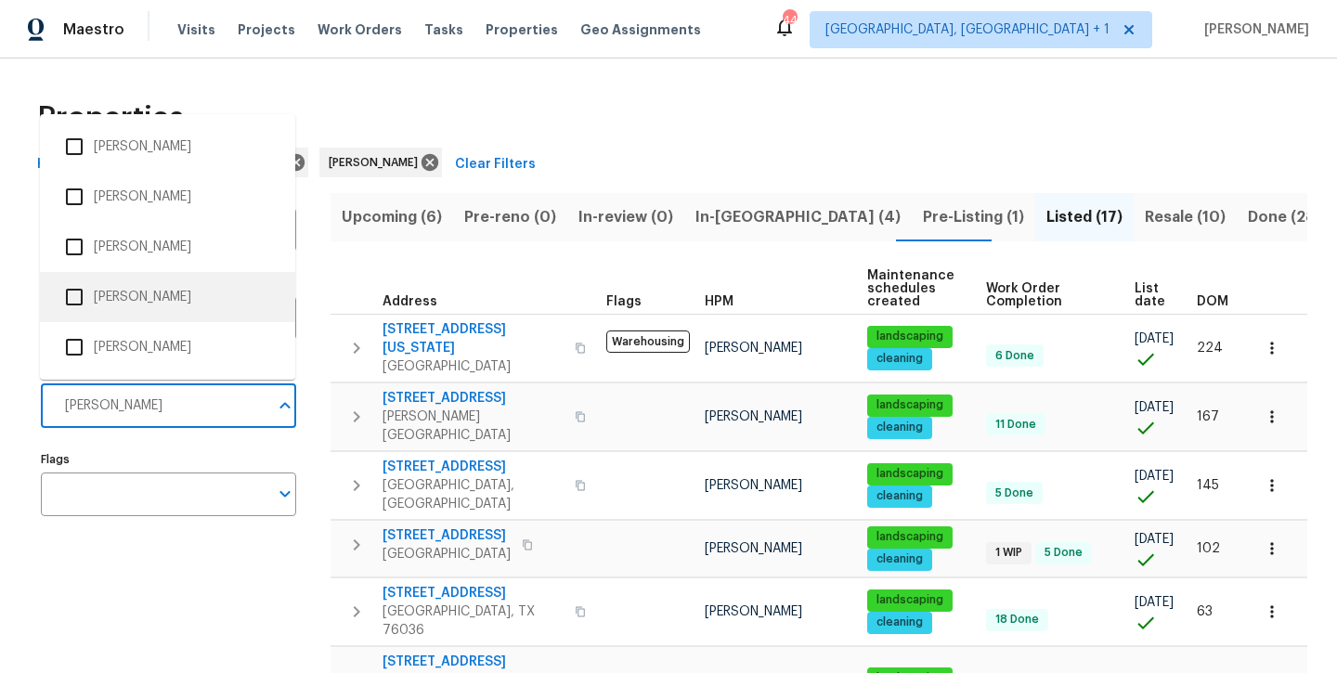
click at [151, 297] on li "Spencer Kleintop" at bounding box center [168, 297] width 226 height 39
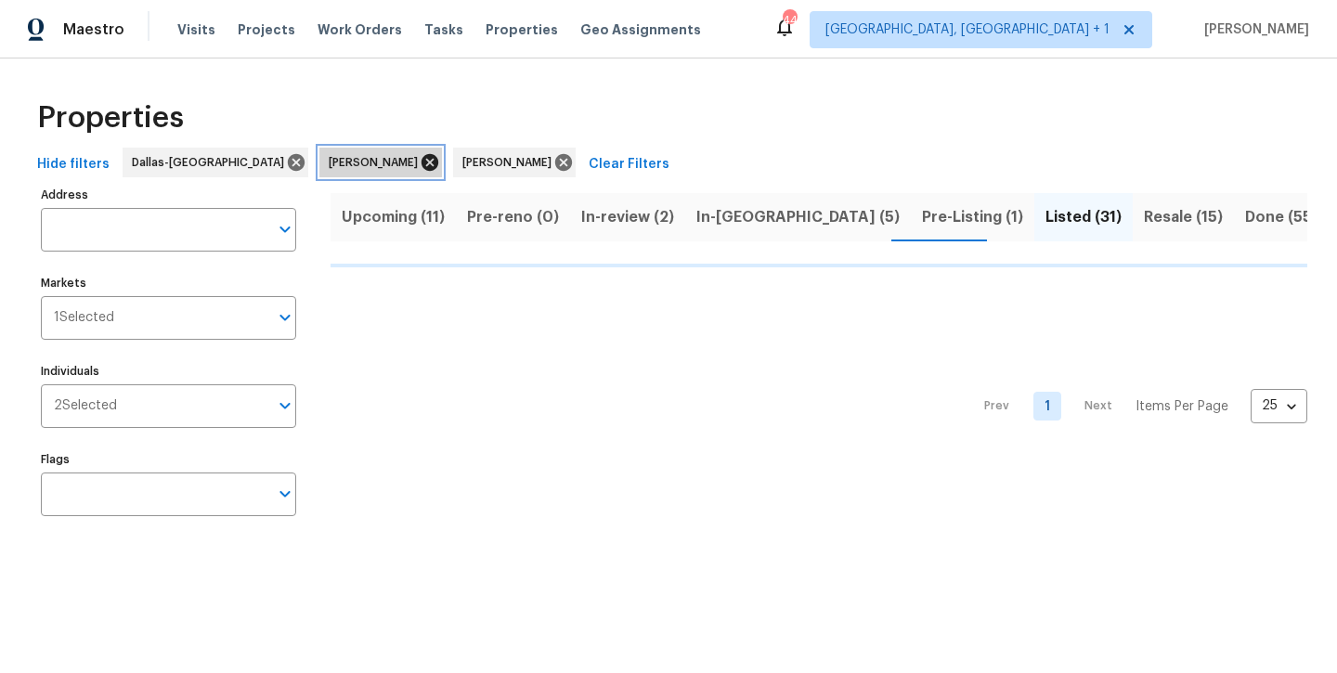
click at [421, 170] on icon at bounding box center [429, 162] width 17 height 17
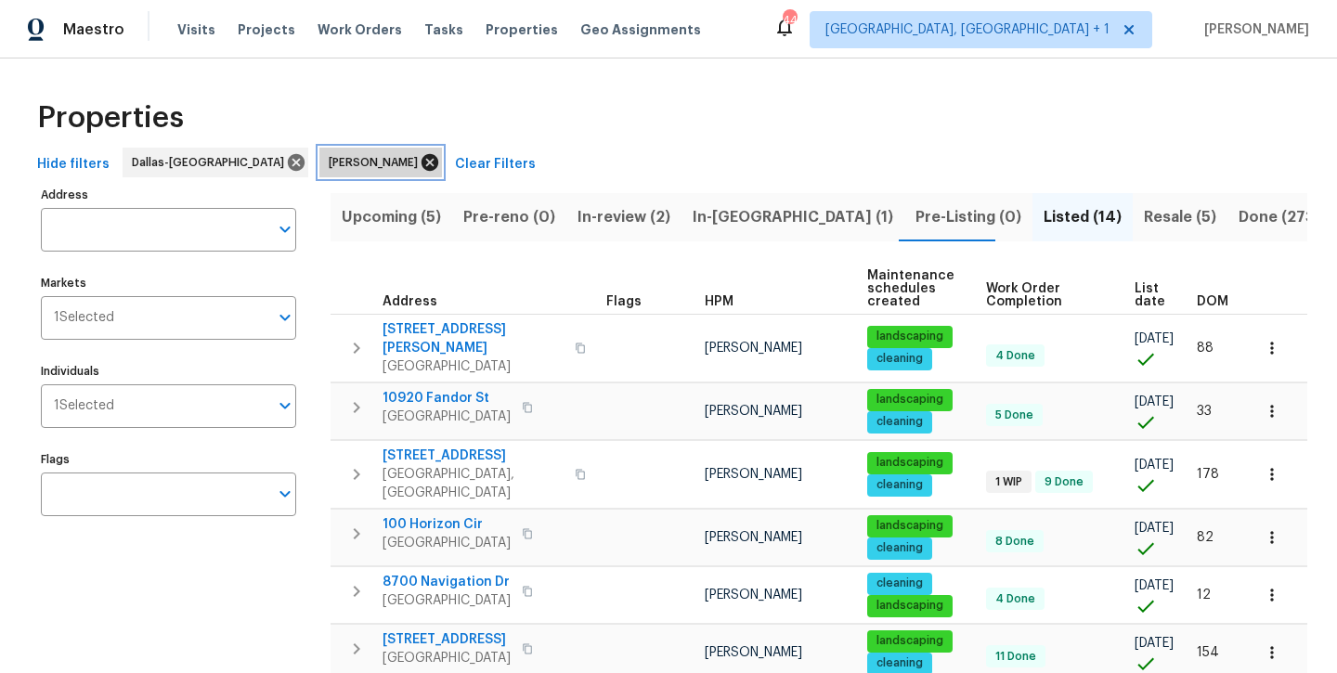
click at [420, 171] on icon at bounding box center [430, 162] width 20 height 20
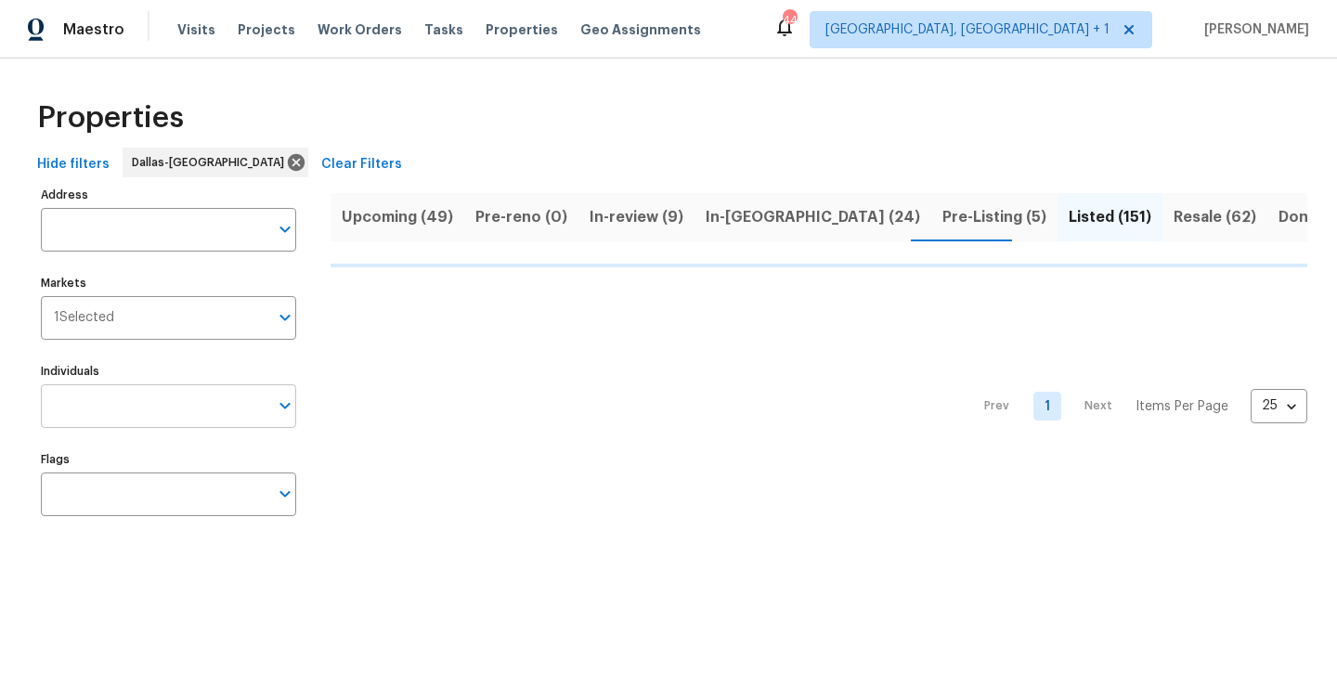
click at [180, 409] on input "Individuals" at bounding box center [154, 406] width 227 height 44
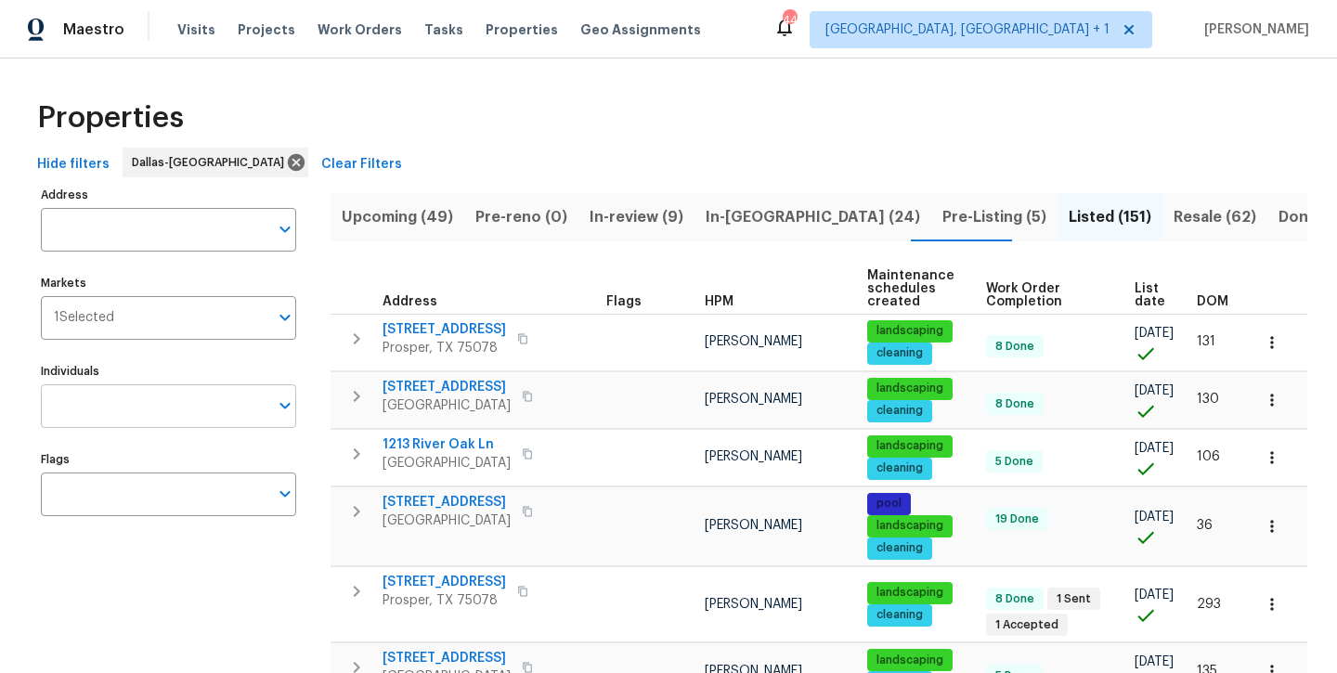
click at [177, 410] on input "Individuals" at bounding box center [154, 406] width 227 height 44
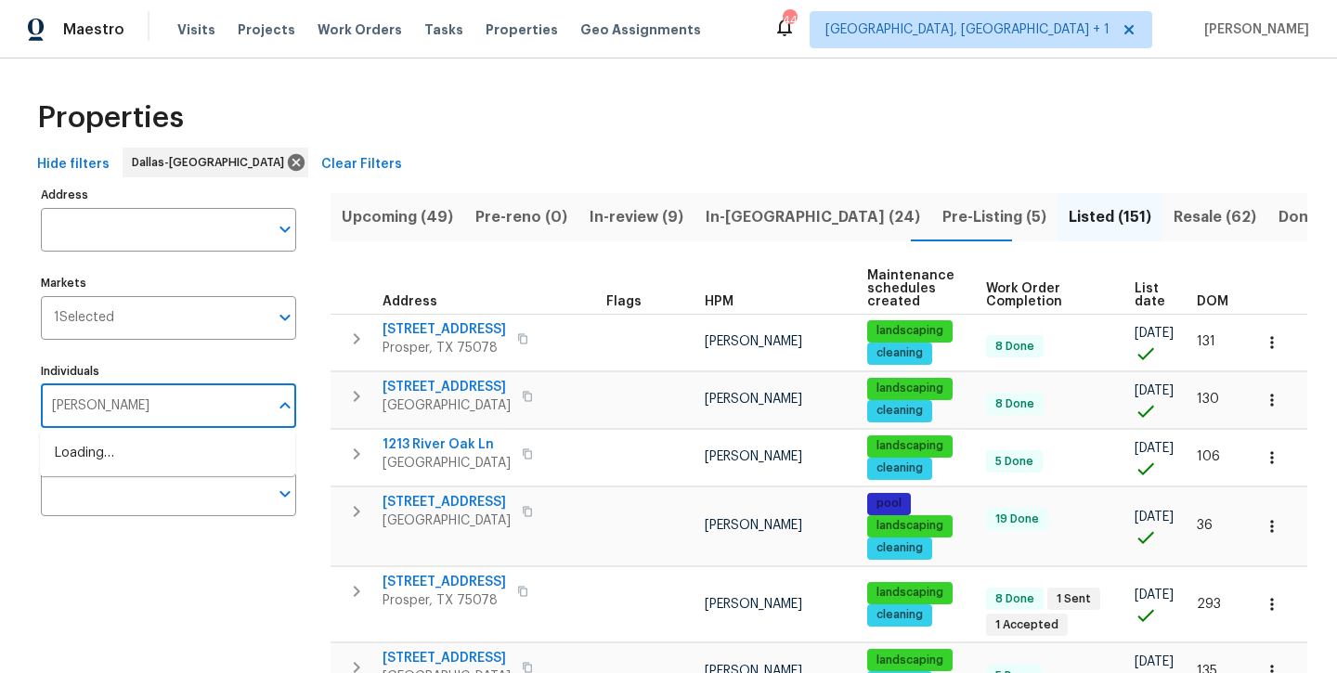
type input "todd jorgenson"
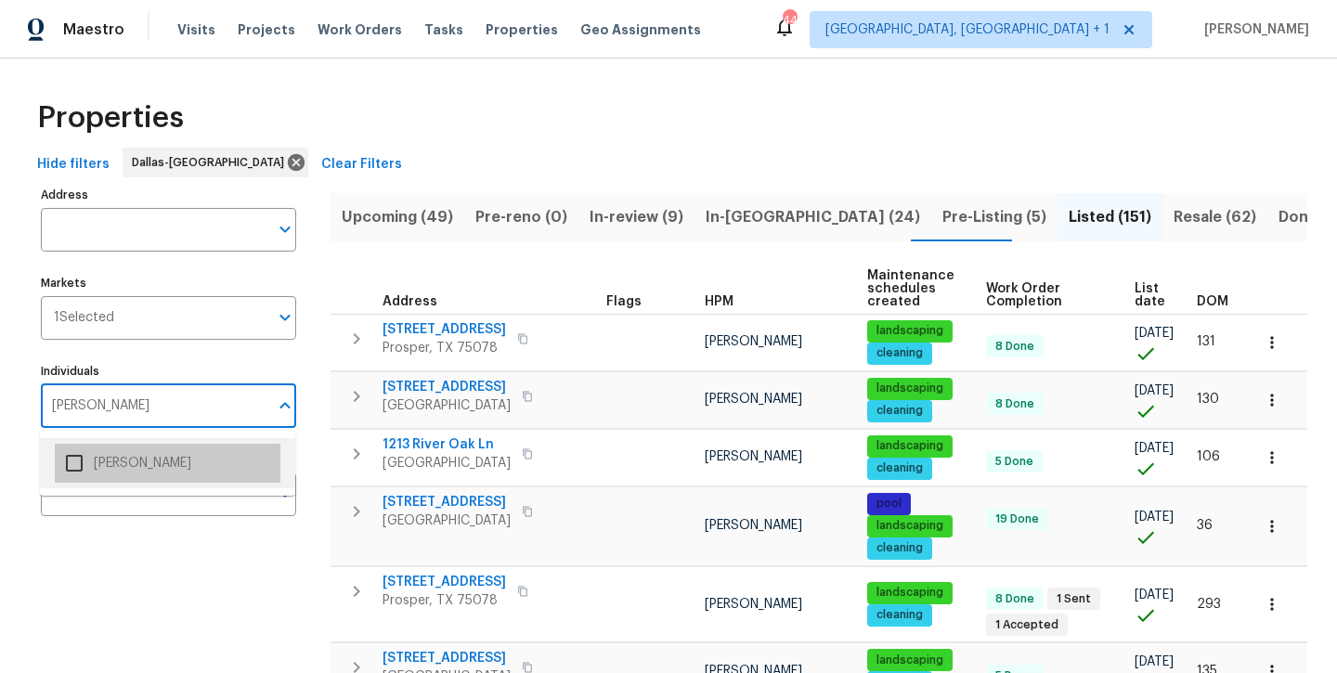
click at [142, 472] on li "Todd Jorgenson" at bounding box center [168, 463] width 226 height 39
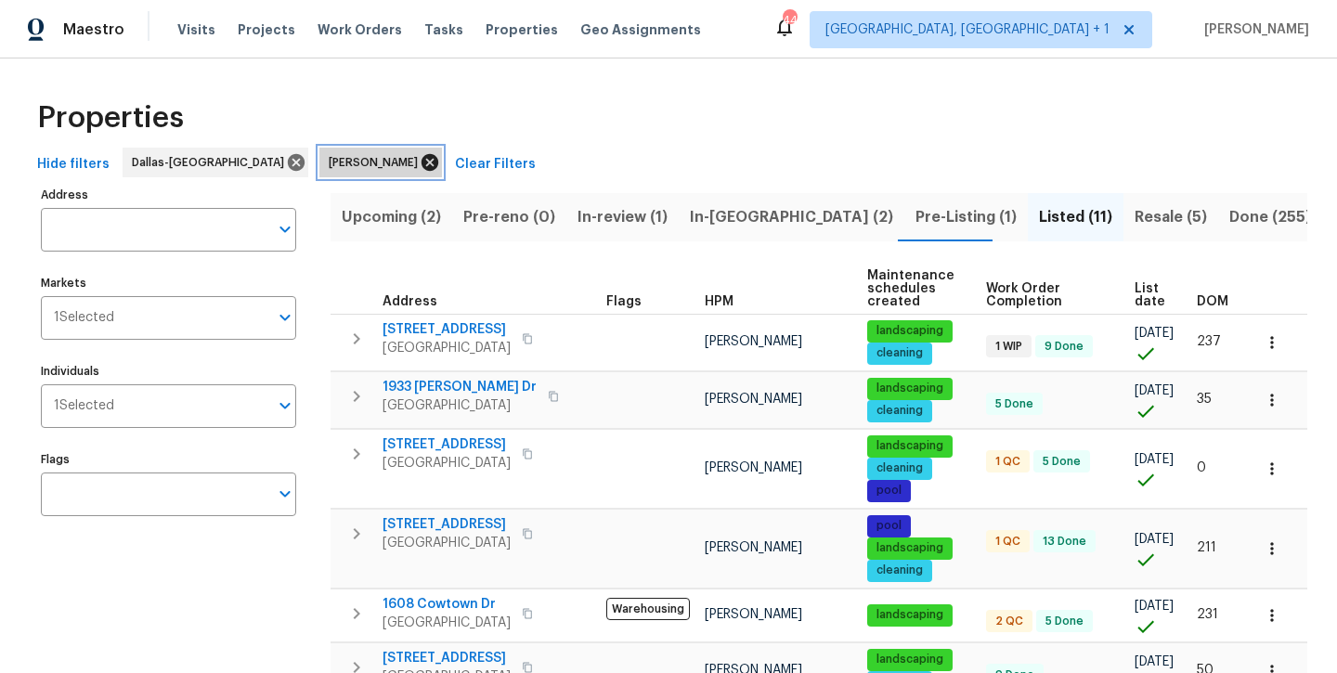
click at [420, 163] on icon at bounding box center [430, 162] width 20 height 20
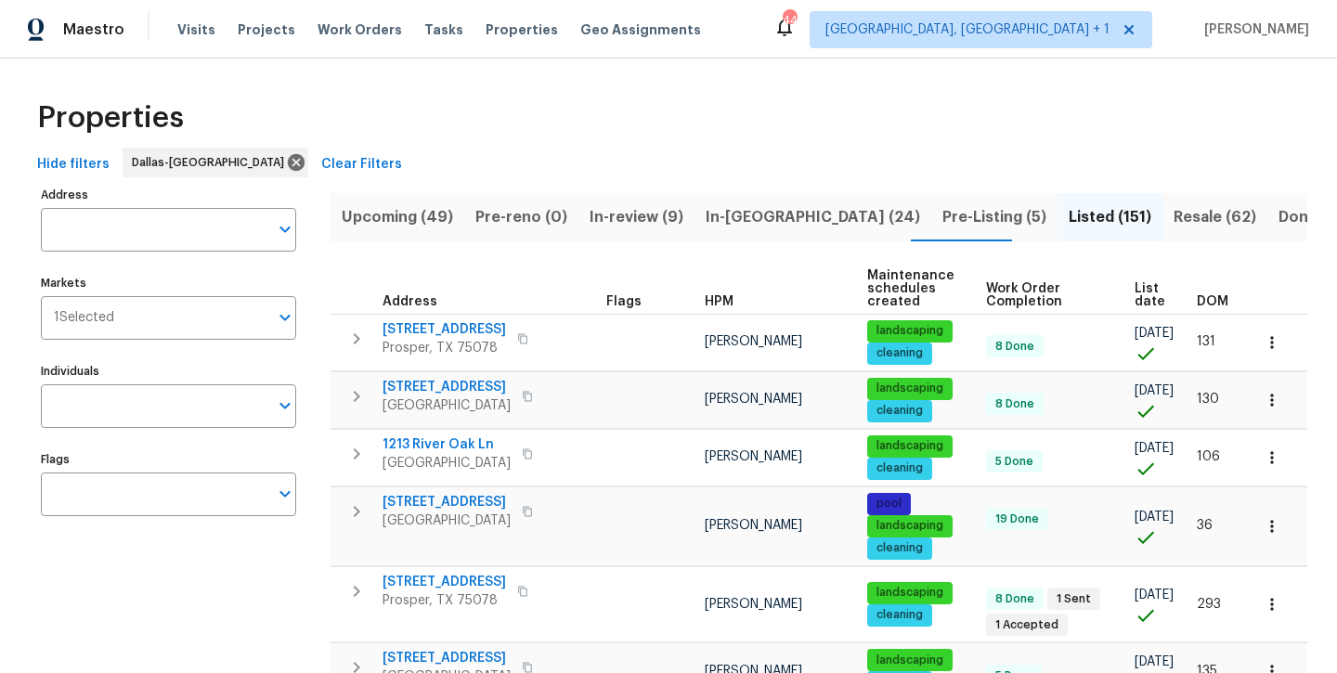
click at [62, 401] on input "Individuals" at bounding box center [154, 406] width 227 height 44
type input "alicia"
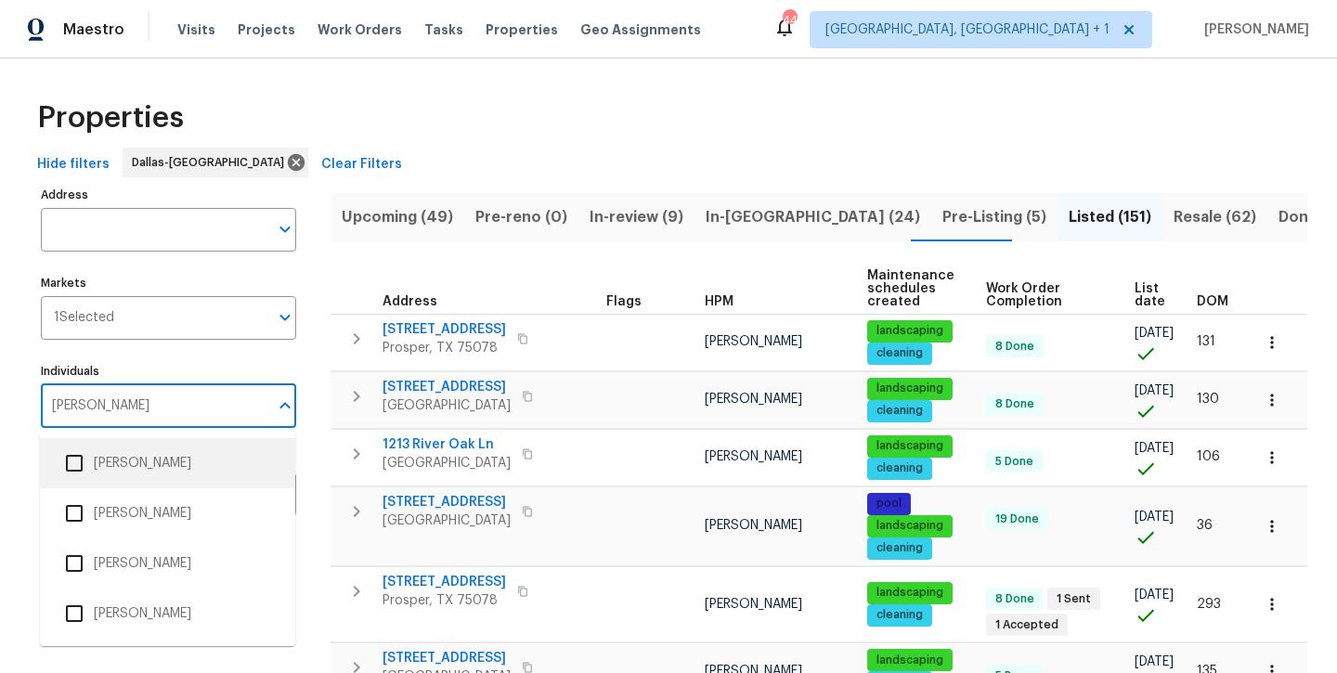
click at [109, 456] on li "Alicia Anices" at bounding box center [168, 463] width 226 height 39
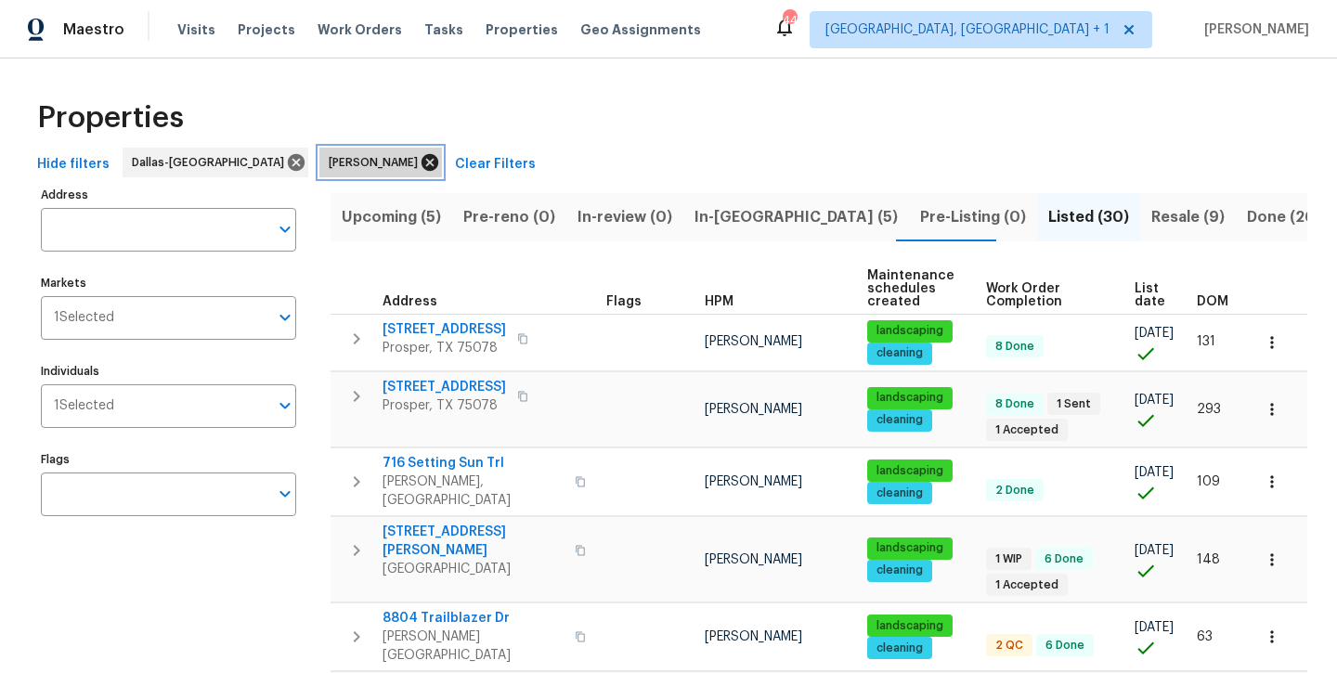
click at [421, 161] on icon at bounding box center [429, 162] width 17 height 17
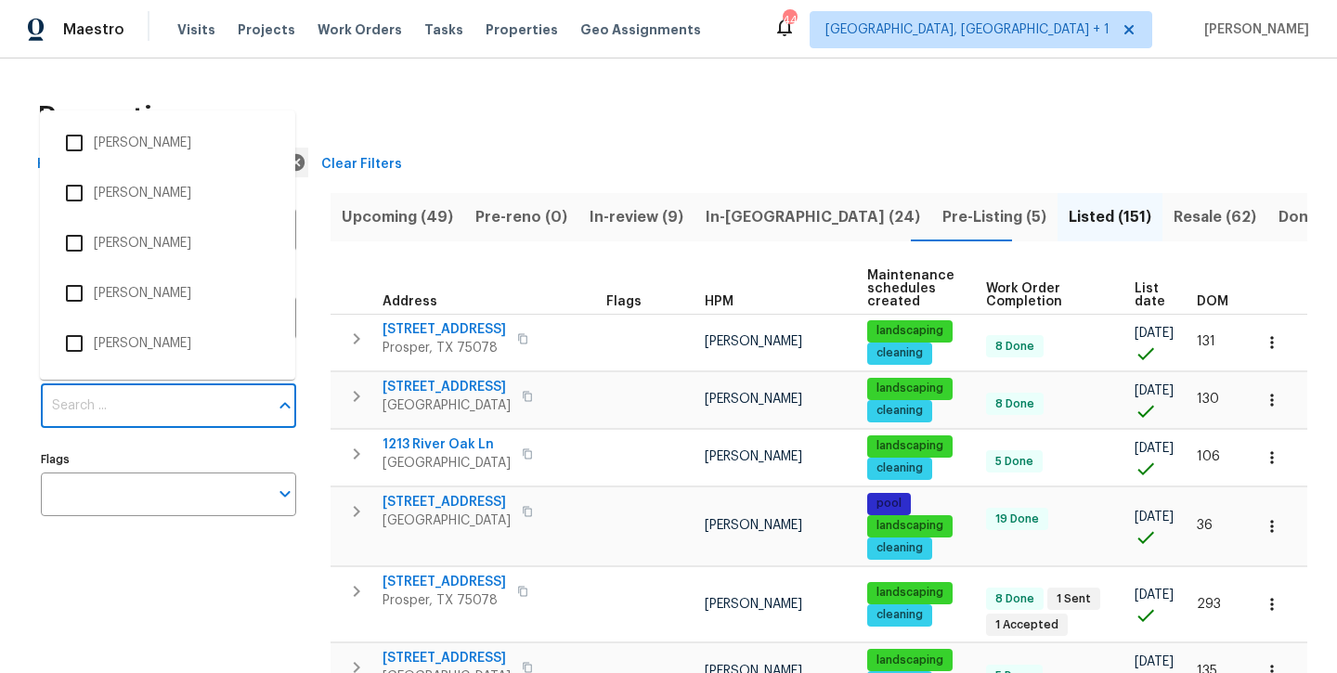
click at [169, 414] on input "Individuals" at bounding box center [154, 406] width 227 height 44
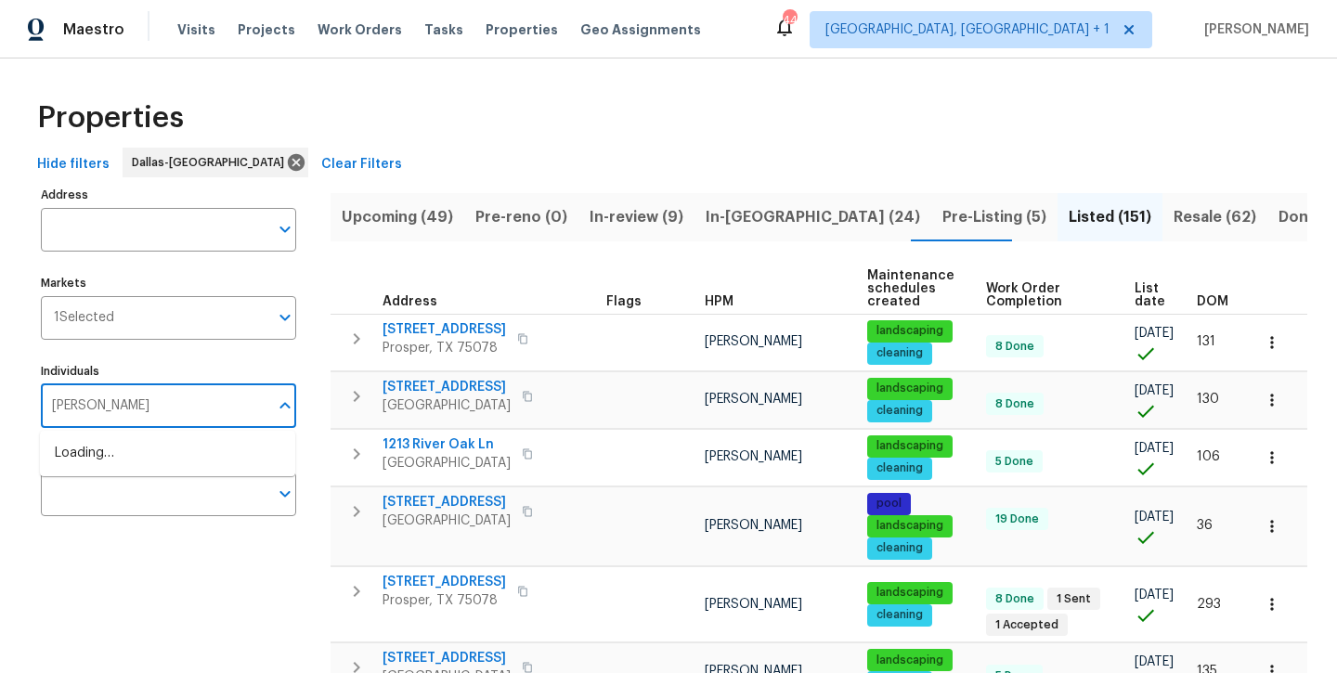
type input "brad limes"
click at [155, 459] on li "Brad Limes" at bounding box center [168, 463] width 226 height 39
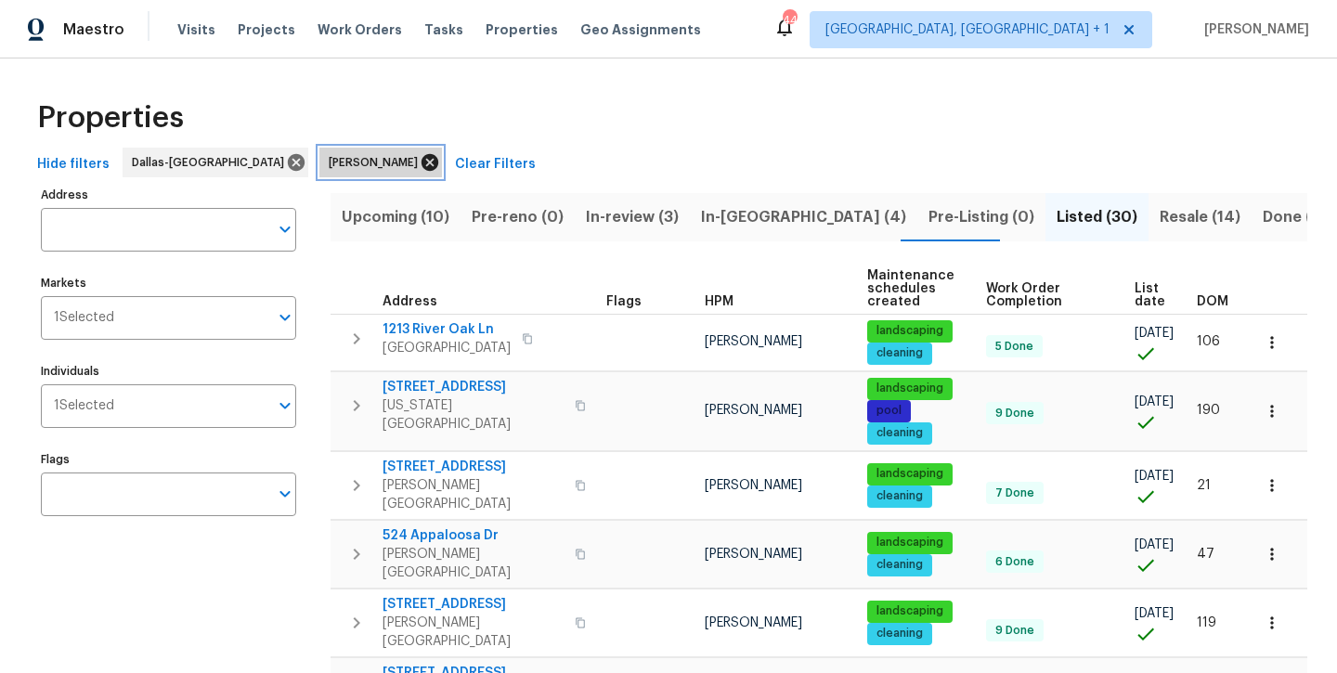
click at [421, 159] on icon at bounding box center [429, 162] width 17 height 17
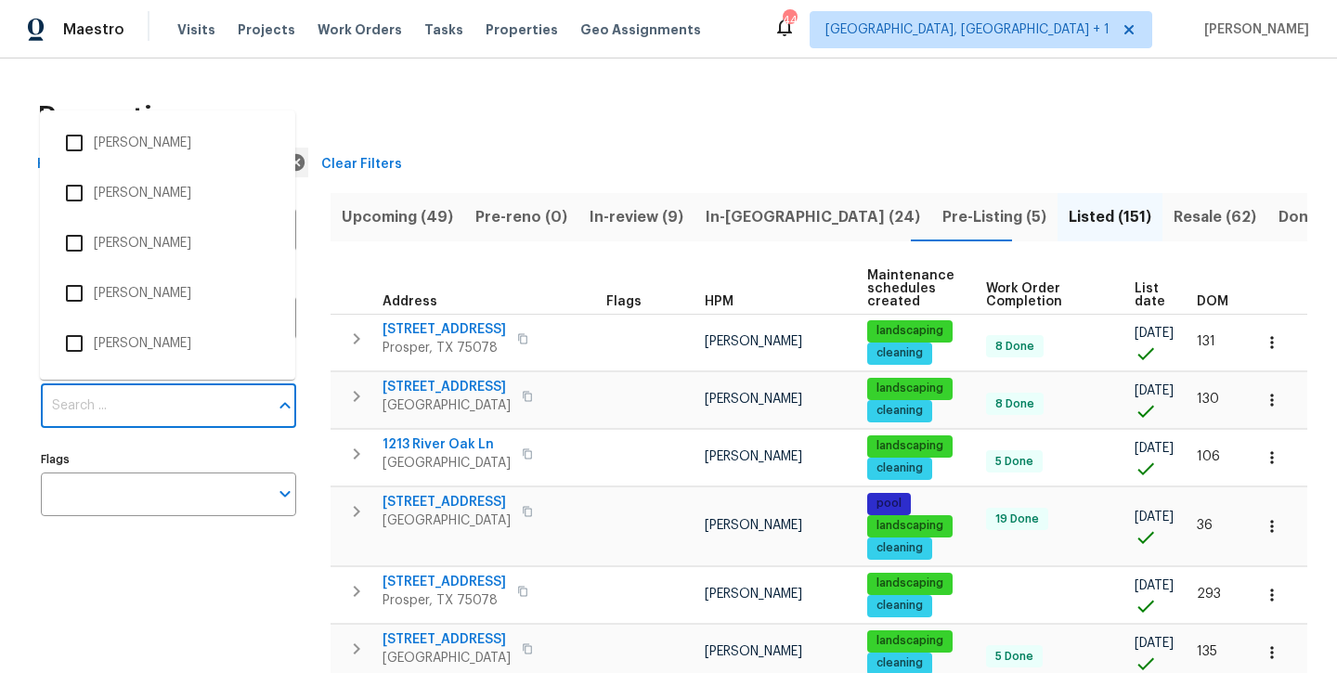
click at [200, 411] on input "Individuals" at bounding box center [154, 406] width 227 height 44
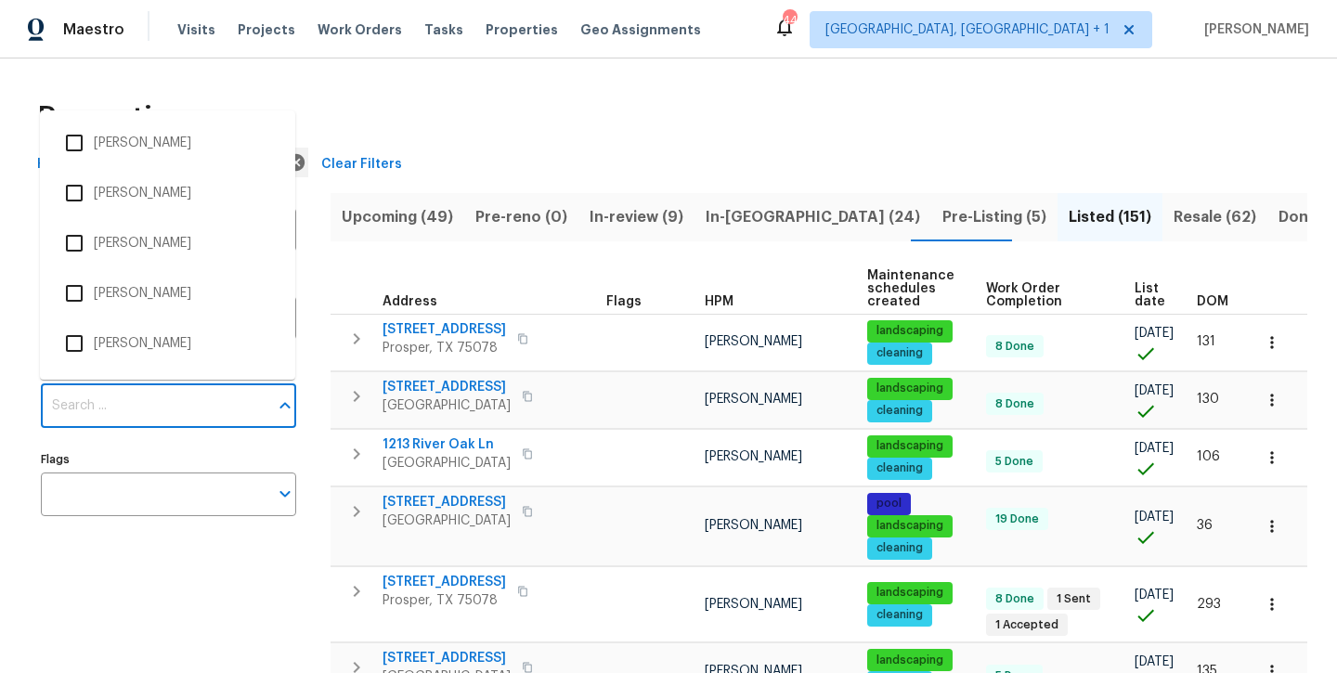
click at [535, 175] on div "Hide filters Dallas-Fort Worth Clear Filters" at bounding box center [668, 165] width 1277 height 34
click at [202, 400] on input "Individuals" at bounding box center [154, 406] width 227 height 44
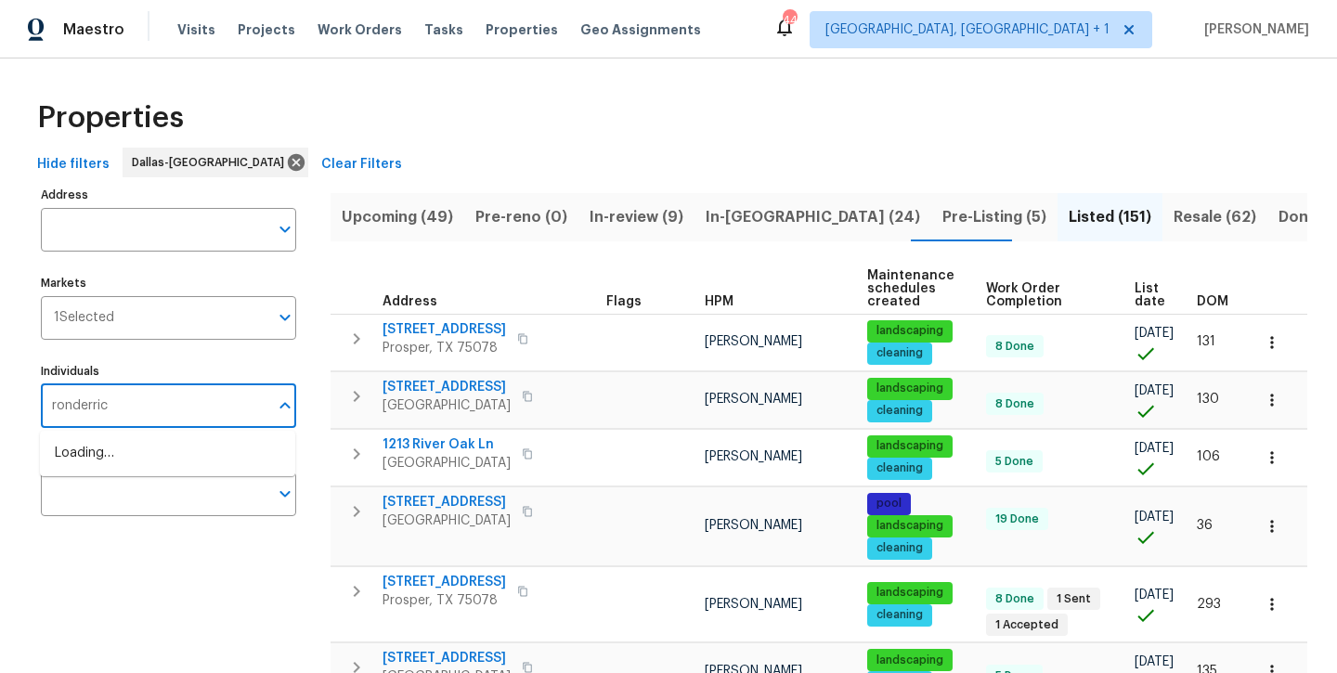
type input "ronderrick"
click at [132, 471] on li "RonDerrick Jackson" at bounding box center [168, 463] width 226 height 39
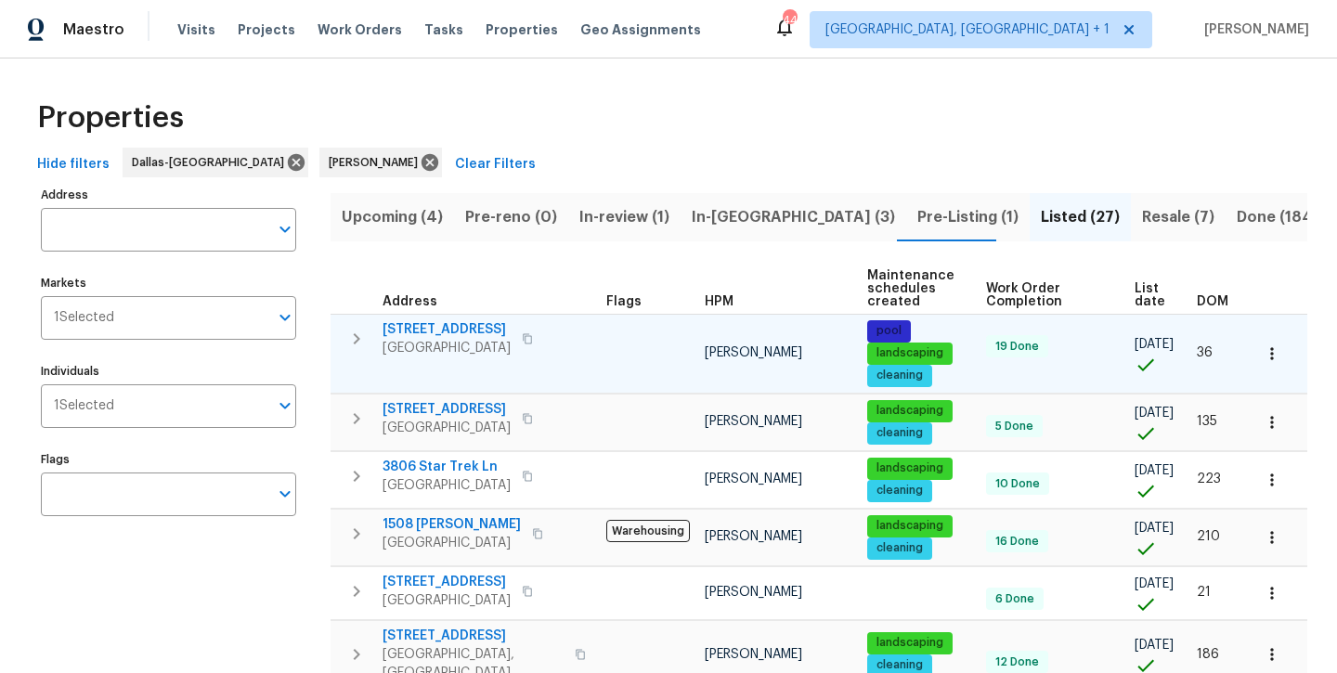
scroll to position [0, 1]
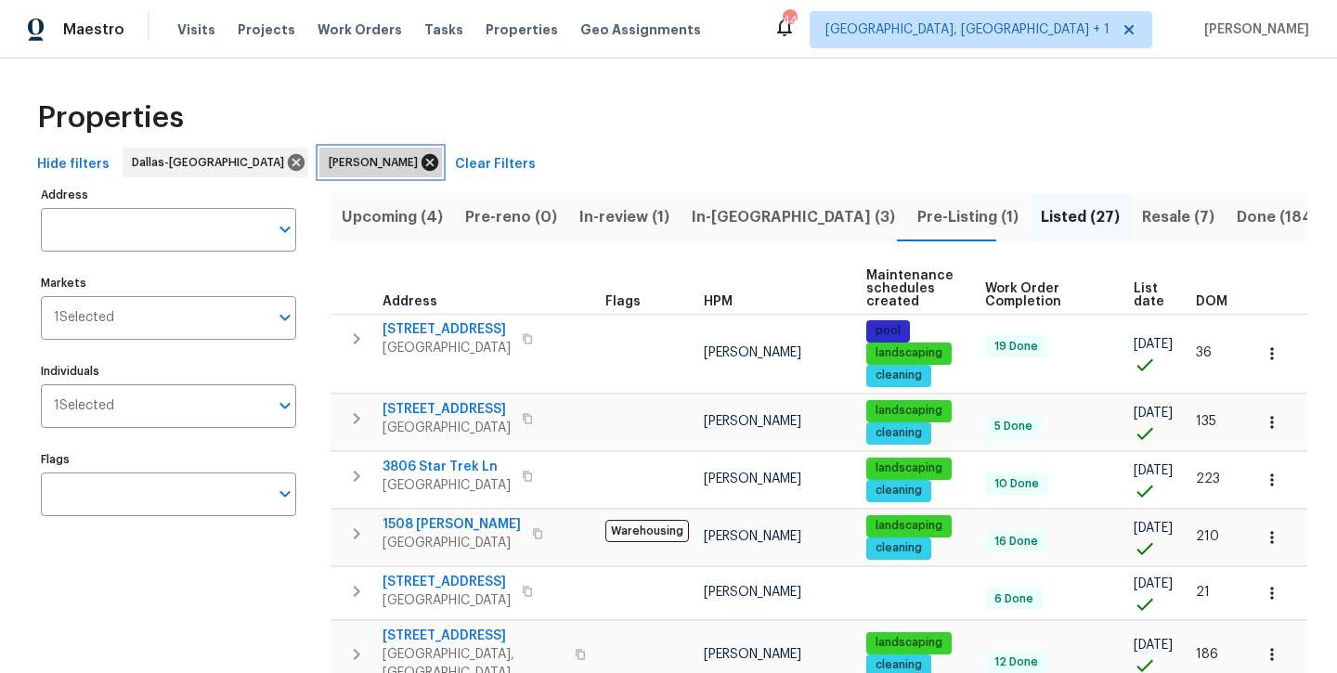
click at [421, 170] on icon at bounding box center [429, 162] width 17 height 17
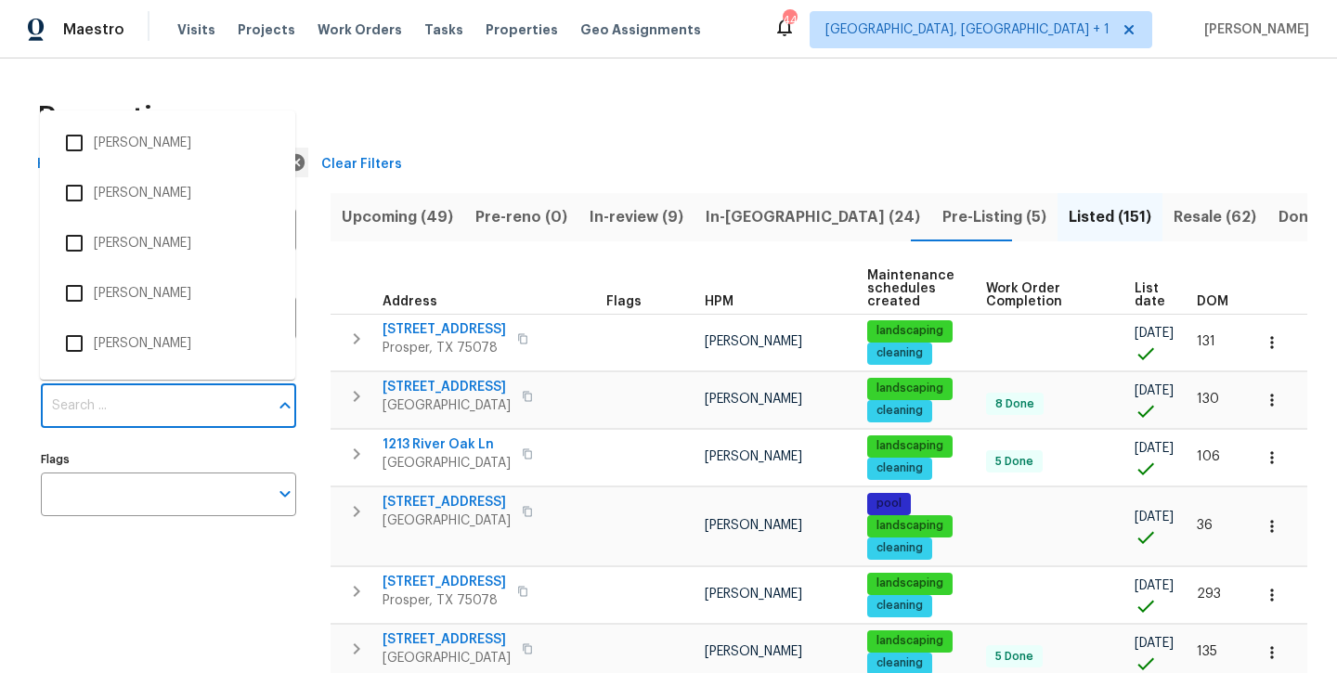
click at [210, 407] on input "Individuals" at bounding box center [154, 406] width 227 height 44
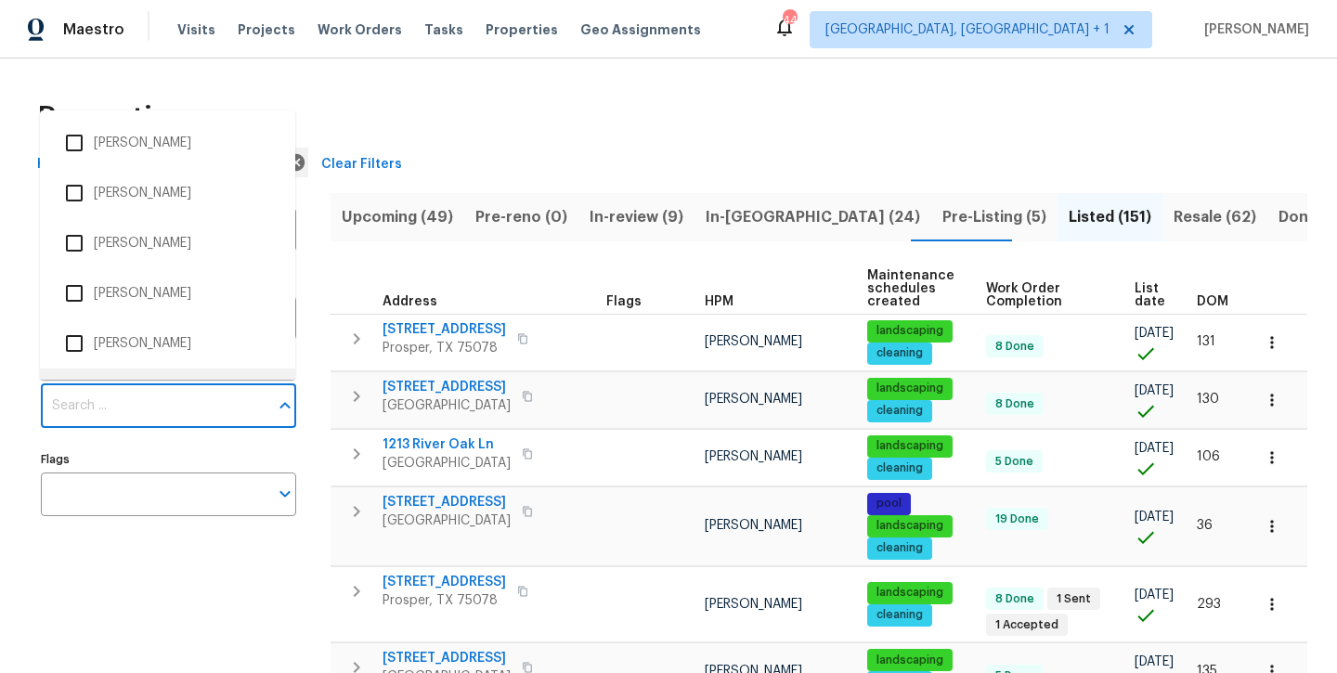
click at [519, 111] on div "Properties" at bounding box center [668, 117] width 1277 height 59
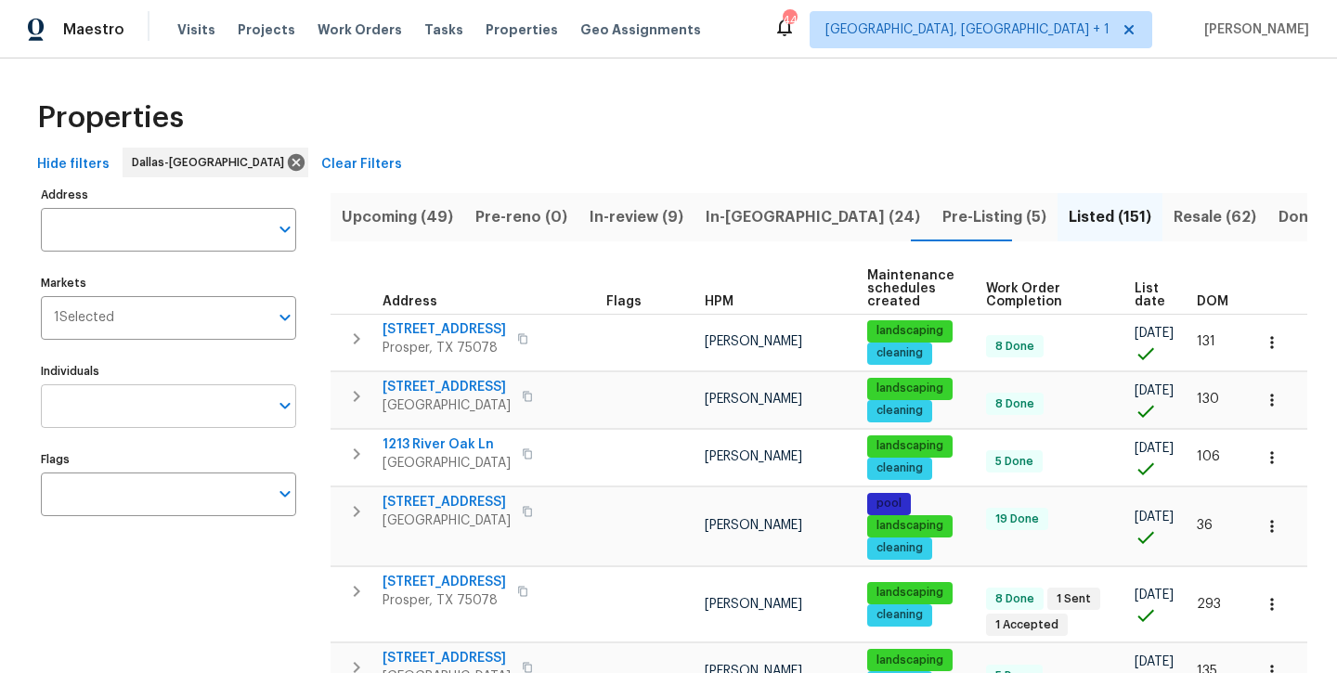
click at [157, 414] on input "Individuals" at bounding box center [154, 406] width 227 height 44
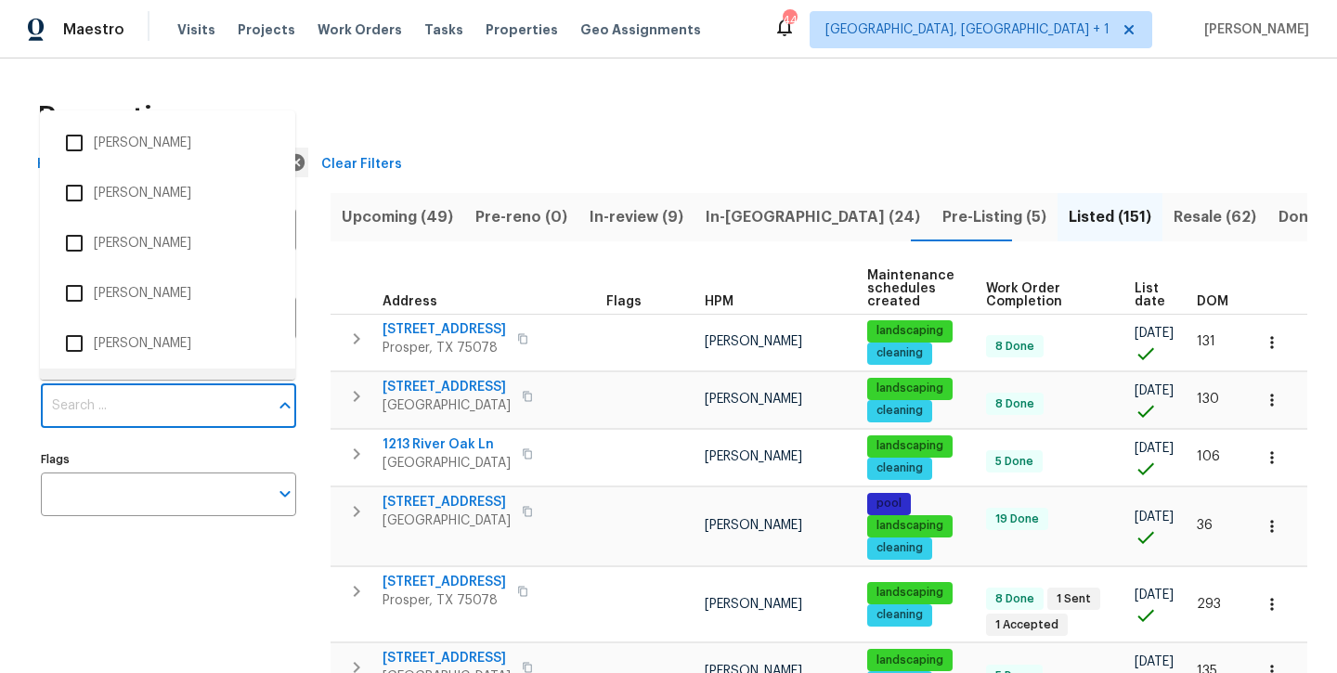
scroll to position [39, 0]
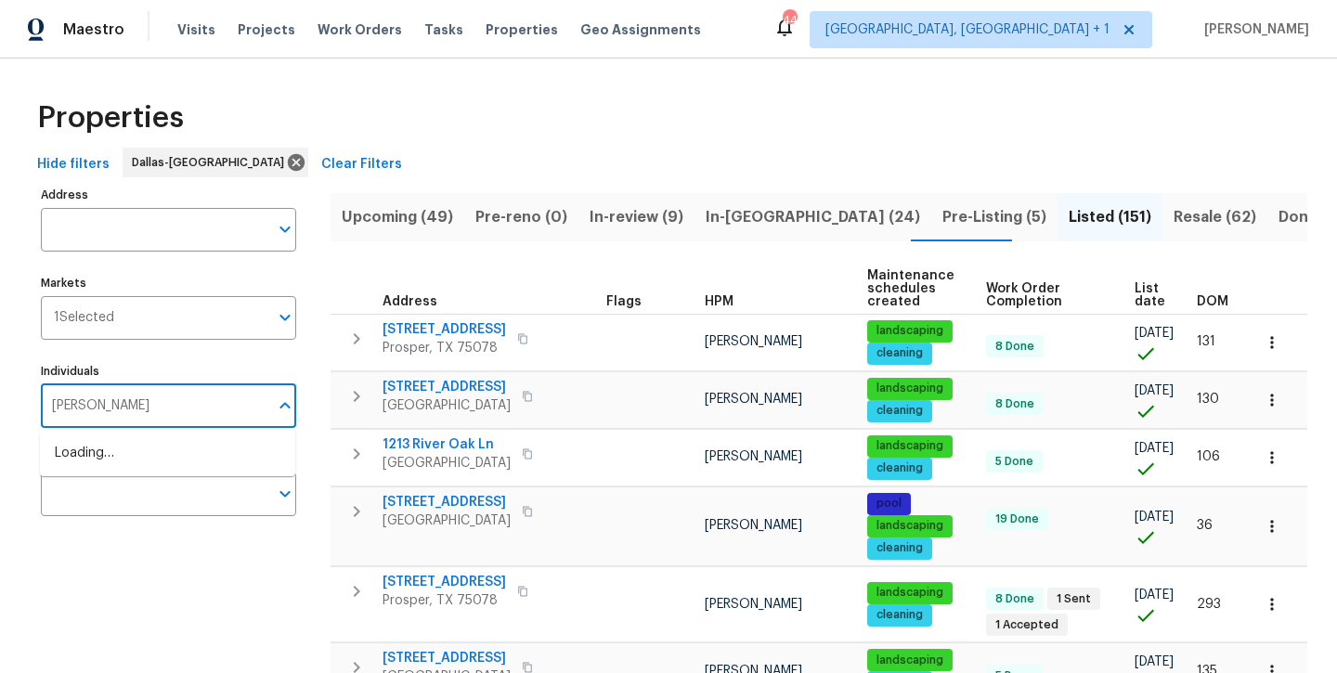
type input "andrew"
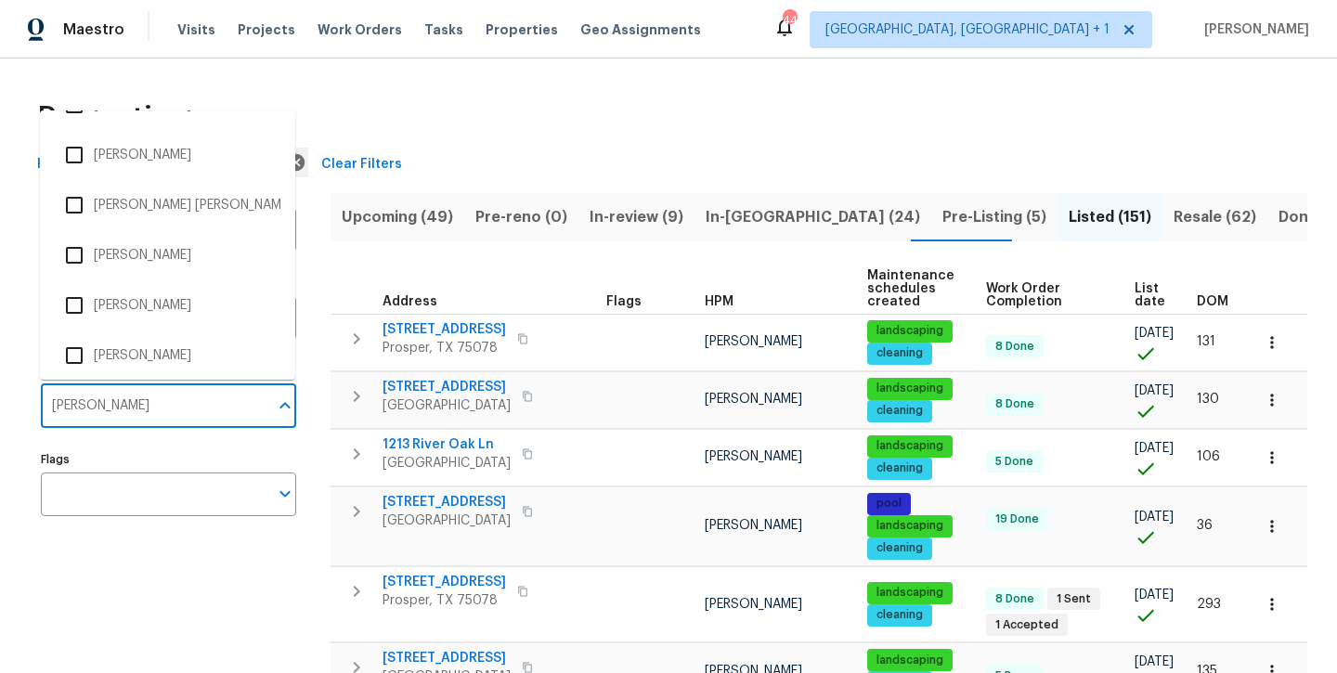
scroll to position [296, 0]
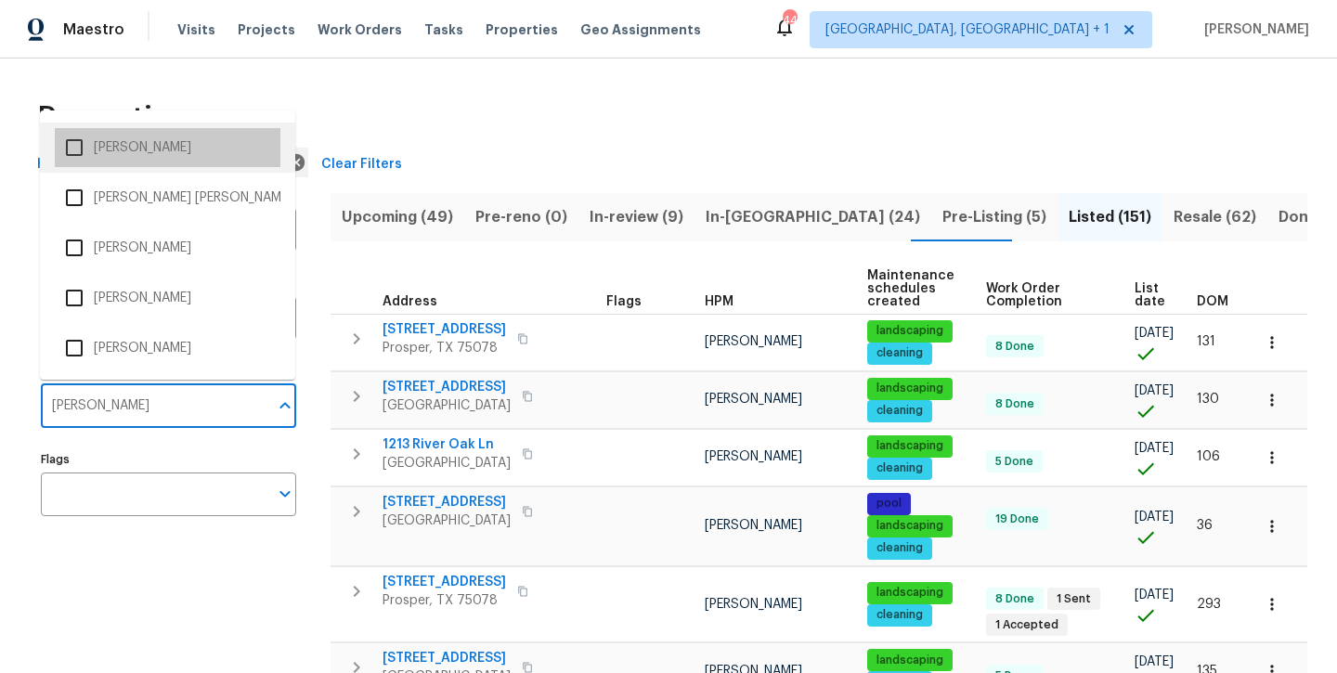
click at [171, 148] on li "[PERSON_NAME]" at bounding box center [168, 147] width 226 height 39
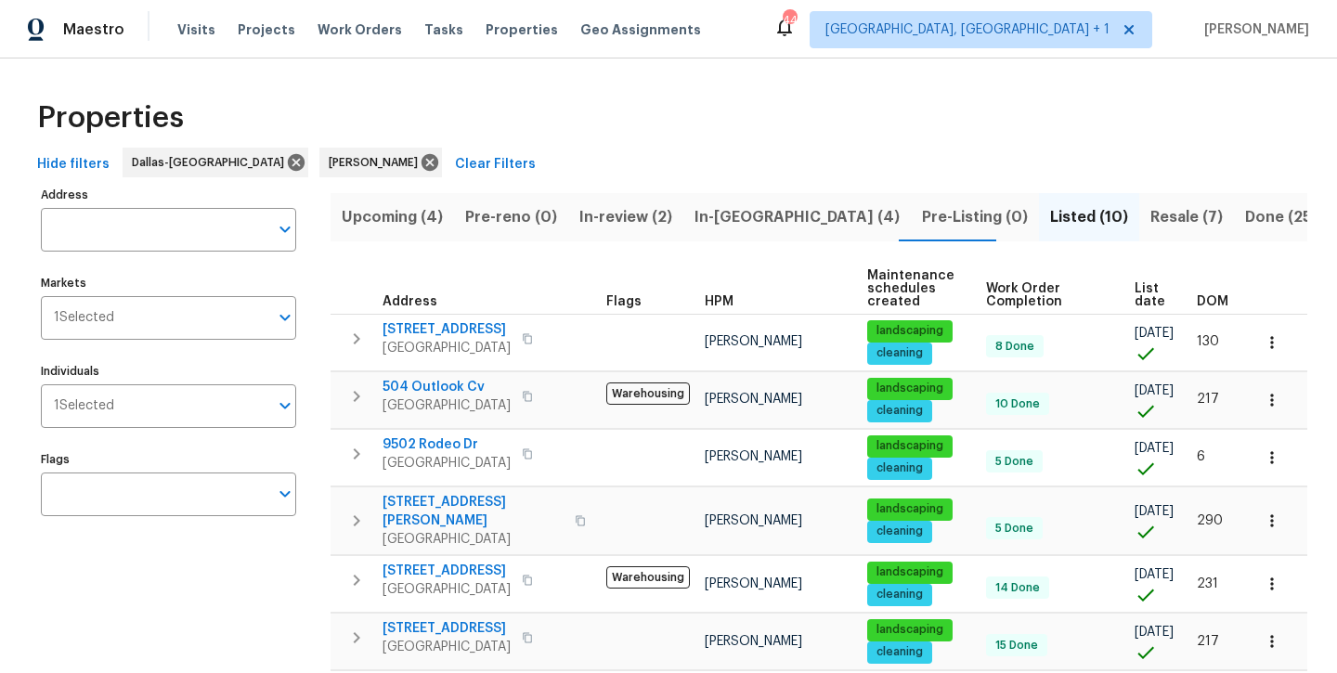
click at [693, 174] on div "Hide filters Dallas-Fort Worth Andrew Kempka Clear Filters" at bounding box center [668, 165] width 1277 height 34
click at [748, 225] on span "In-[GEOGRAPHIC_DATA] (4)" at bounding box center [796, 217] width 205 height 26
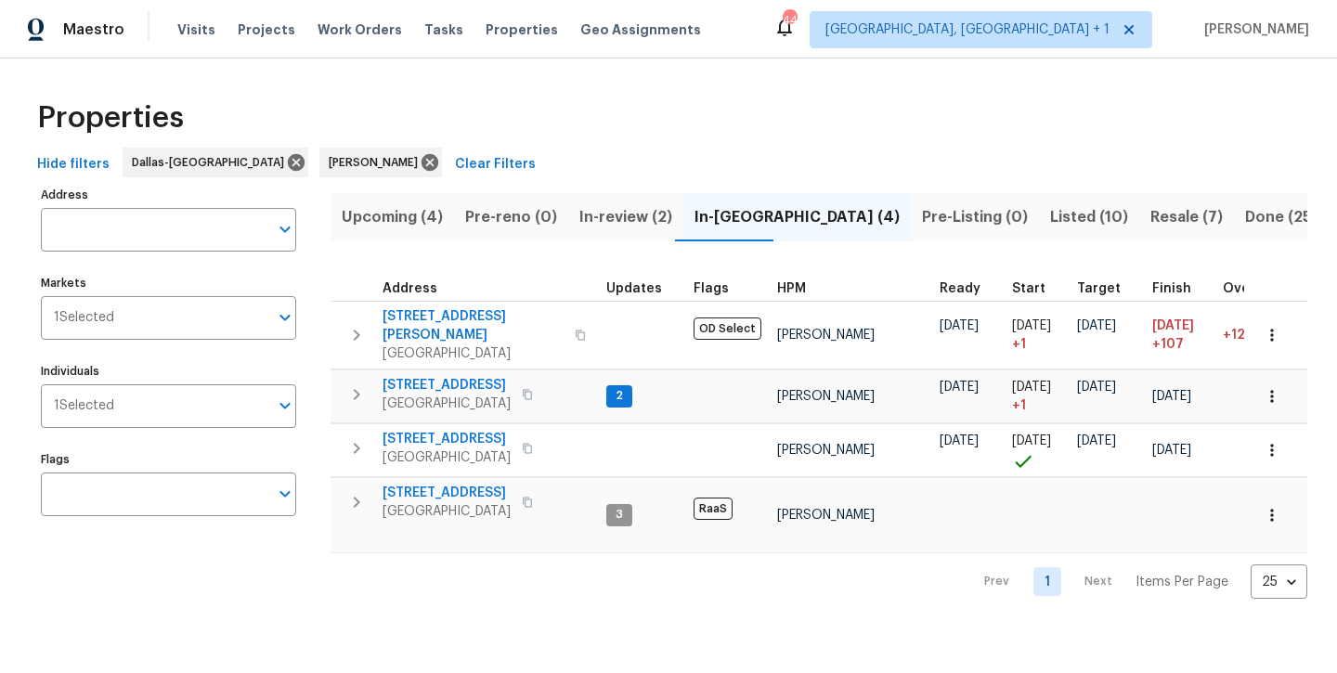
click at [1050, 216] on span "Listed (10)" at bounding box center [1089, 217] width 78 height 26
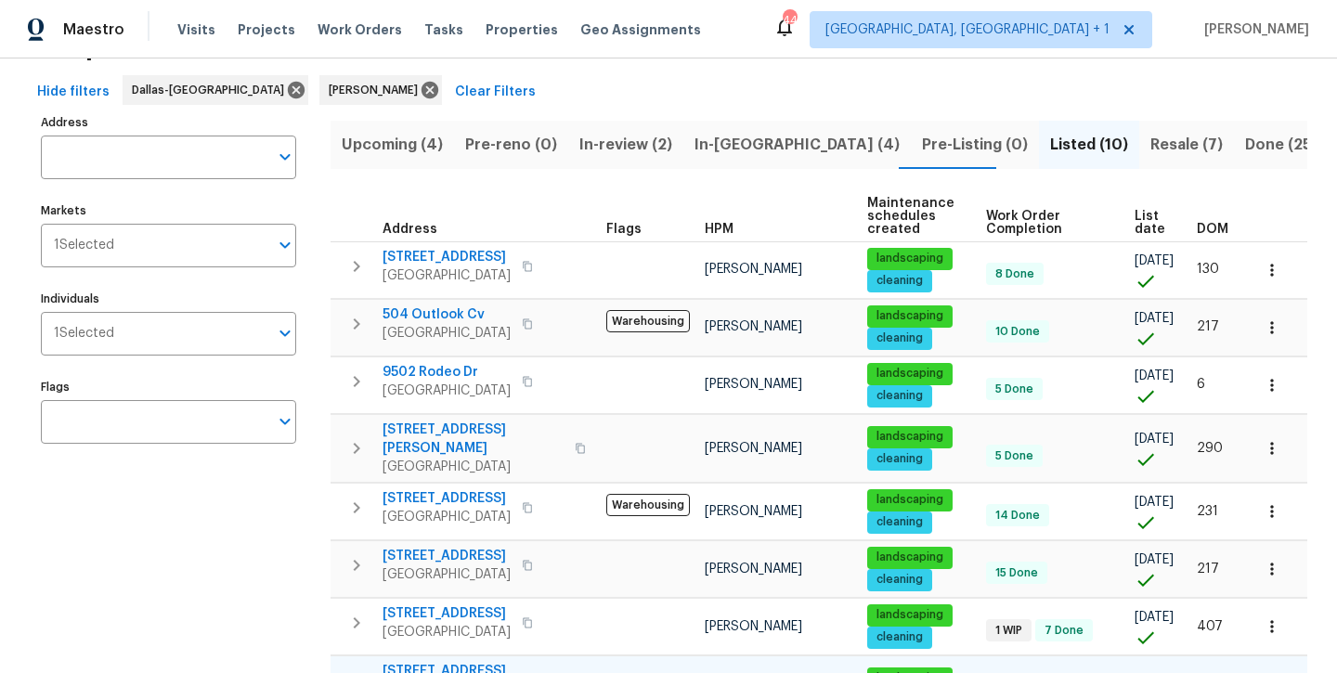
scroll to position [79, 0]
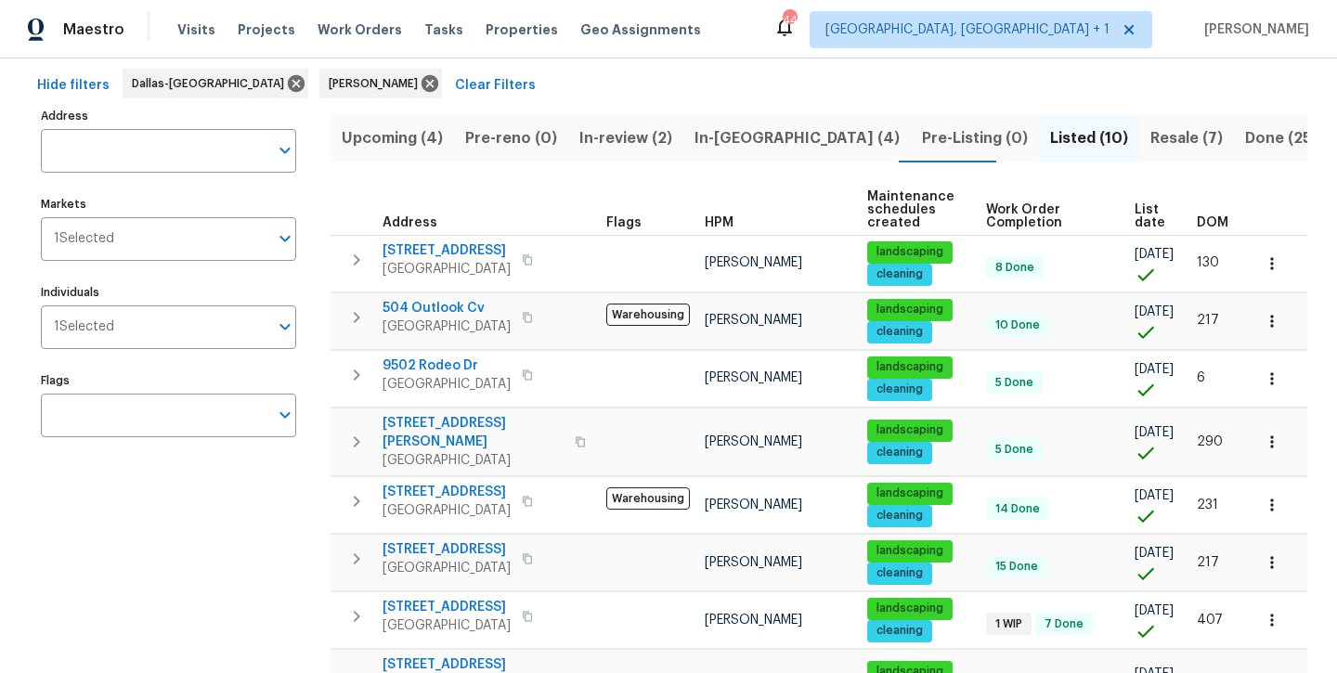
click at [625, 144] on span "In-review (2)" at bounding box center [625, 138] width 93 height 26
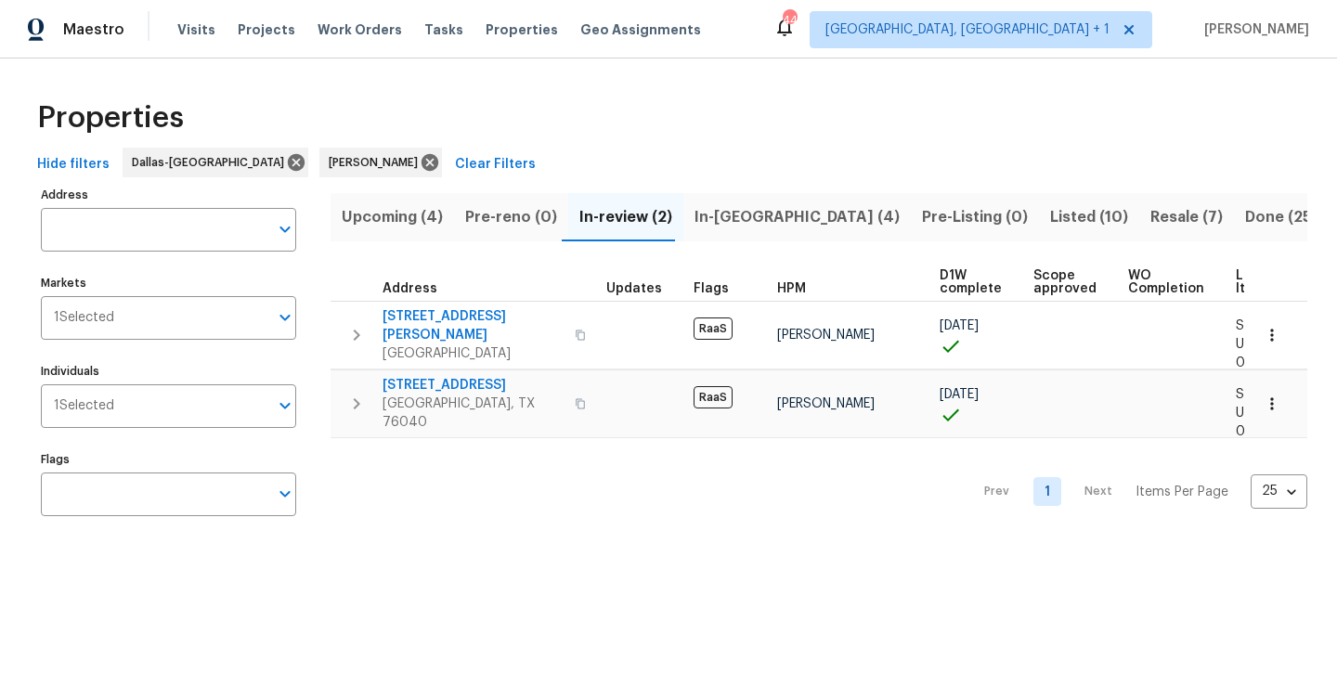
click at [718, 217] on span "In-[GEOGRAPHIC_DATA] (4)" at bounding box center [796, 217] width 205 height 26
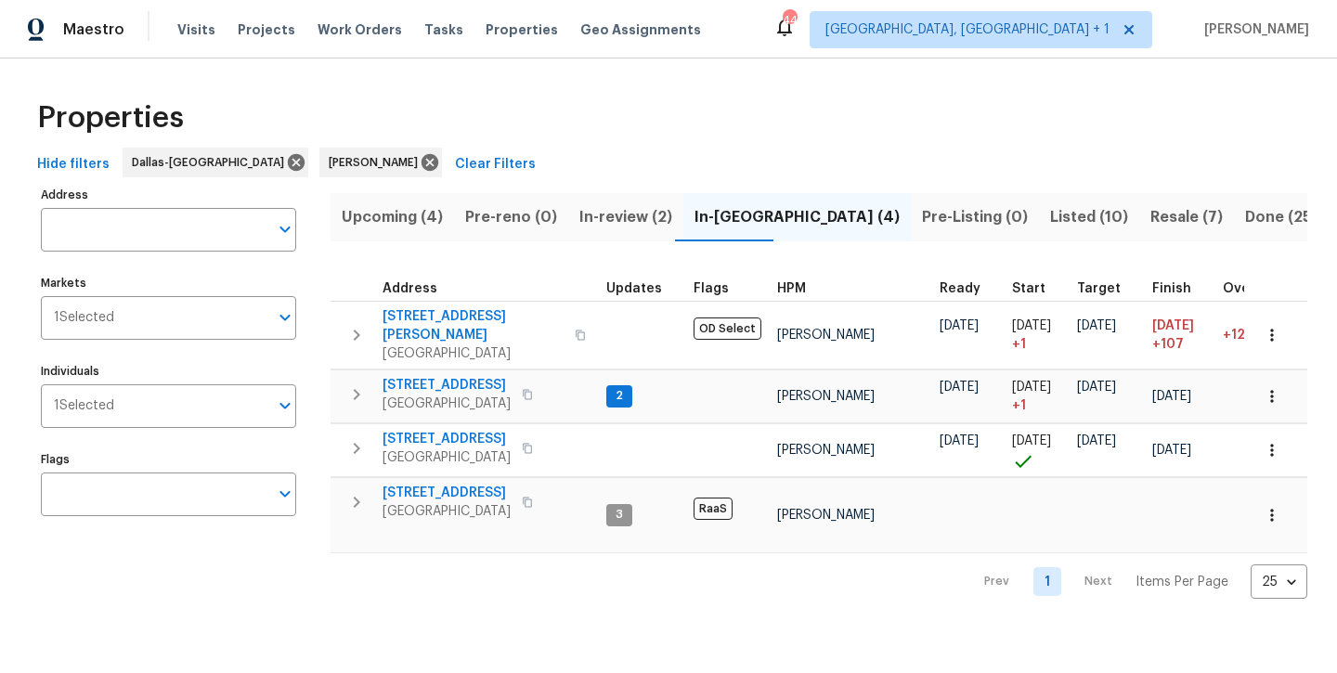
click at [1039, 229] on button "Listed (10)" at bounding box center [1089, 217] width 100 height 48
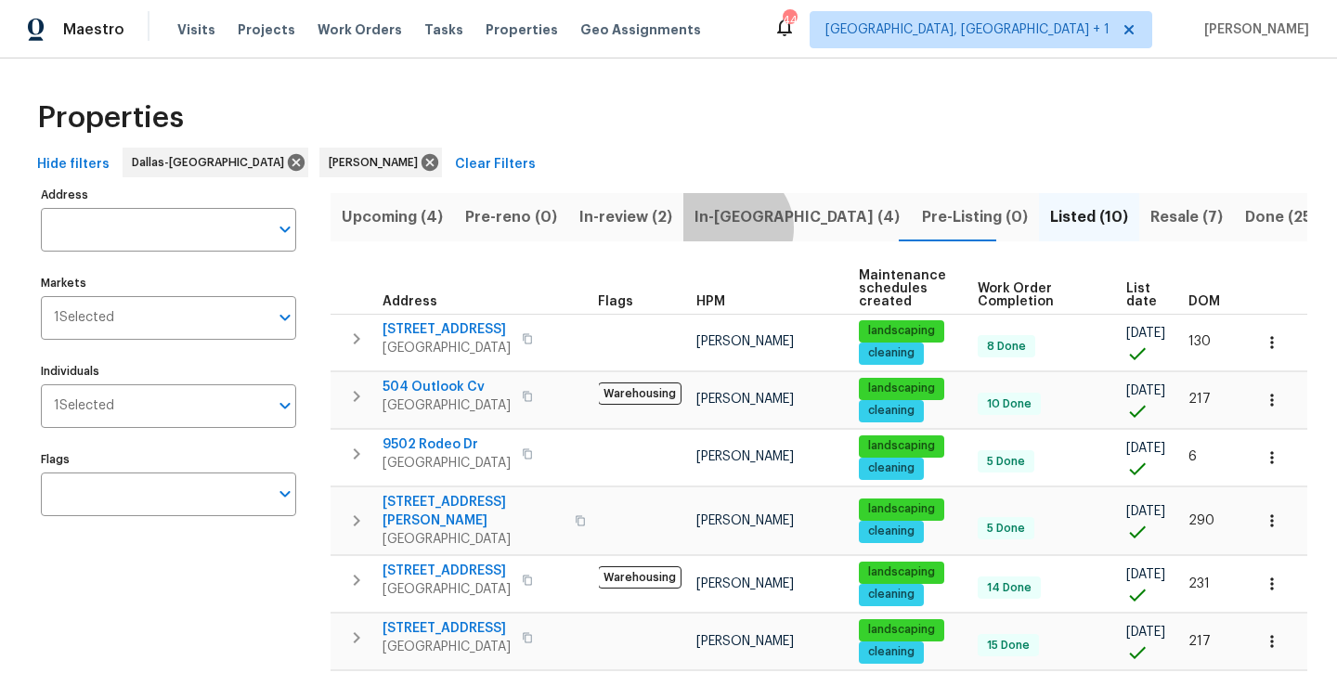
click at [722, 227] on span "In-[GEOGRAPHIC_DATA] (4)" at bounding box center [796, 217] width 205 height 26
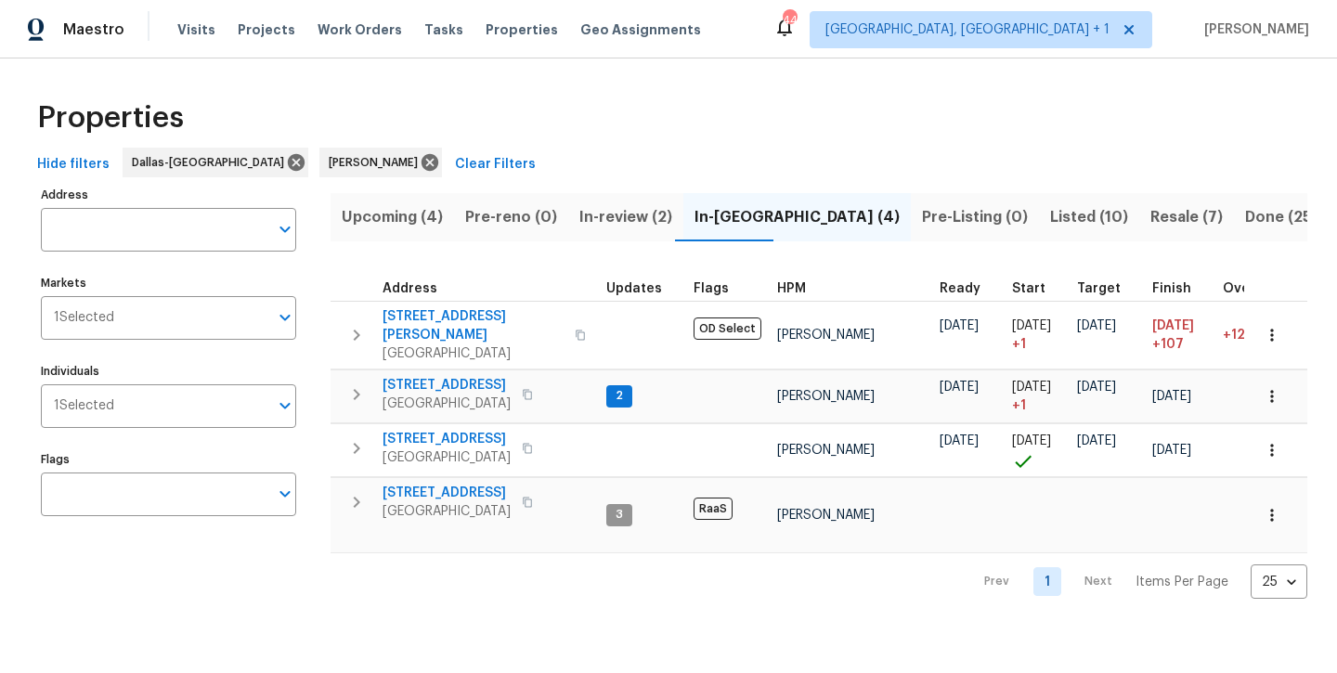
click at [621, 218] on span "In-review (2)" at bounding box center [625, 217] width 93 height 26
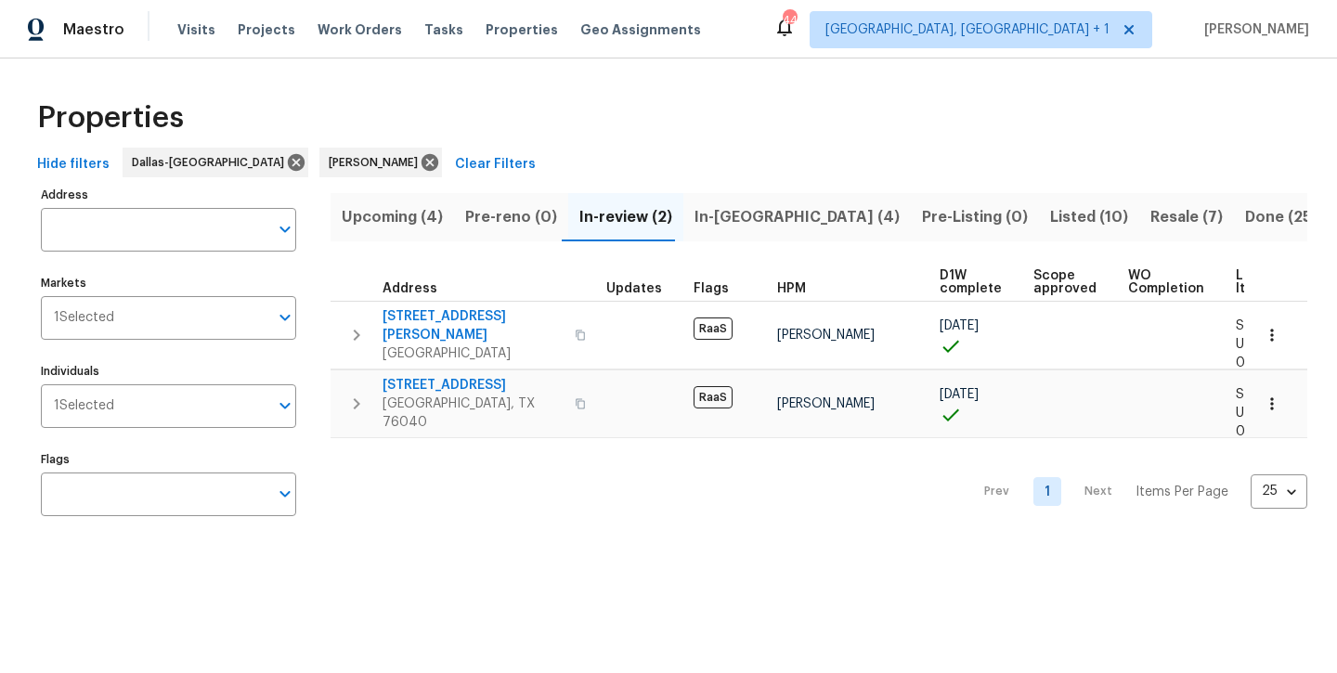
click at [743, 225] on span "In-[GEOGRAPHIC_DATA] (4)" at bounding box center [796, 217] width 205 height 26
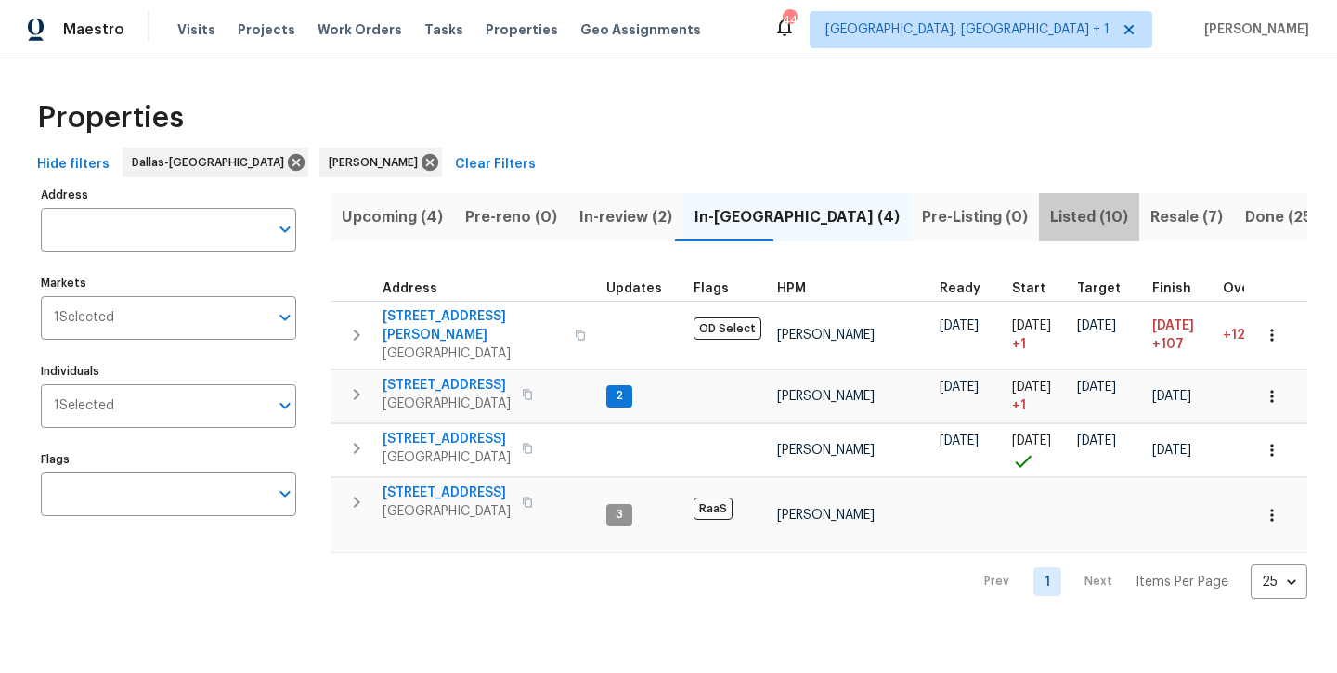
click at [1050, 218] on span "Listed (10)" at bounding box center [1089, 217] width 78 height 26
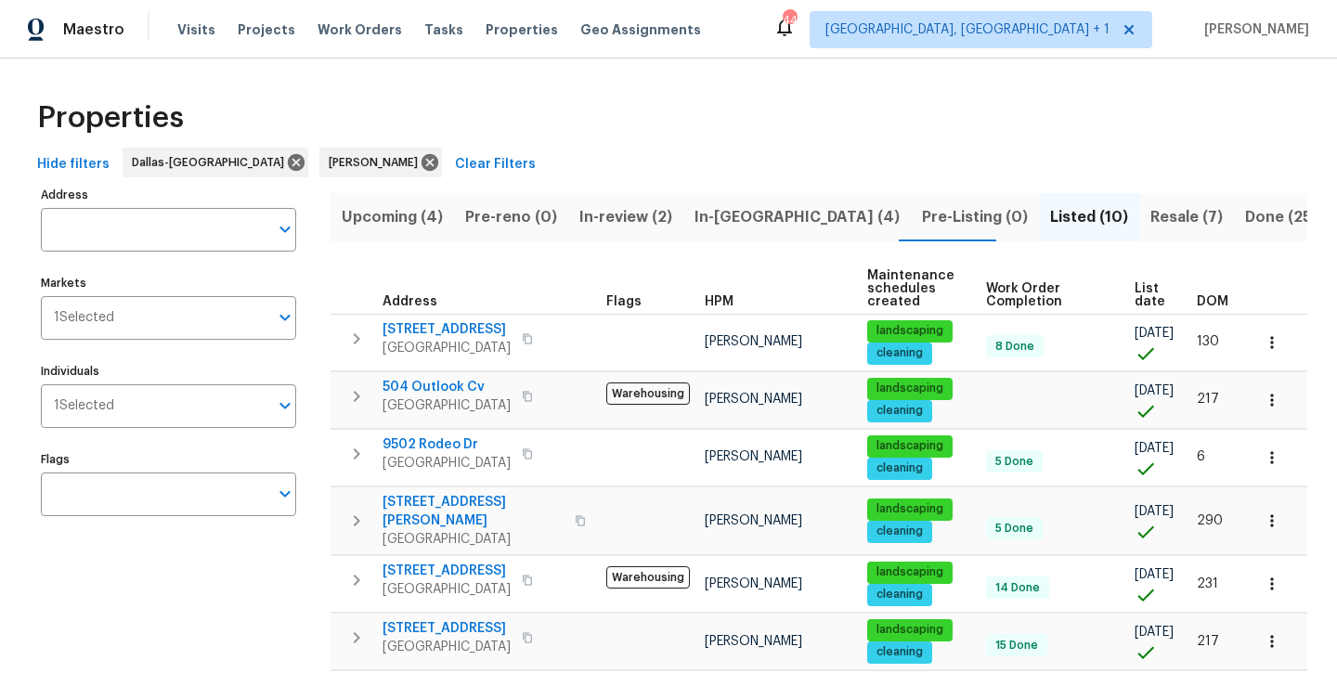
click at [1150, 224] on span "Resale (7)" at bounding box center [1186, 217] width 72 height 26
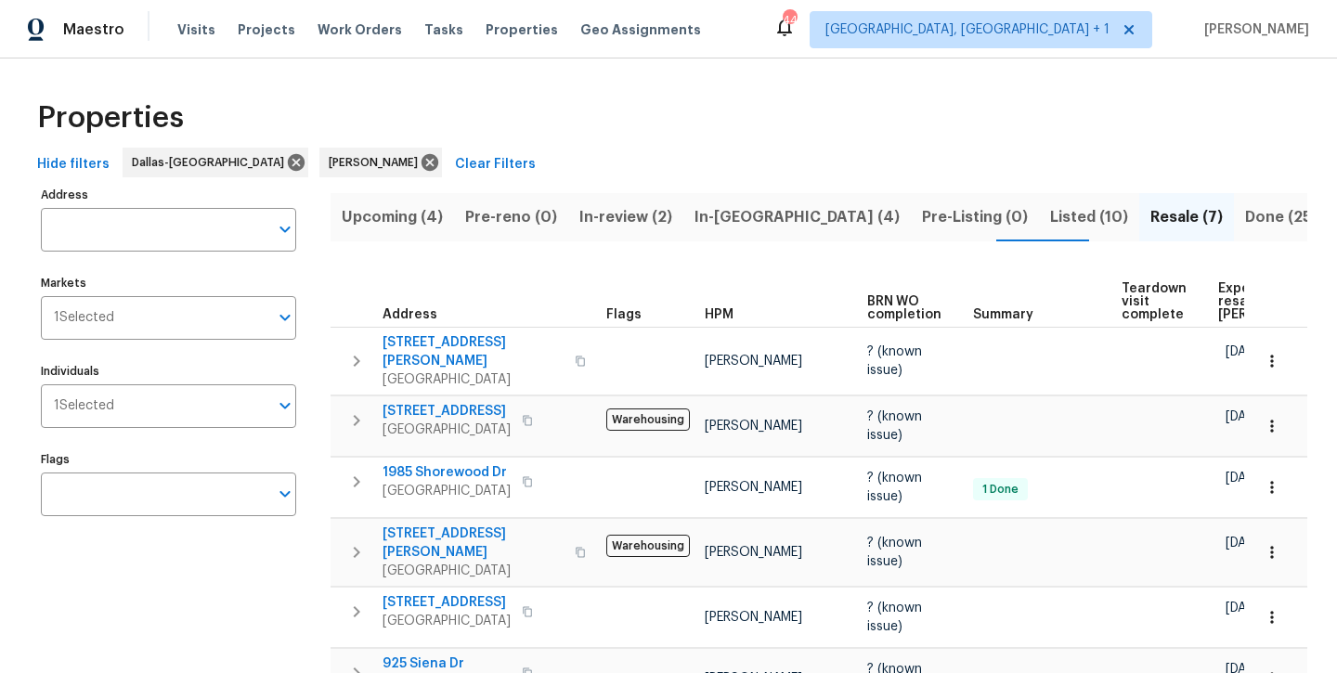
click at [1245, 211] on span "Done (256)" at bounding box center [1286, 217] width 83 height 26
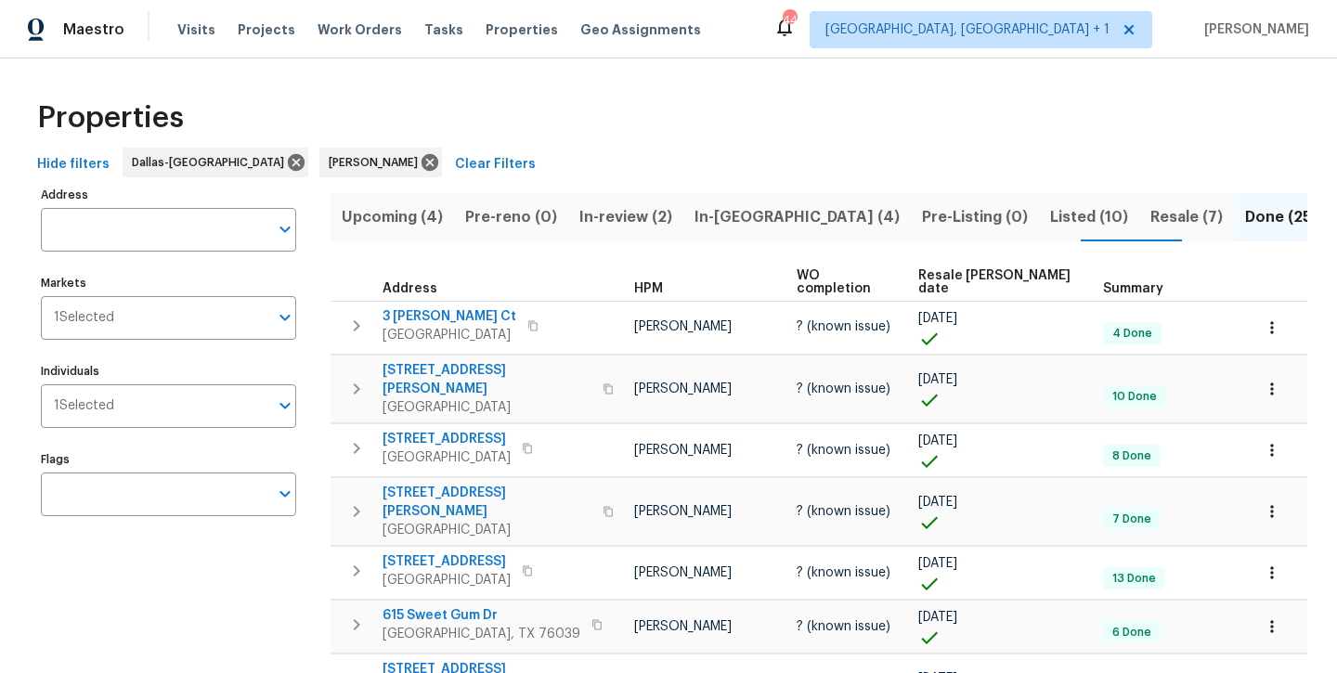
click at [1150, 213] on span "Resale (7)" at bounding box center [1186, 217] width 72 height 26
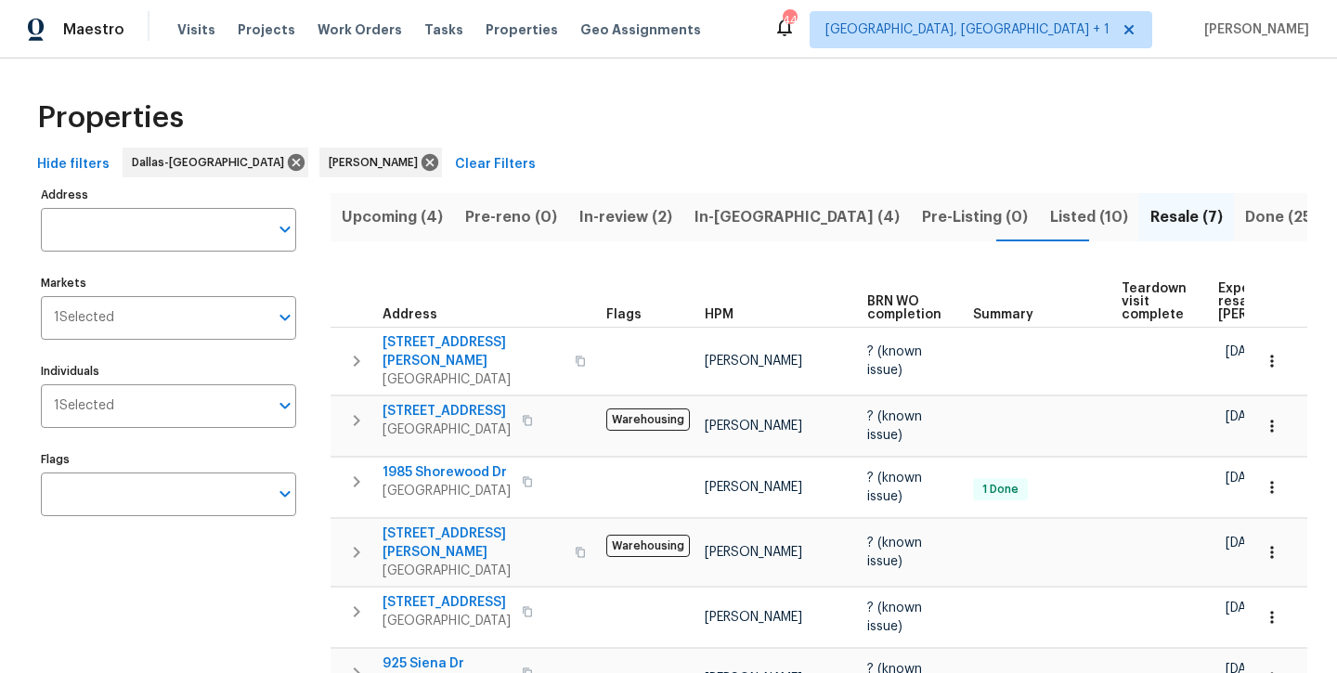
click at [1050, 206] on span "Listed (10)" at bounding box center [1089, 217] width 78 height 26
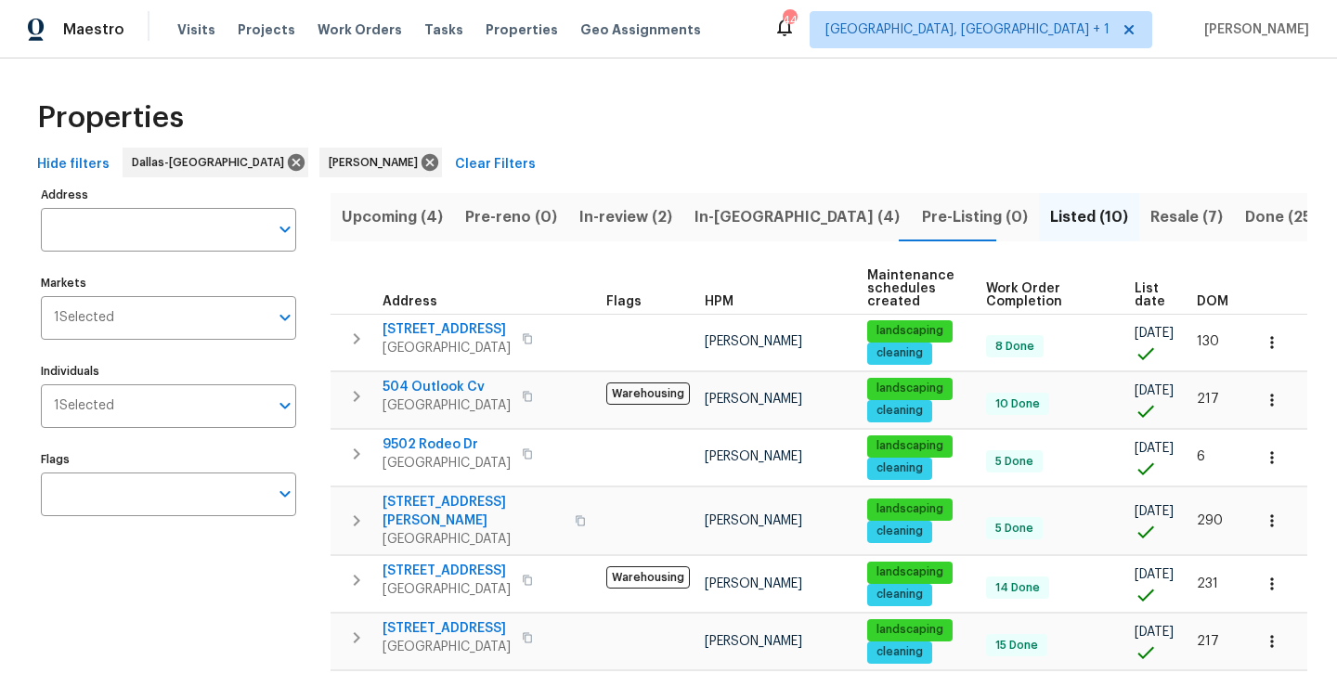
click at [409, 222] on span "Upcoming (4)" at bounding box center [392, 217] width 101 height 26
